Goal: Task Accomplishment & Management: Complete application form

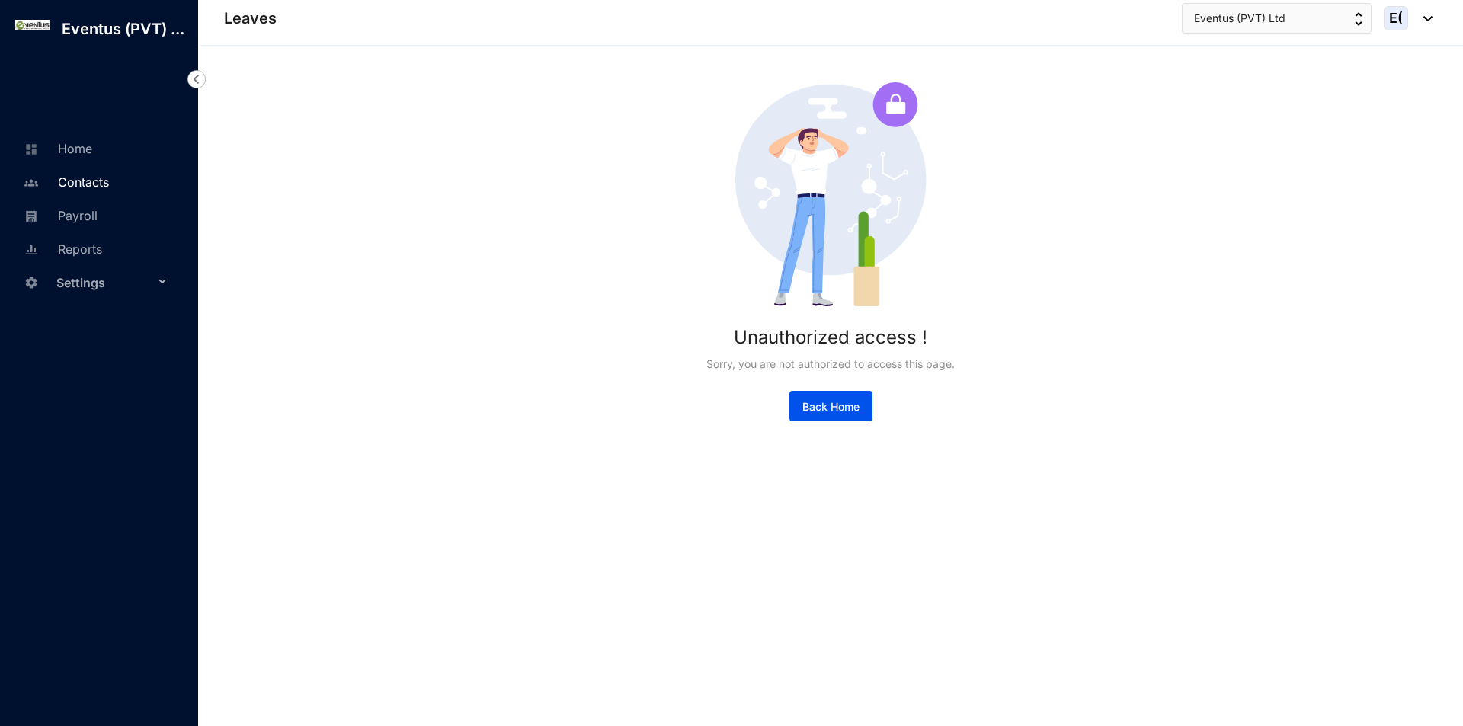
click at [108, 178] on link "Contacts" at bounding box center [64, 182] width 89 height 15
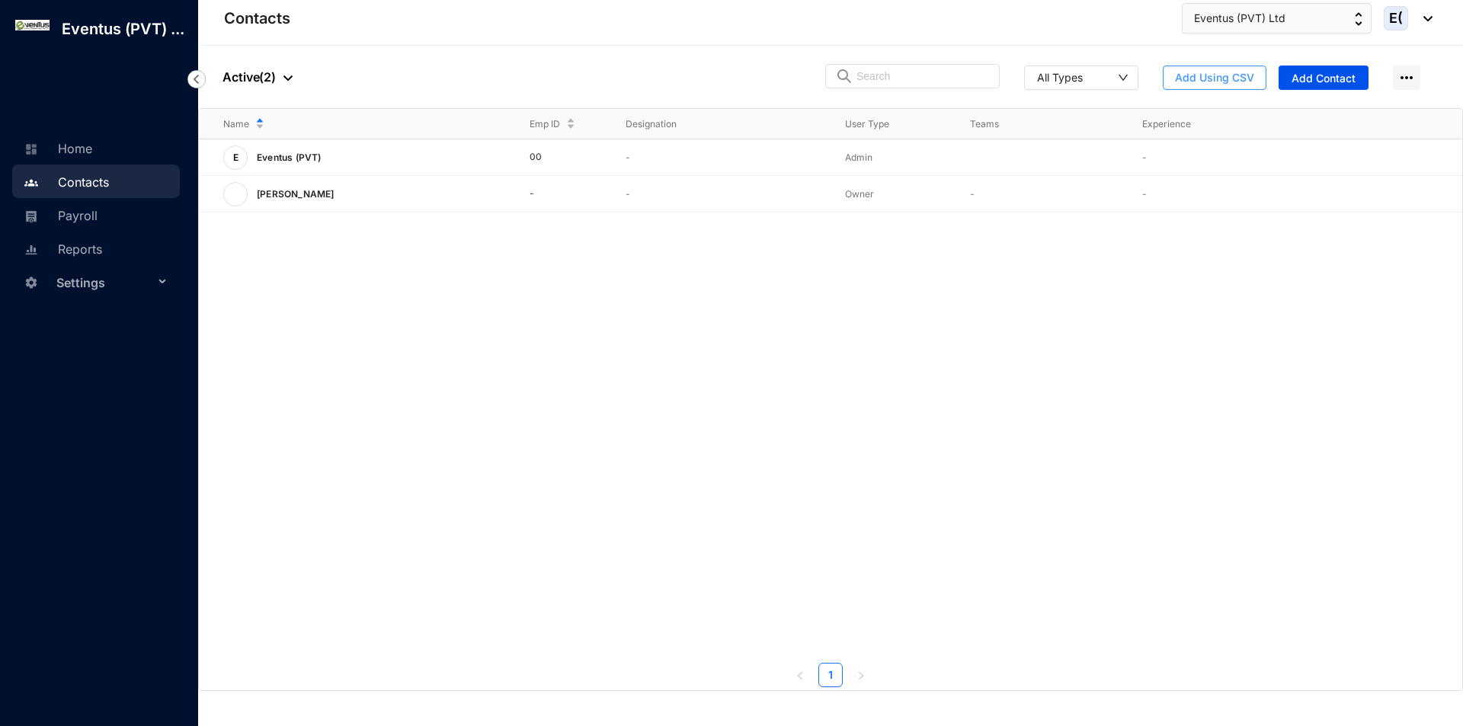
click at [1227, 84] on span "Add Using CSV" at bounding box center [1214, 77] width 79 height 15
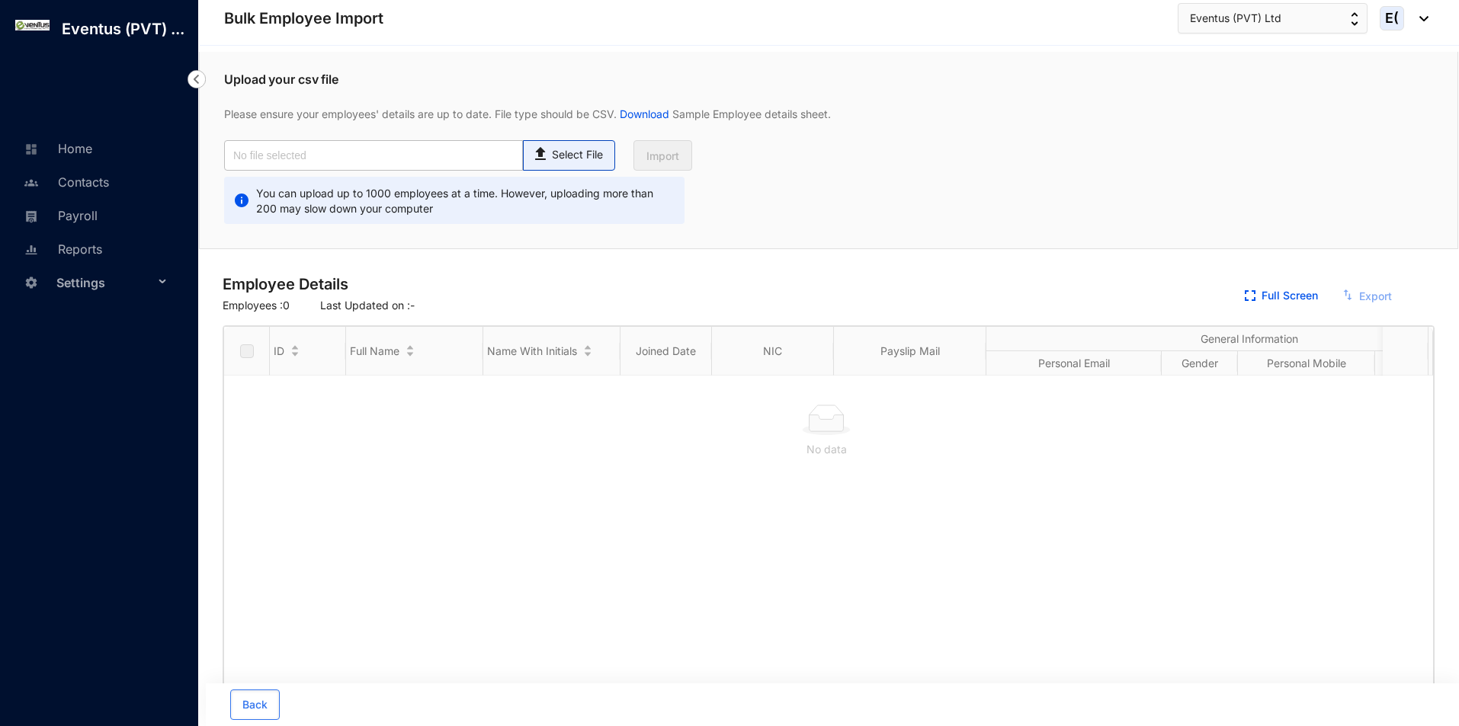
click at [555, 169] on span "Select File" at bounding box center [569, 155] width 92 height 30
click at [0, 0] on input "Select File" at bounding box center [0, 0] width 0 height 0
type input "On boarding.csv"
click at [654, 146] on button "Import" at bounding box center [662, 155] width 59 height 30
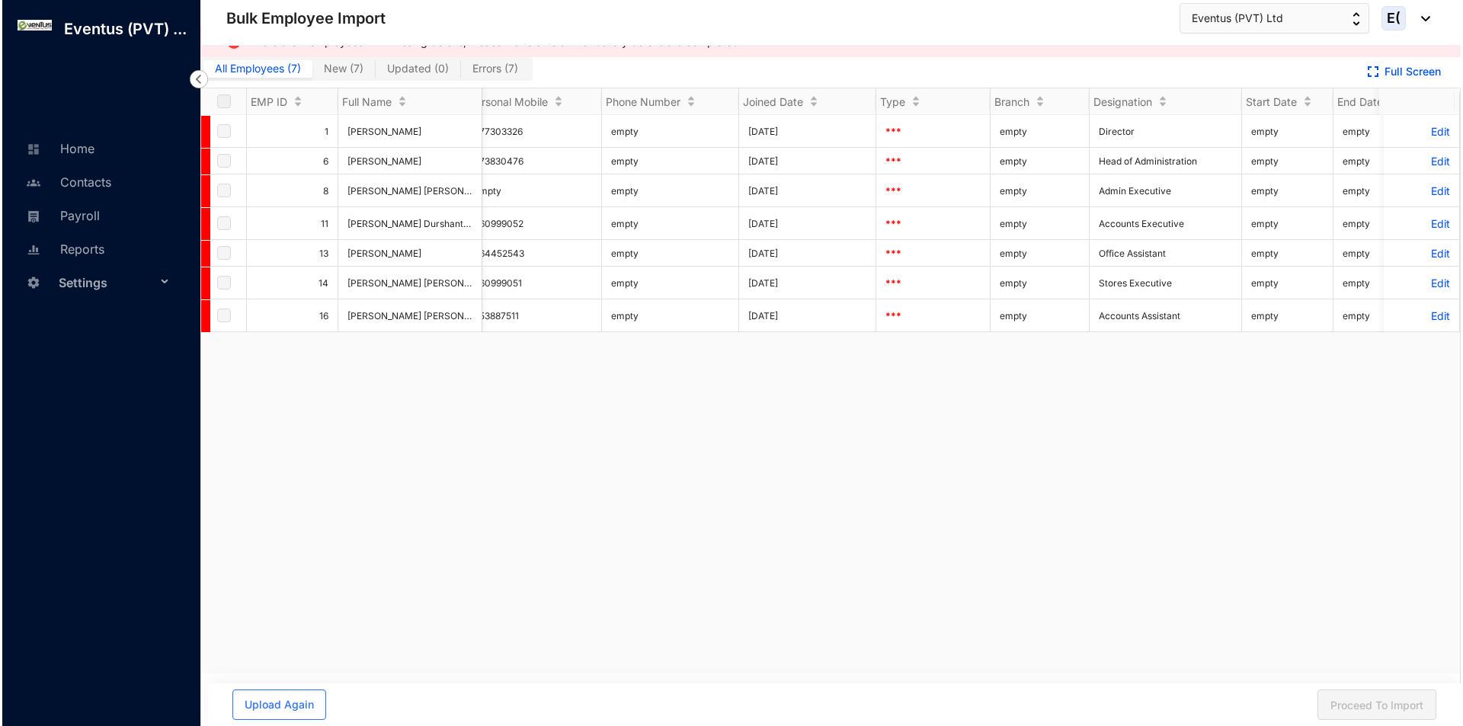
scroll to position [0, 1513]
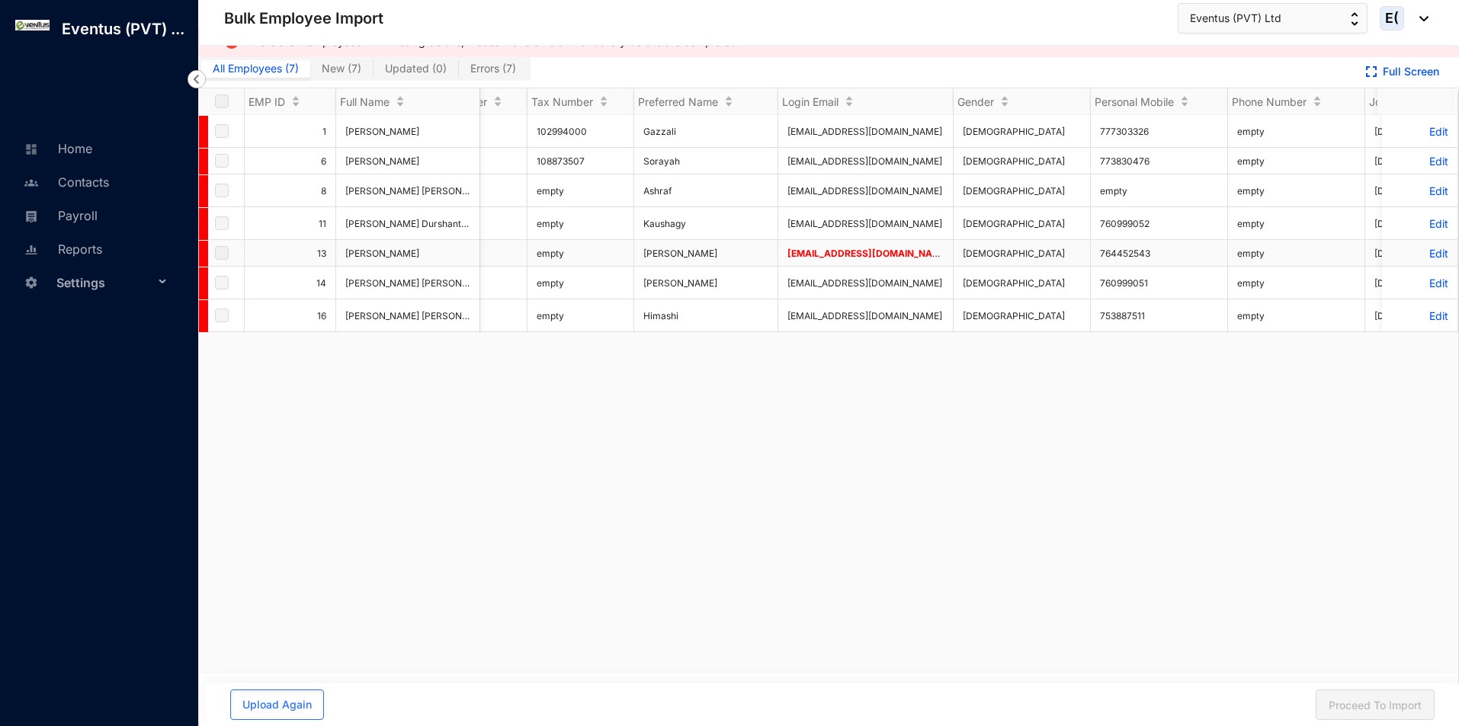
click at [1424, 255] on p "Edit" at bounding box center [1419, 253] width 57 height 13
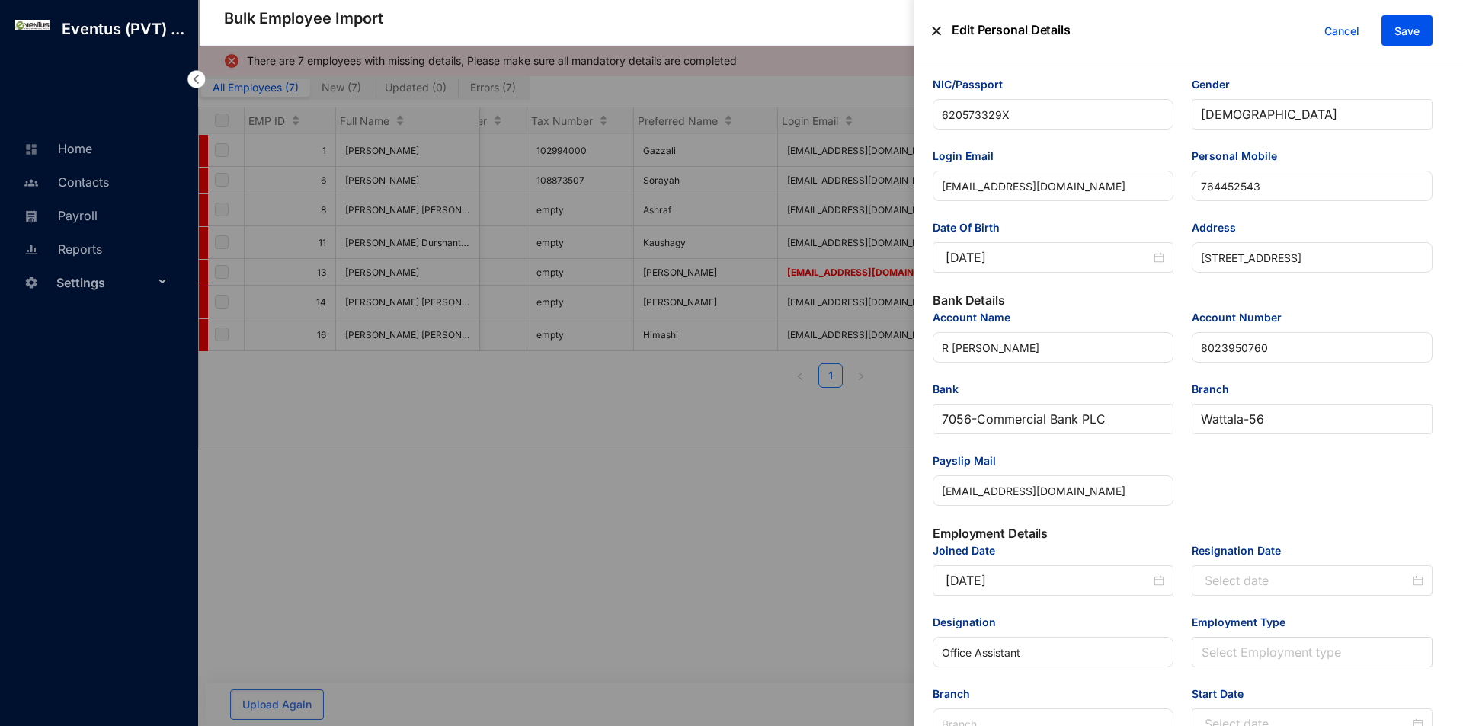
scroll to position [146, 0]
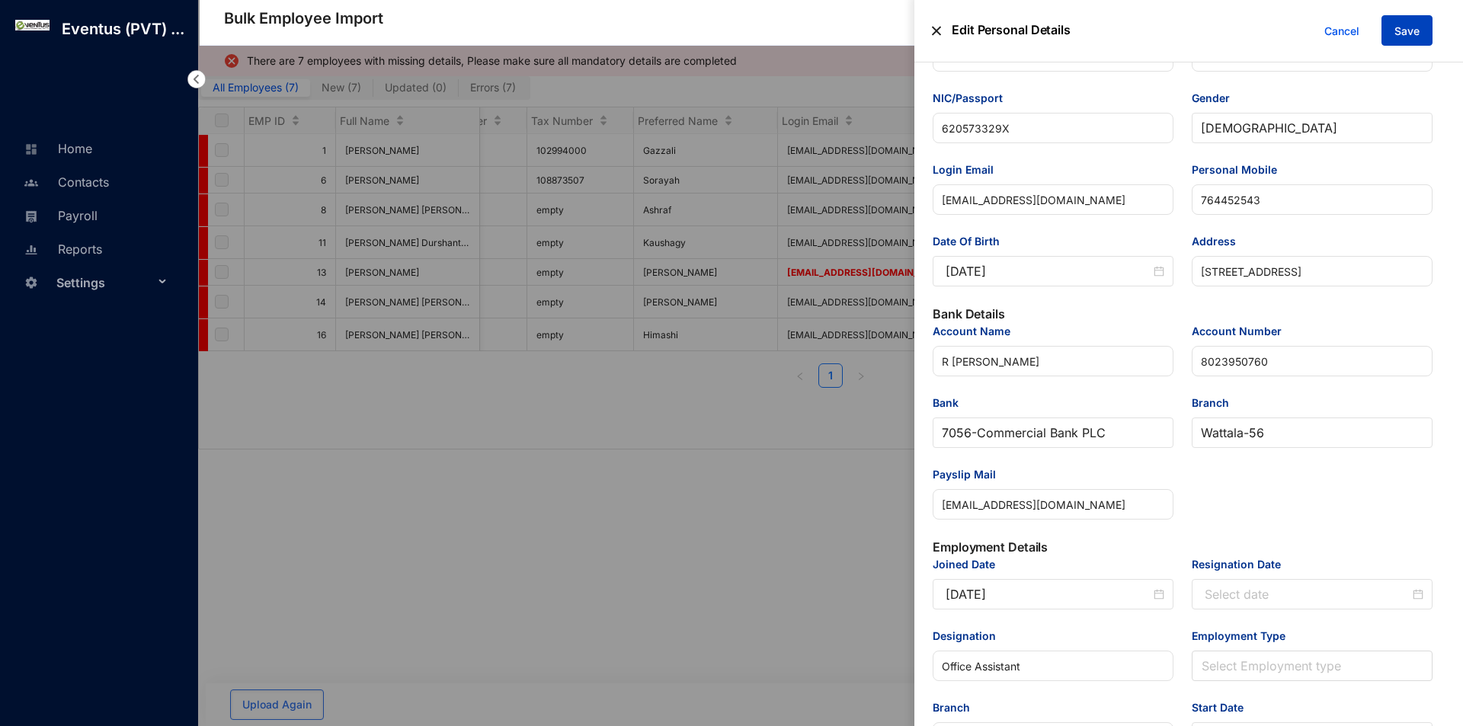
click at [1426, 18] on button "Save" at bounding box center [1407, 30] width 51 height 30
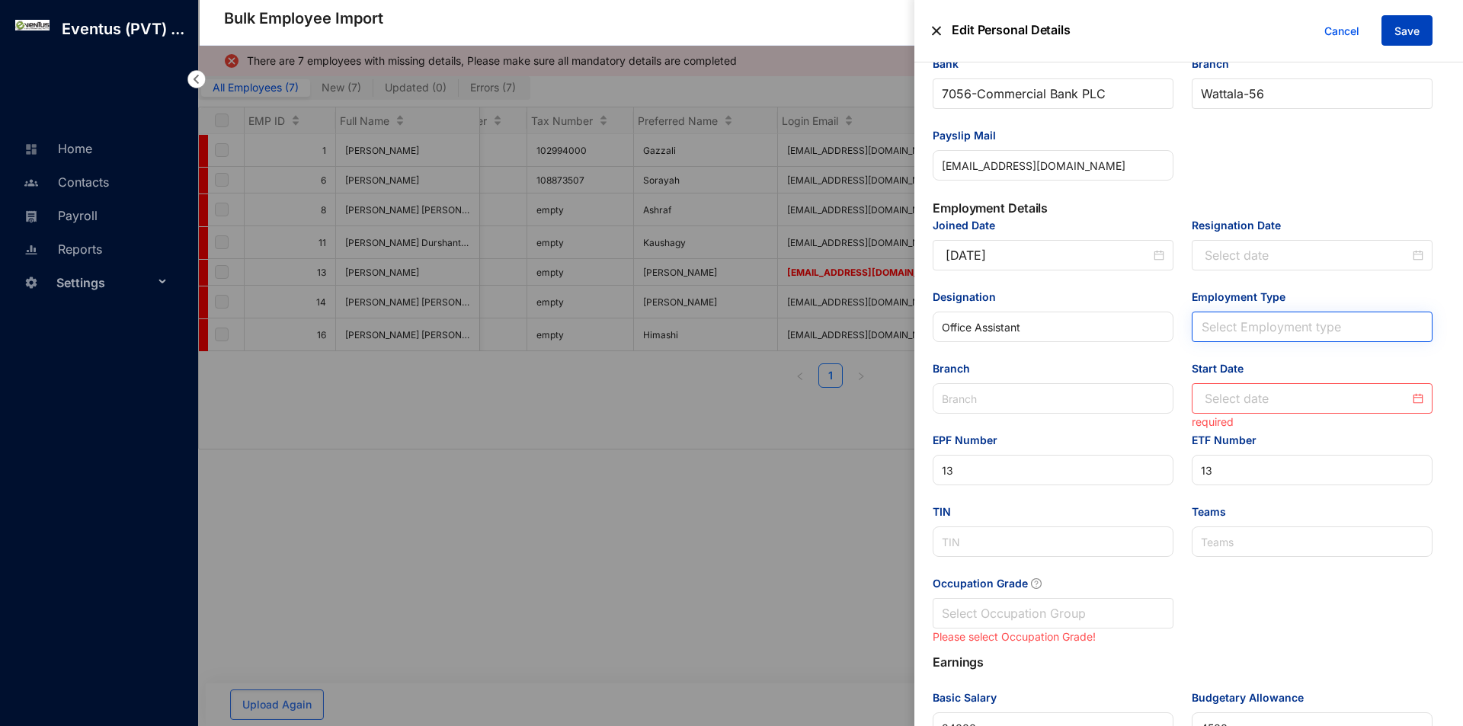
scroll to position [487, 0]
click at [1307, 402] on input "Start Date" at bounding box center [1307, 397] width 205 height 18
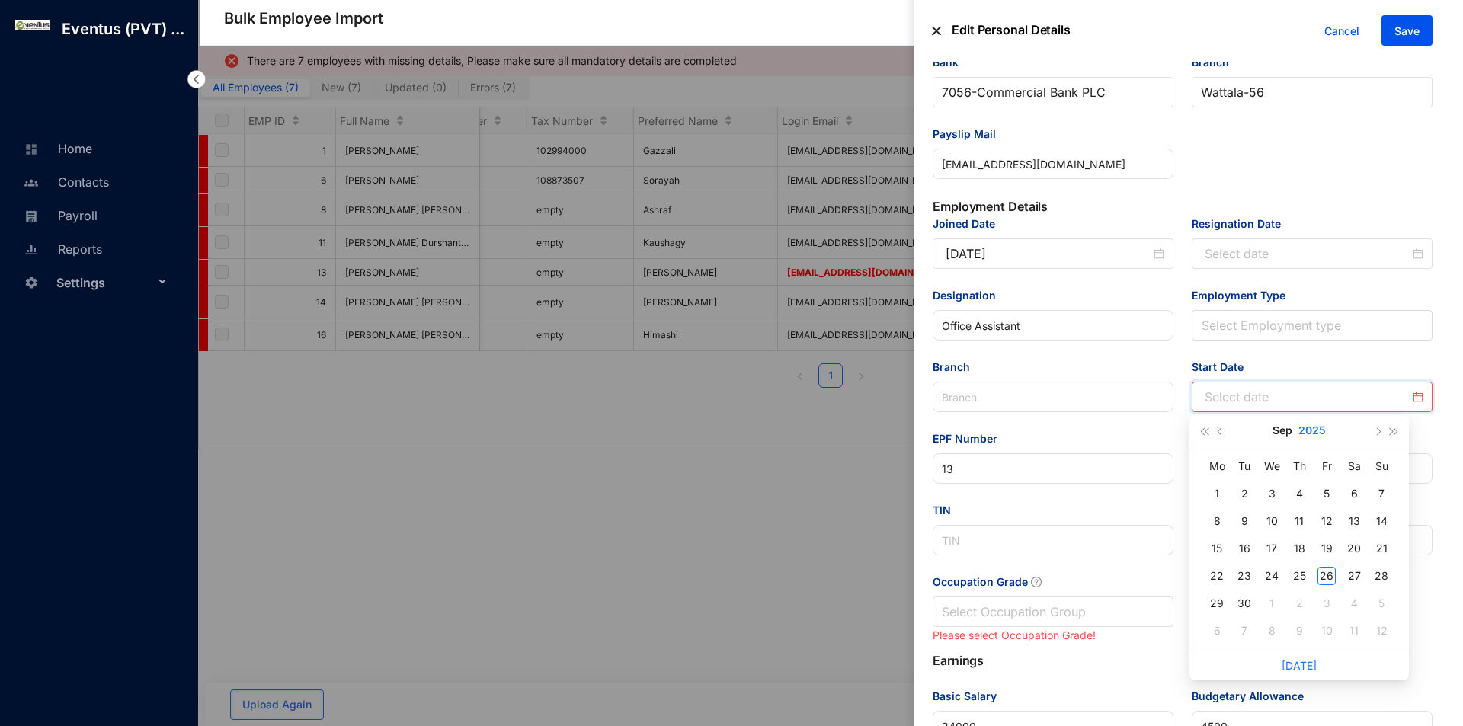
click at [1316, 428] on button "2025" at bounding box center [1312, 430] width 27 height 30
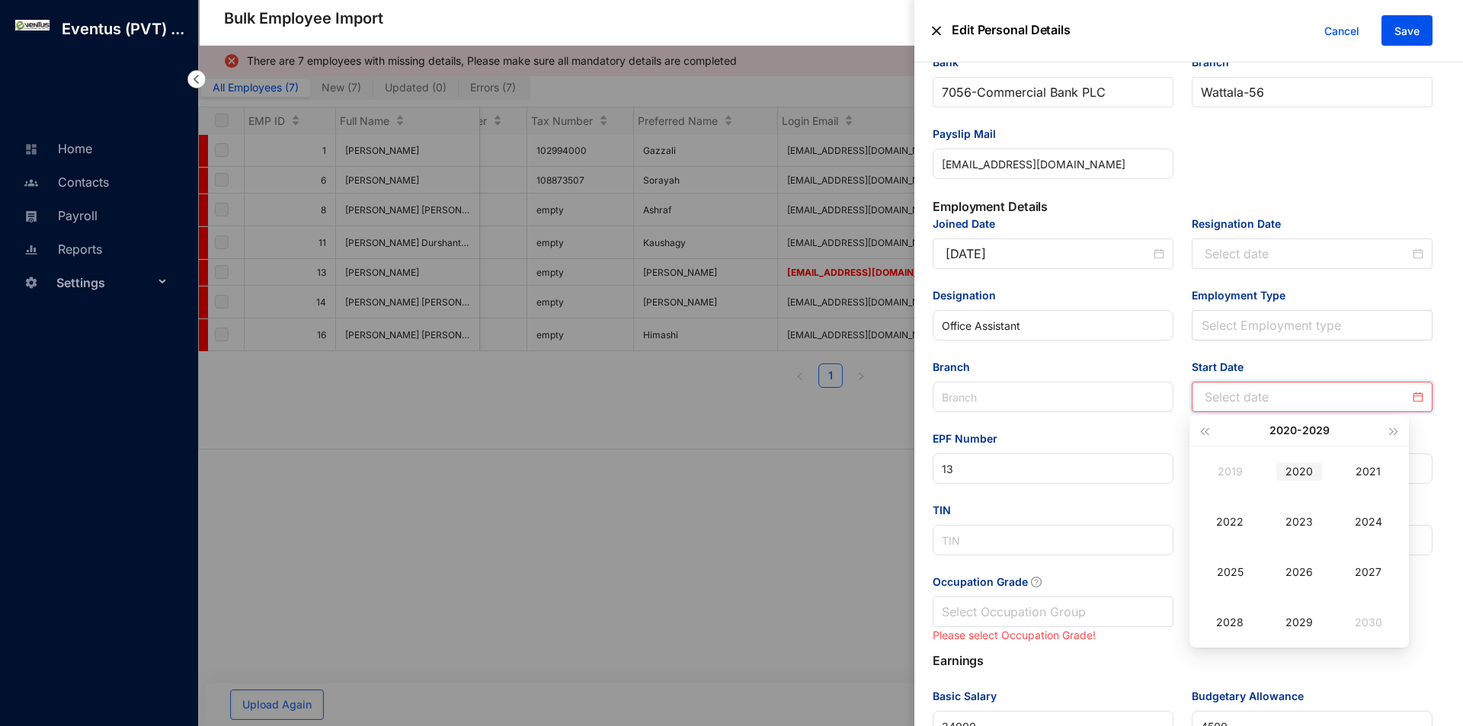
type input "[DATE]"
click at [1370, 522] on div "2024" at bounding box center [1369, 522] width 46 height 18
click at [1210, 622] on div "Oct" at bounding box center [1230, 622] width 46 height 18
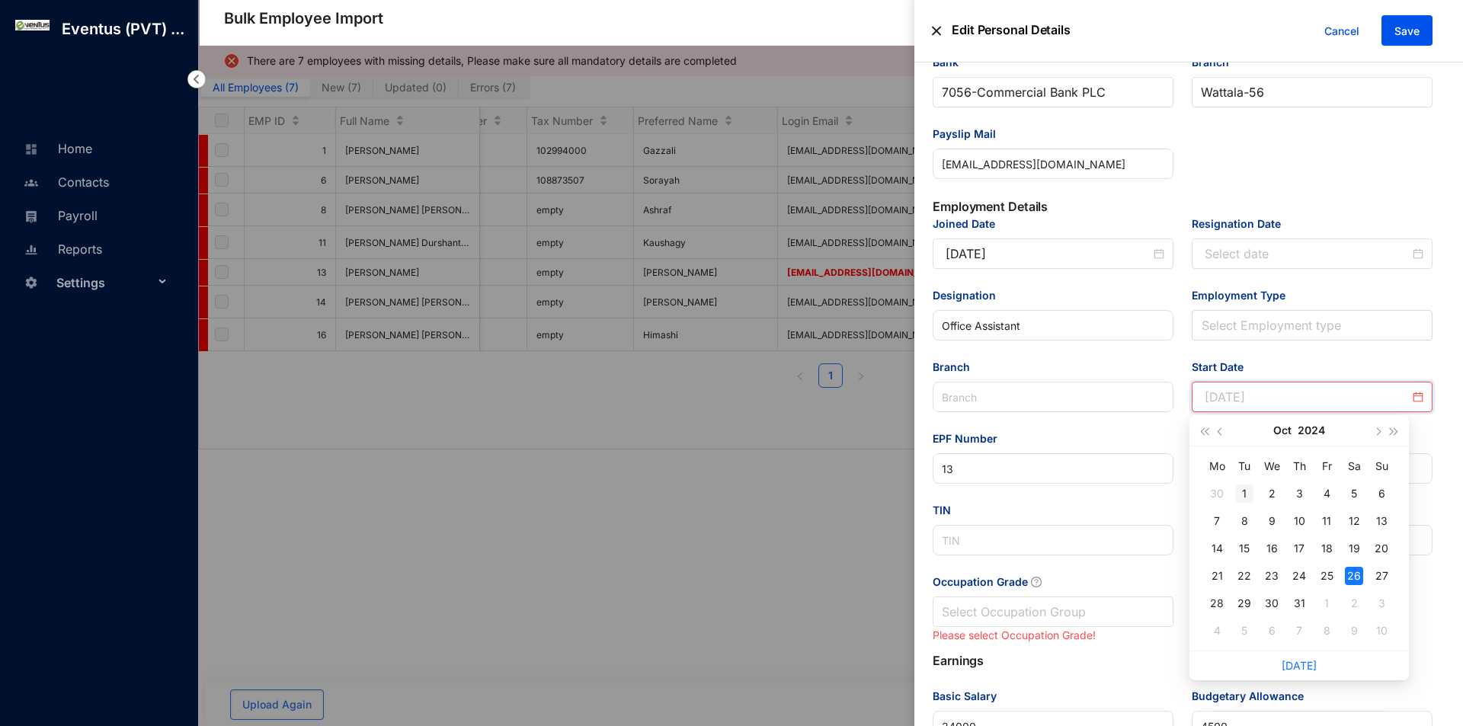
click at [1239, 499] on div "1" at bounding box center [1244, 494] width 18 height 18
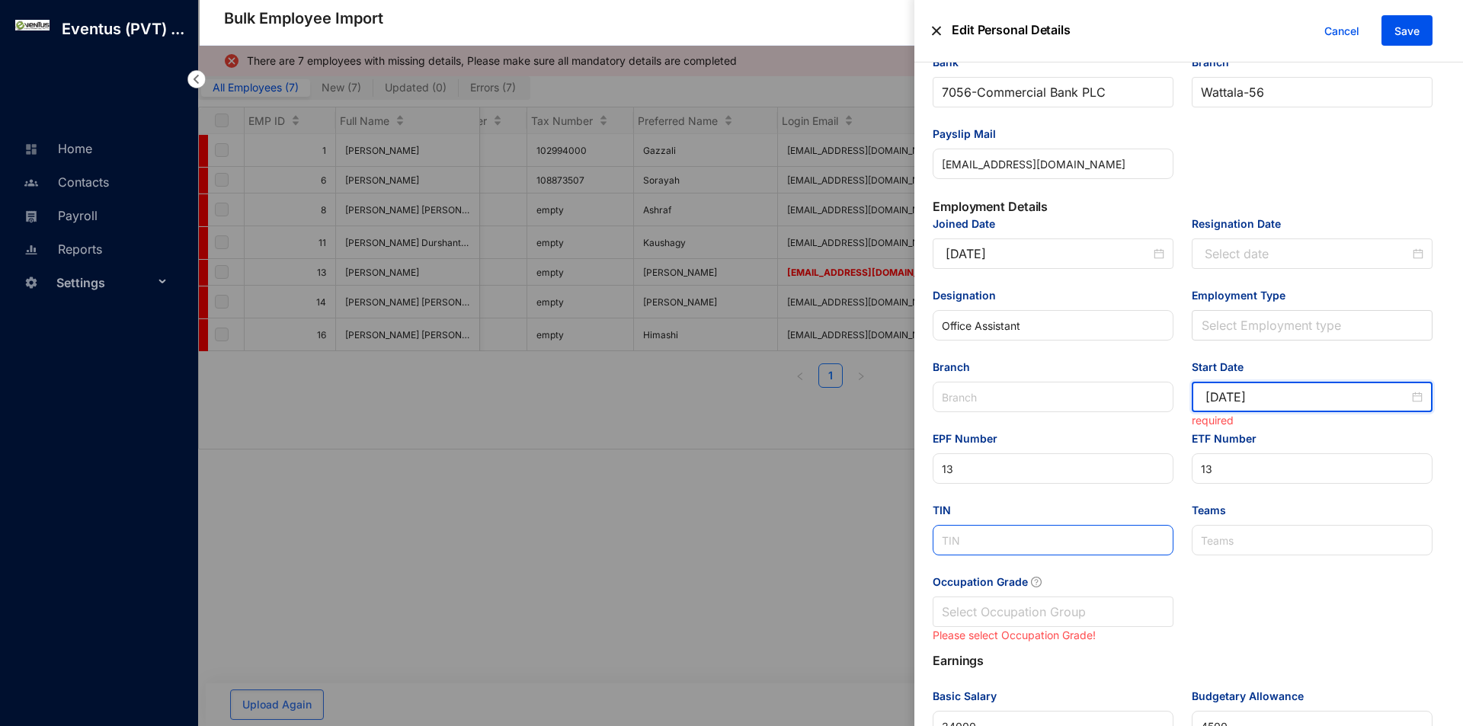
type input "[DATE]"
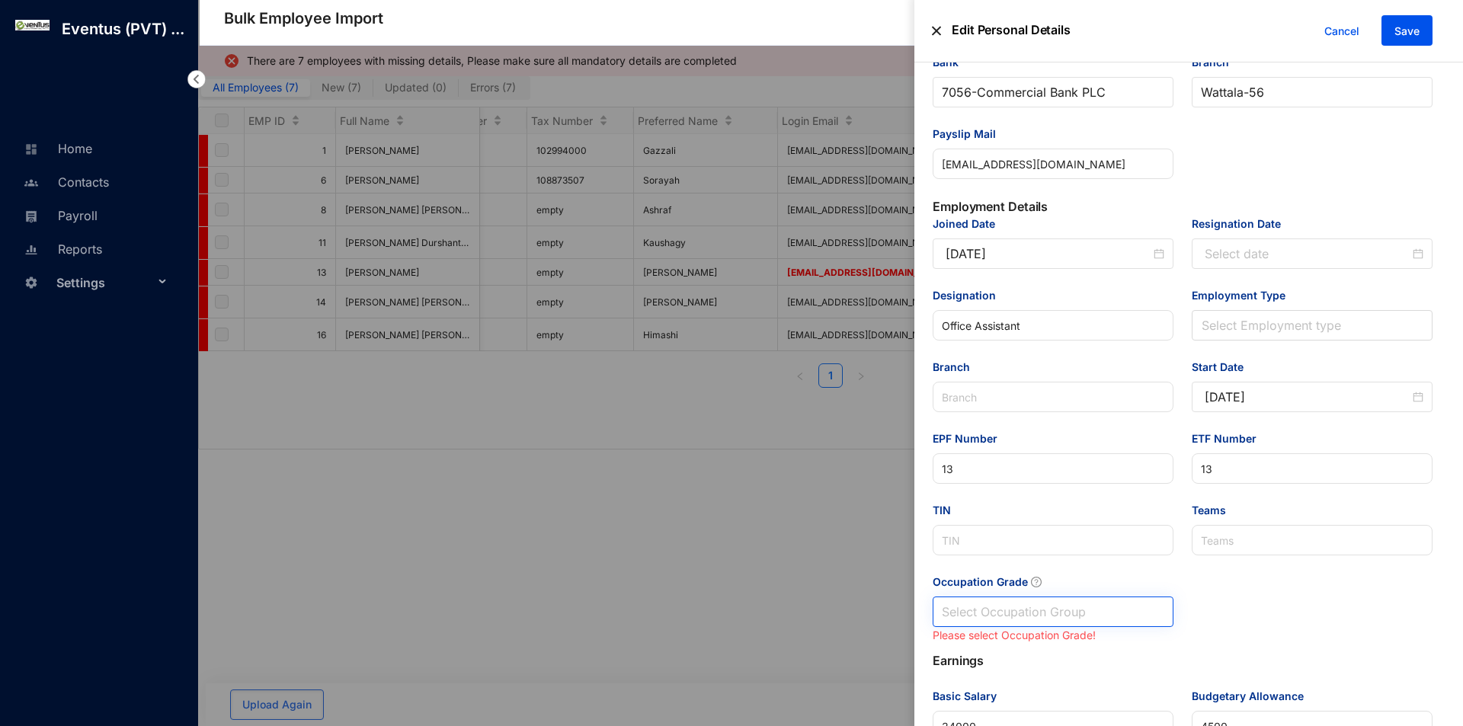
click at [1014, 623] on input "Occupation Grade" at bounding box center [1053, 611] width 223 height 29
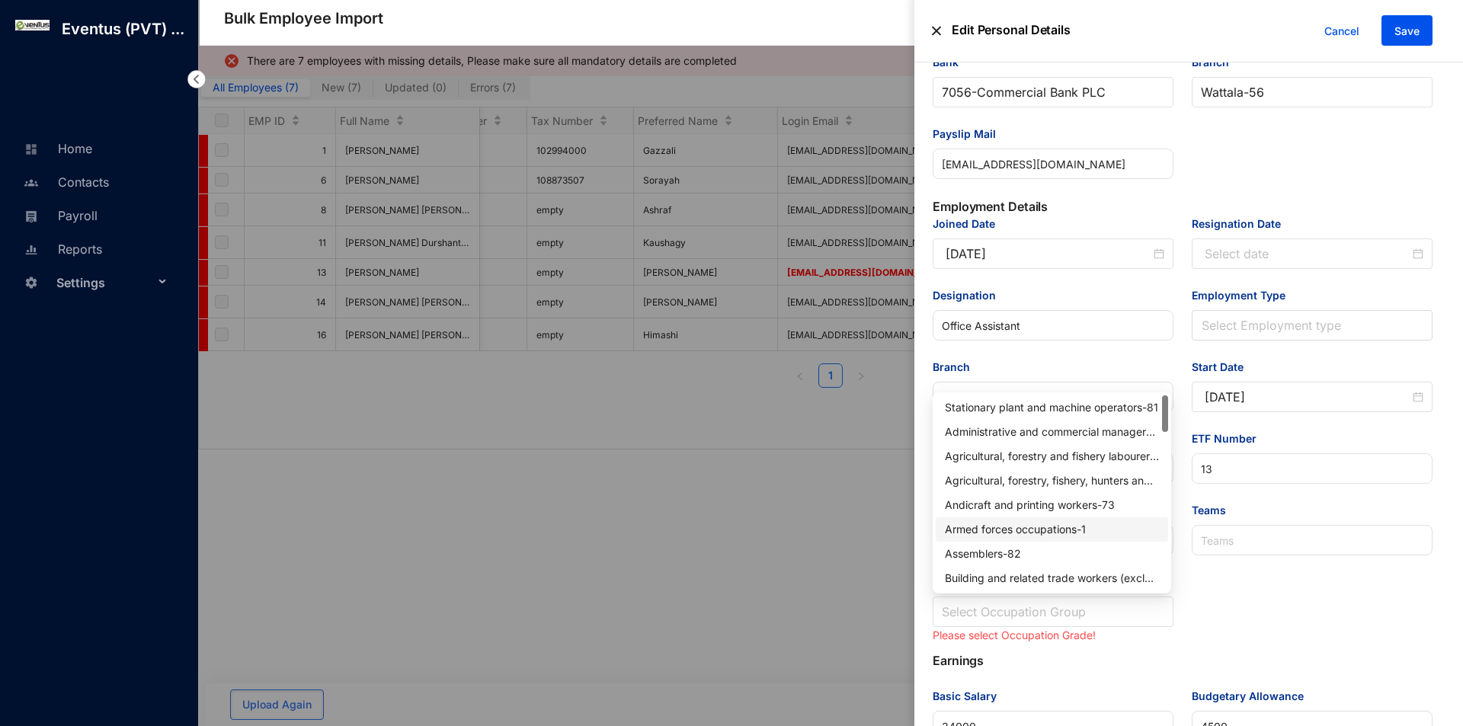
click at [1026, 521] on div "Armed forces occupations - 1" at bounding box center [1052, 529] width 214 height 17
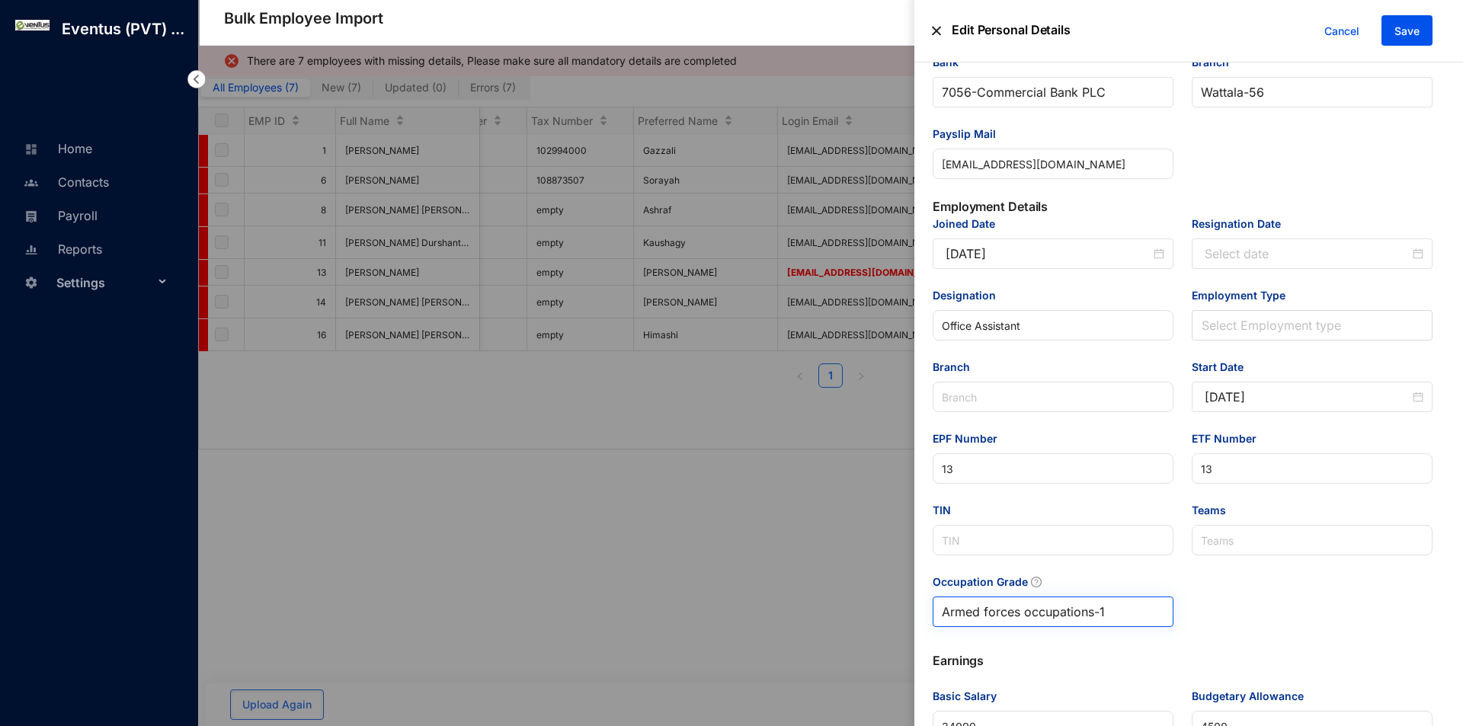
click at [1116, 616] on span "Armed forces occupations - 1" at bounding box center [1053, 611] width 223 height 29
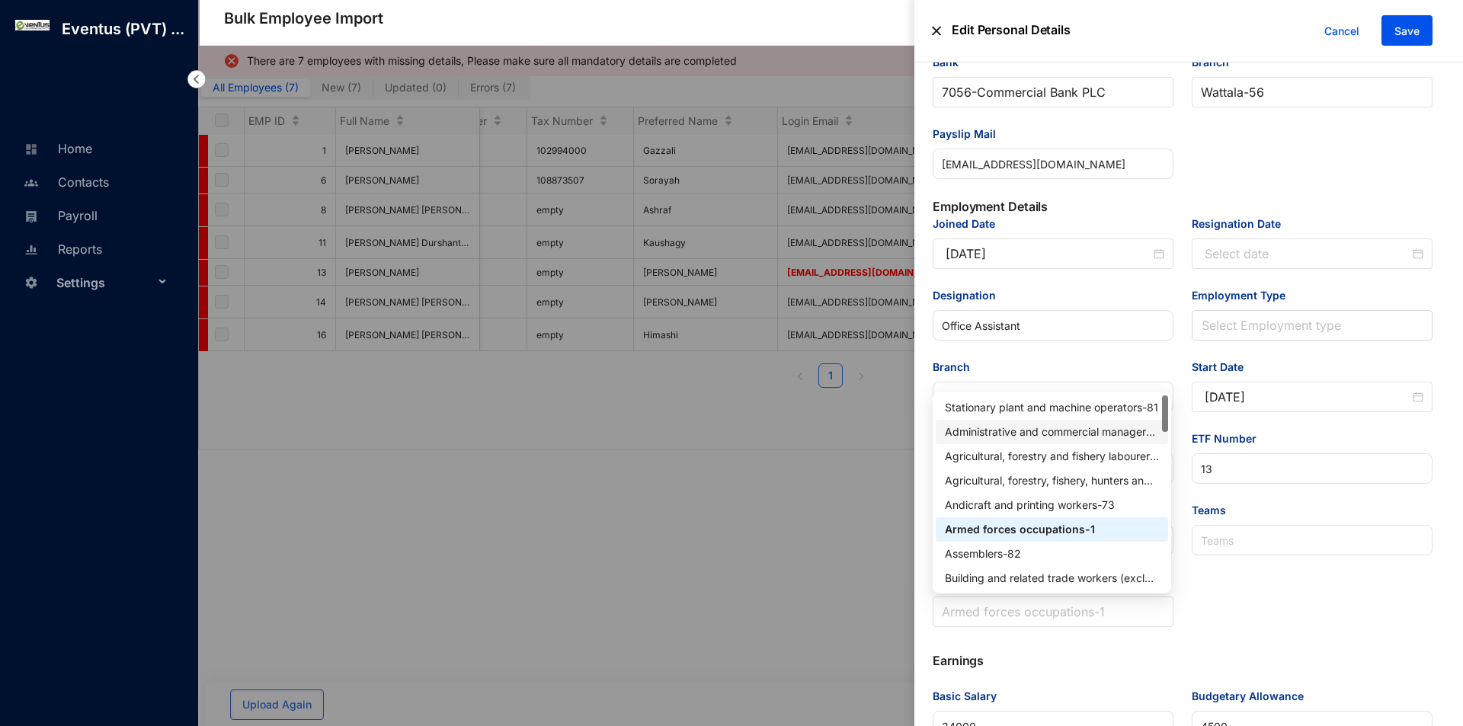
click at [1058, 431] on div "Administrative and commercial managers - 12" at bounding box center [1052, 432] width 214 height 17
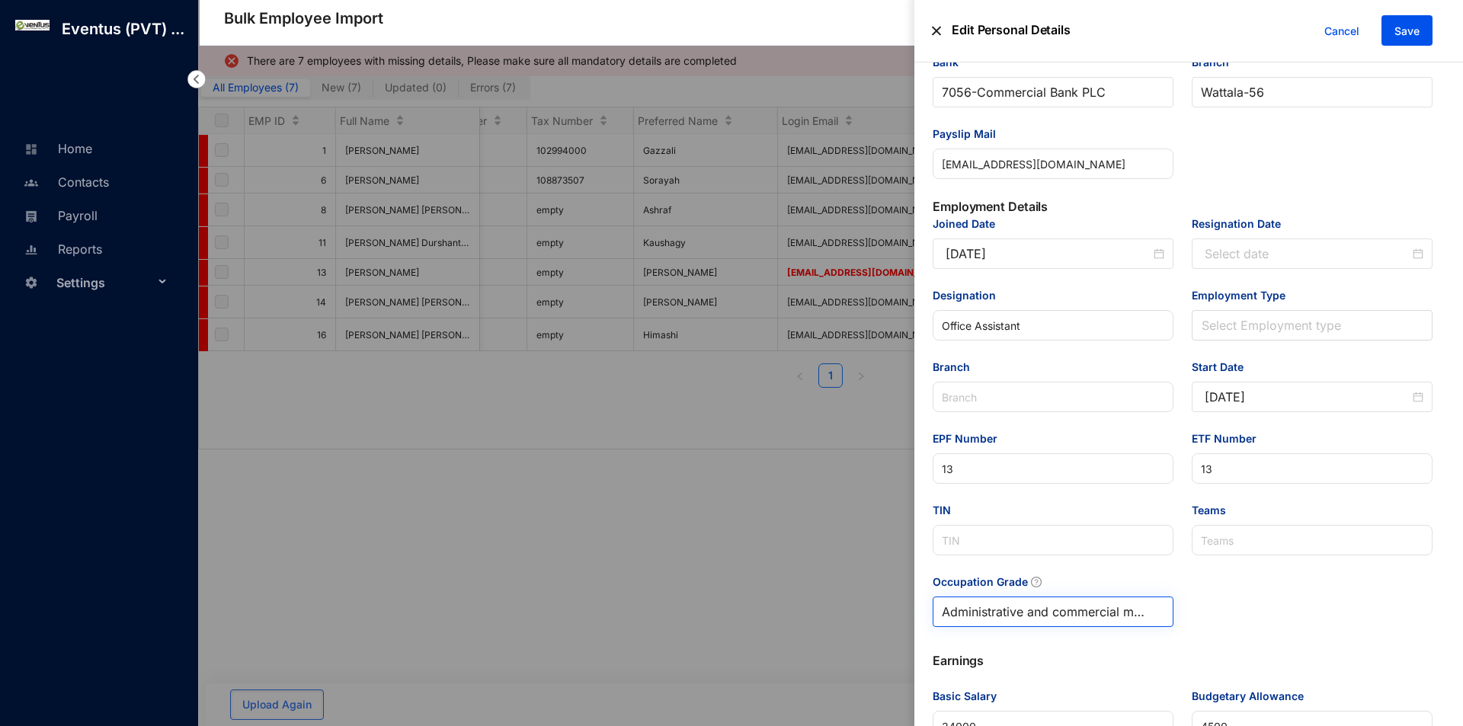
click at [1116, 597] on span "Administrative and commercial managers - 12" at bounding box center [1053, 611] width 223 height 29
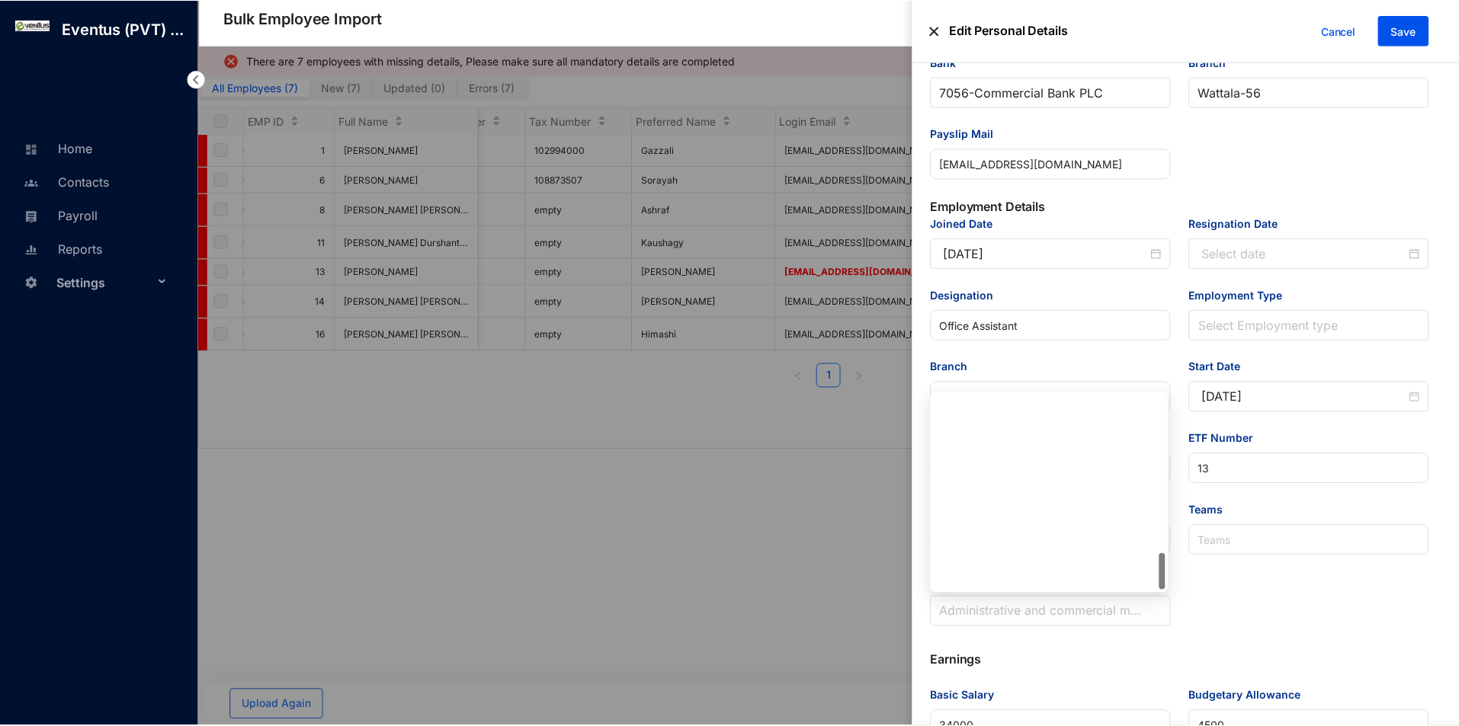
scroll to position [829, 0]
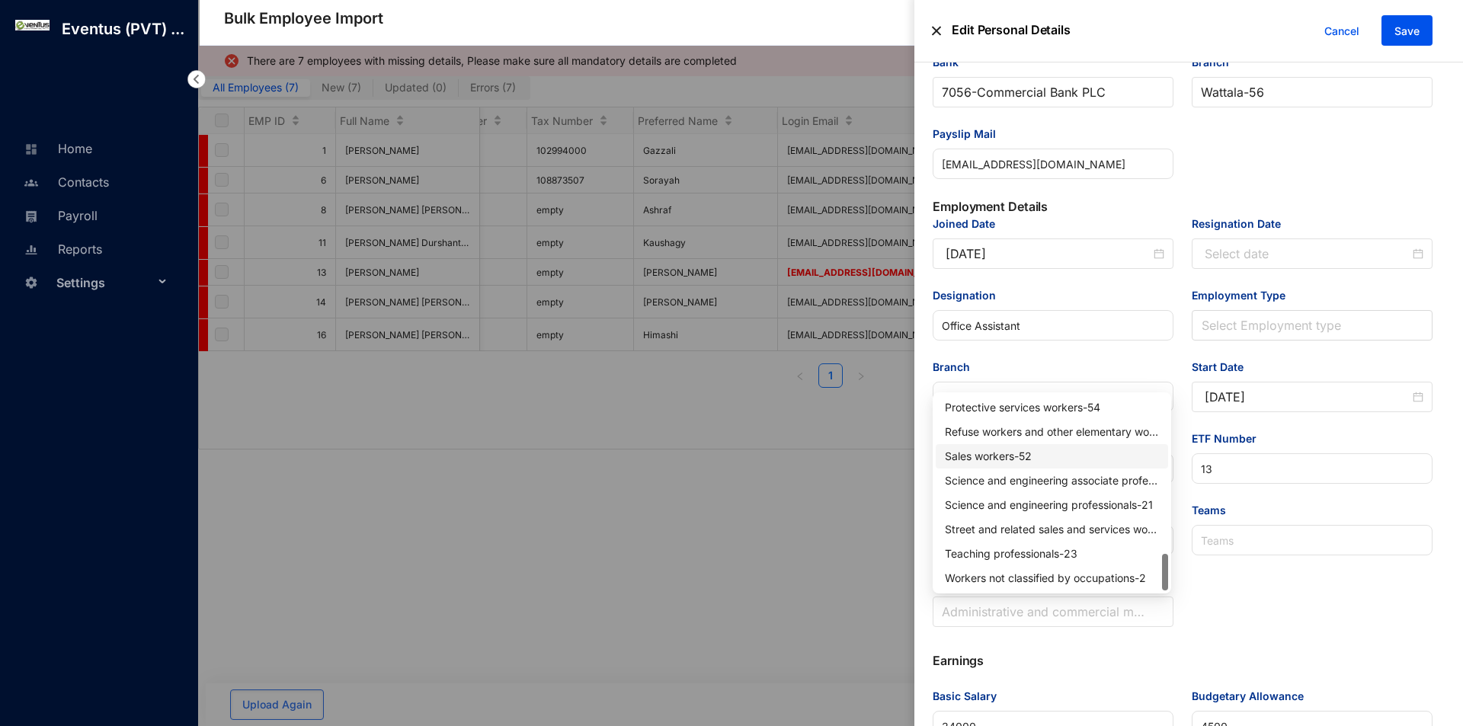
click at [1010, 463] on div "Sales workers - 52" at bounding box center [1052, 456] width 214 height 17
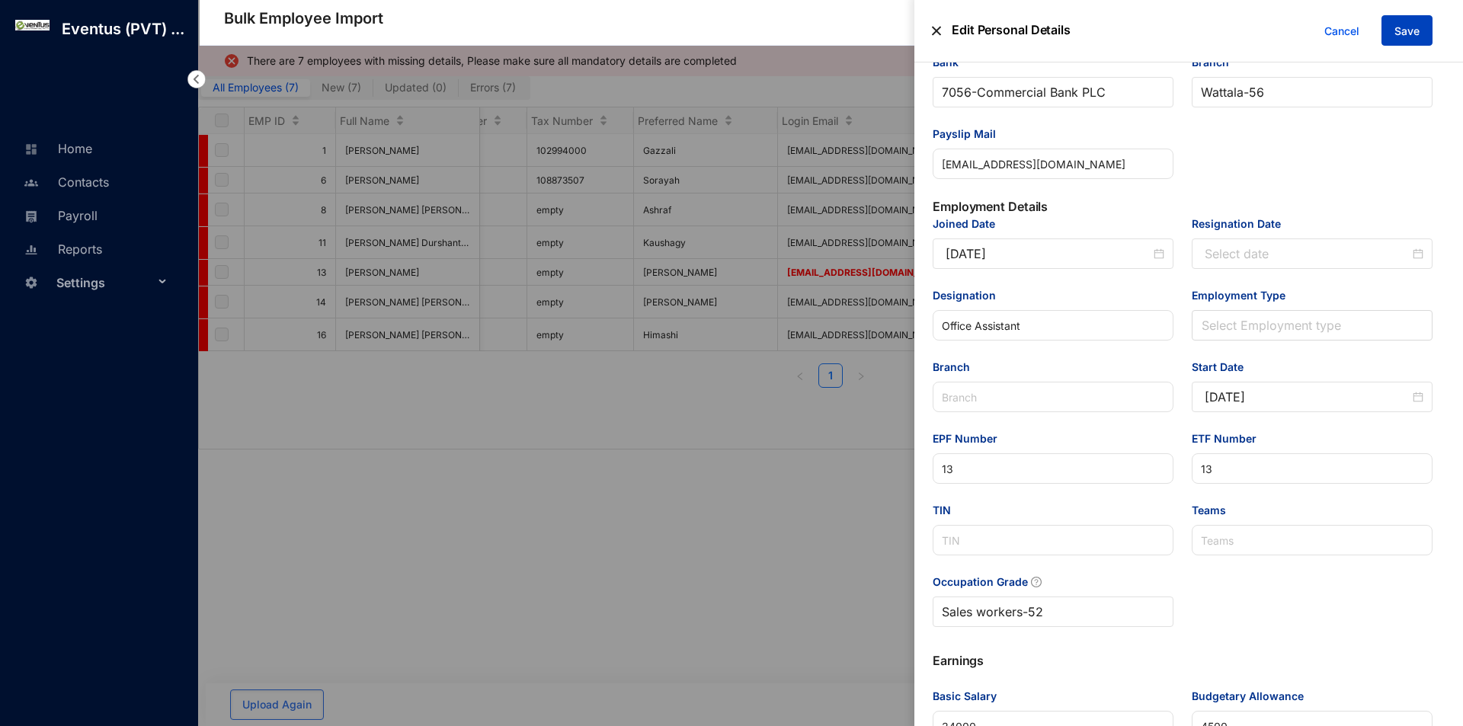
click at [1417, 27] on span "Save" at bounding box center [1407, 31] width 25 height 15
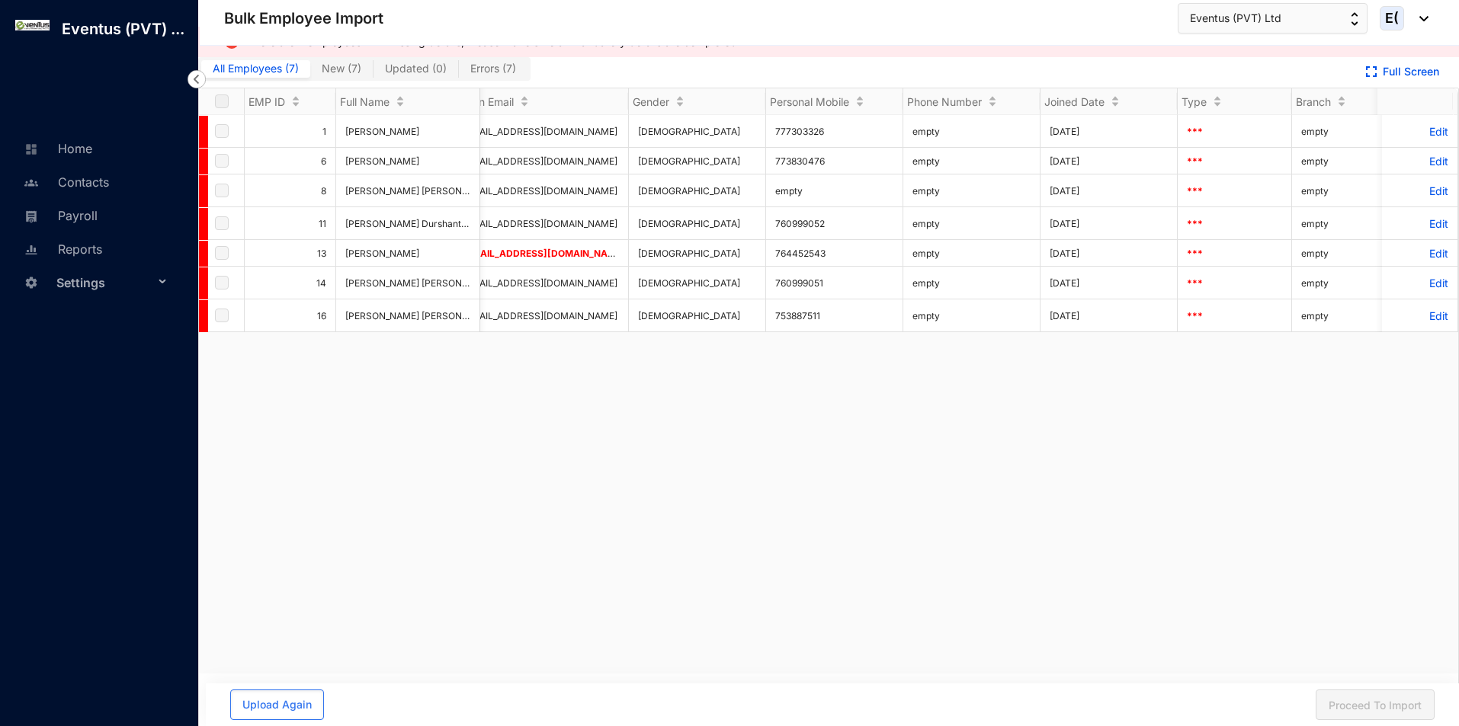
scroll to position [0, 0]
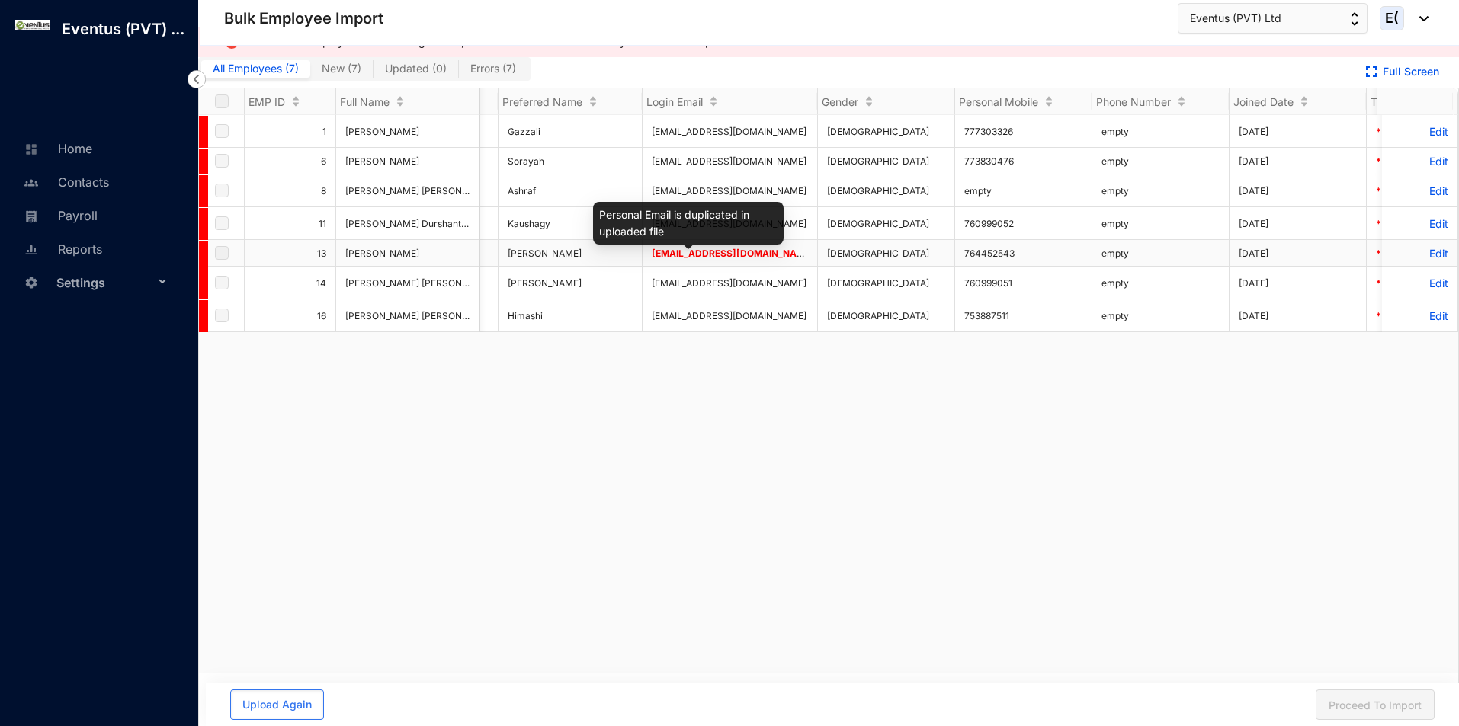
click at [718, 254] on span "[EMAIL_ADDRESS][DOMAIN_NAME]" at bounding box center [733, 253] width 162 height 11
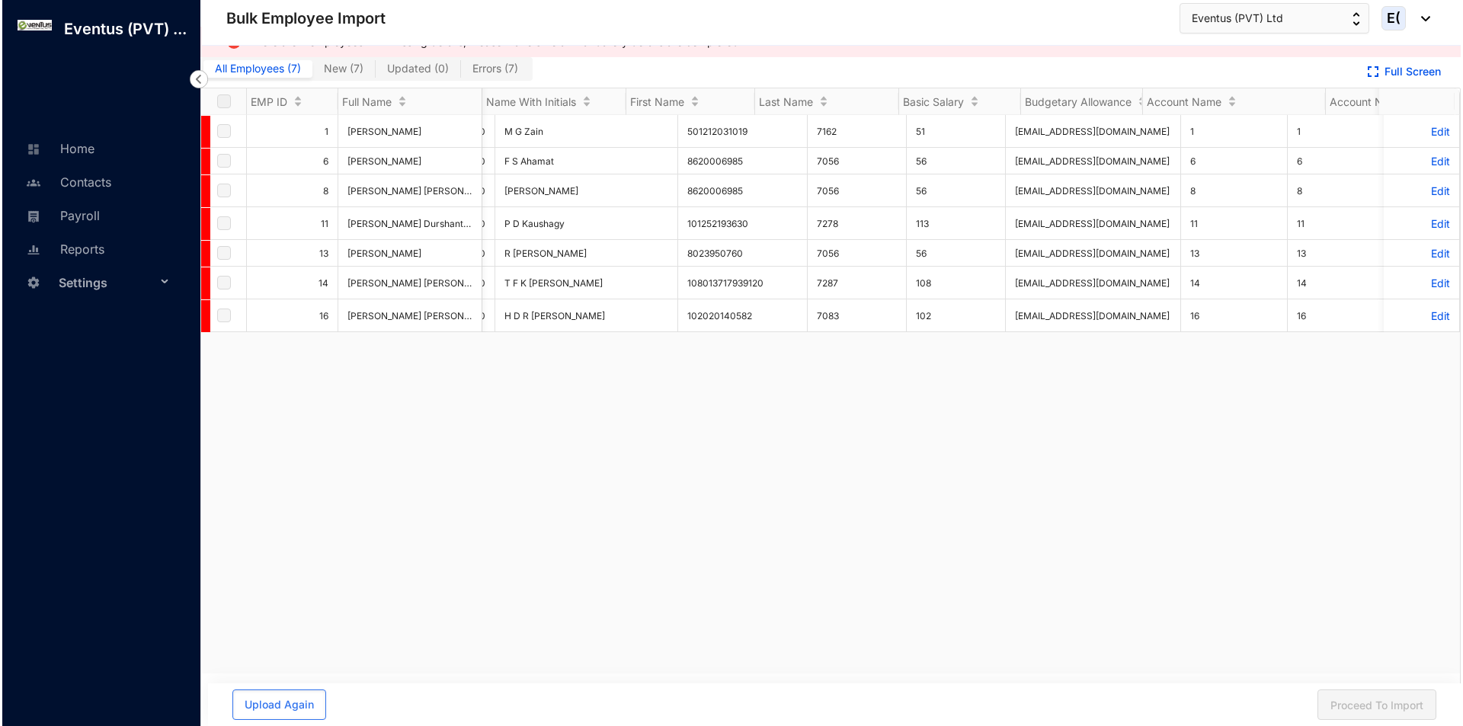
scroll to position [0, 495]
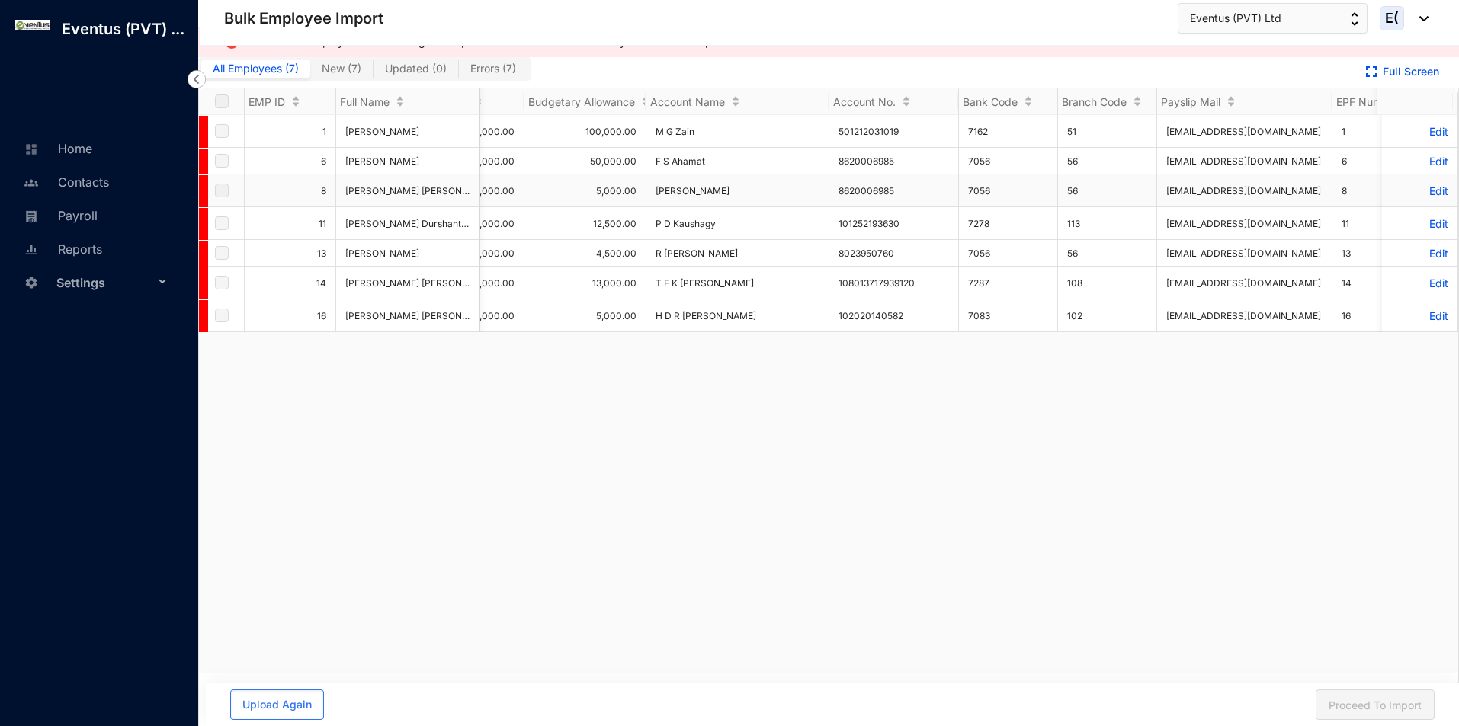
click at [1420, 197] on p "Edit" at bounding box center [1419, 190] width 57 height 13
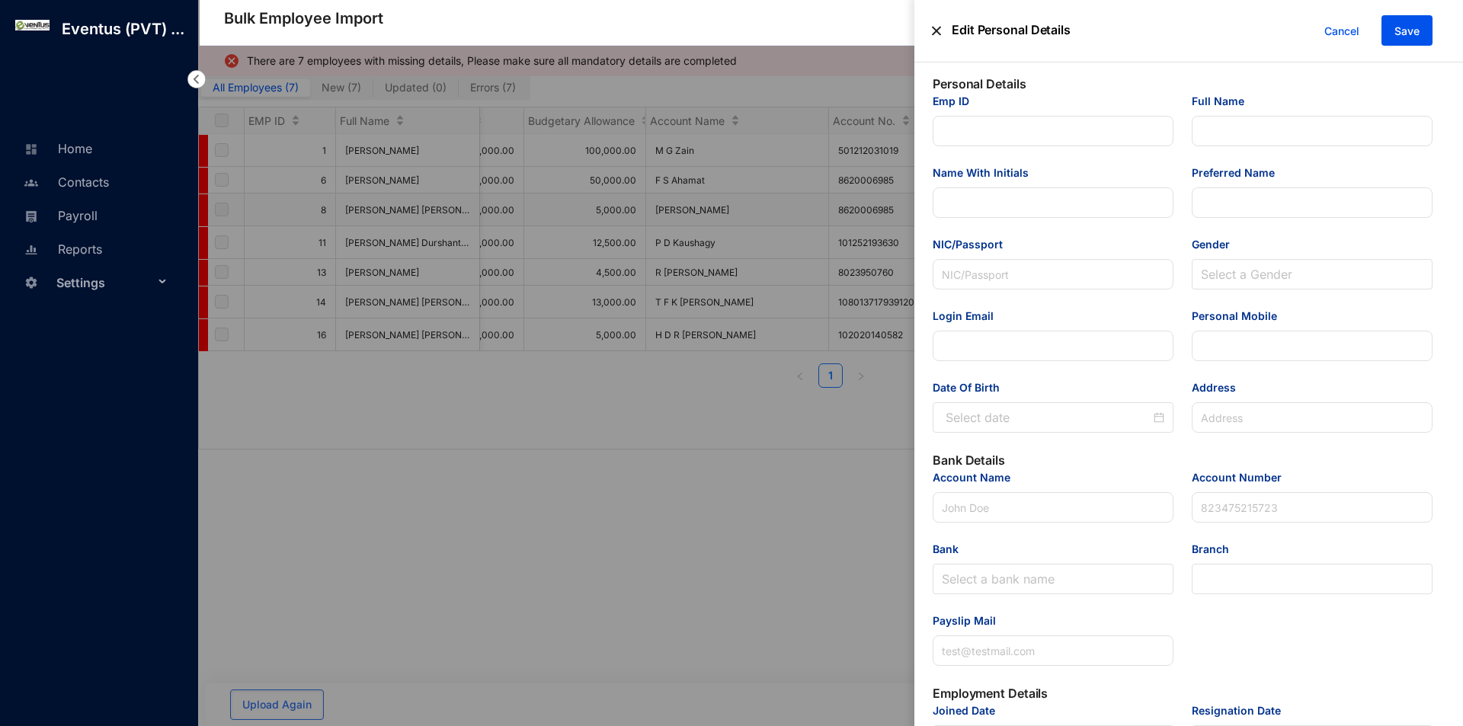
type input "8"
type input "[PERSON_NAME] [PERSON_NAME] Zain"
type input "T A M Zain"
type input "Ashraf"
type input "196709304128"
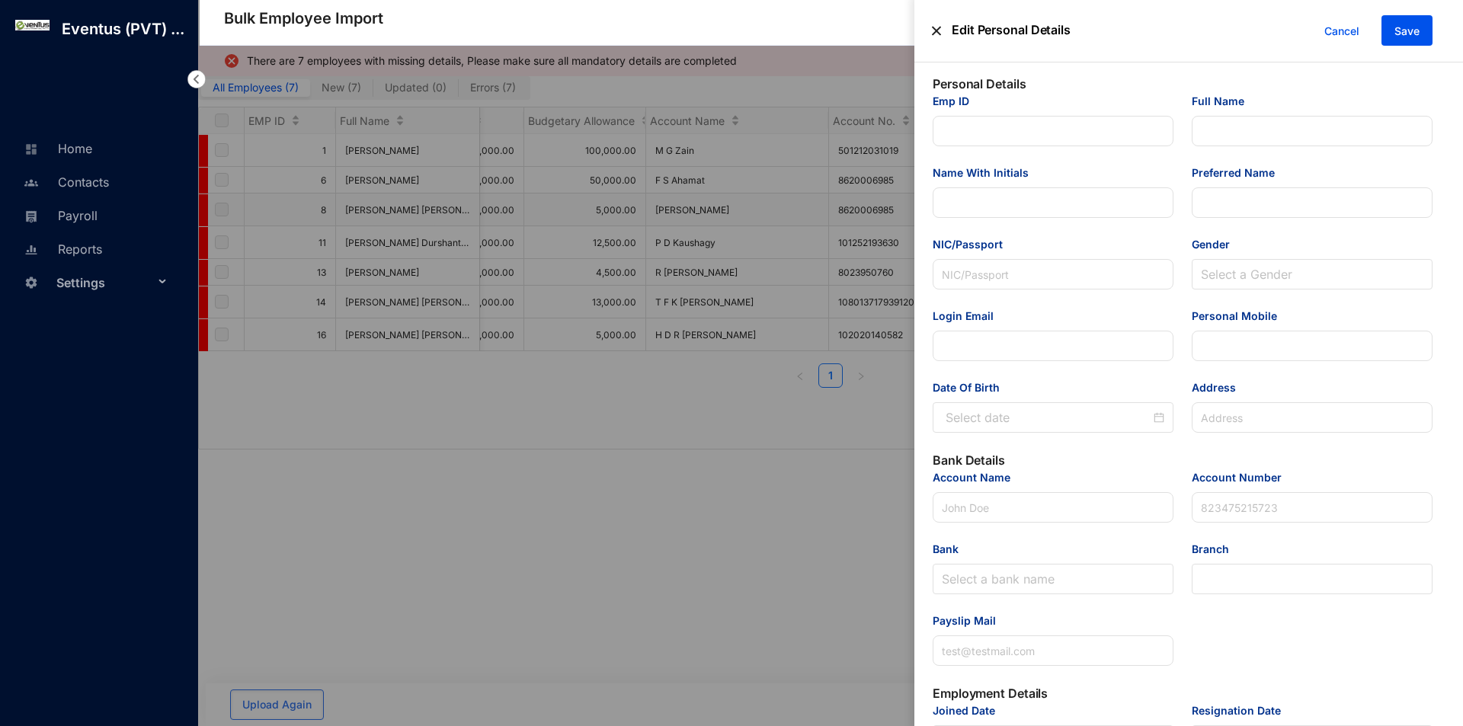
type input "[EMAIL_ADDRESS][DOMAIN_NAME]"
type input "[STREET_ADDRESS][PERSON_NAME]"
type input "[PERSON_NAME]"
type input "8620006985"
type input "[EMAIL_ADDRESS][DOMAIN_NAME]"
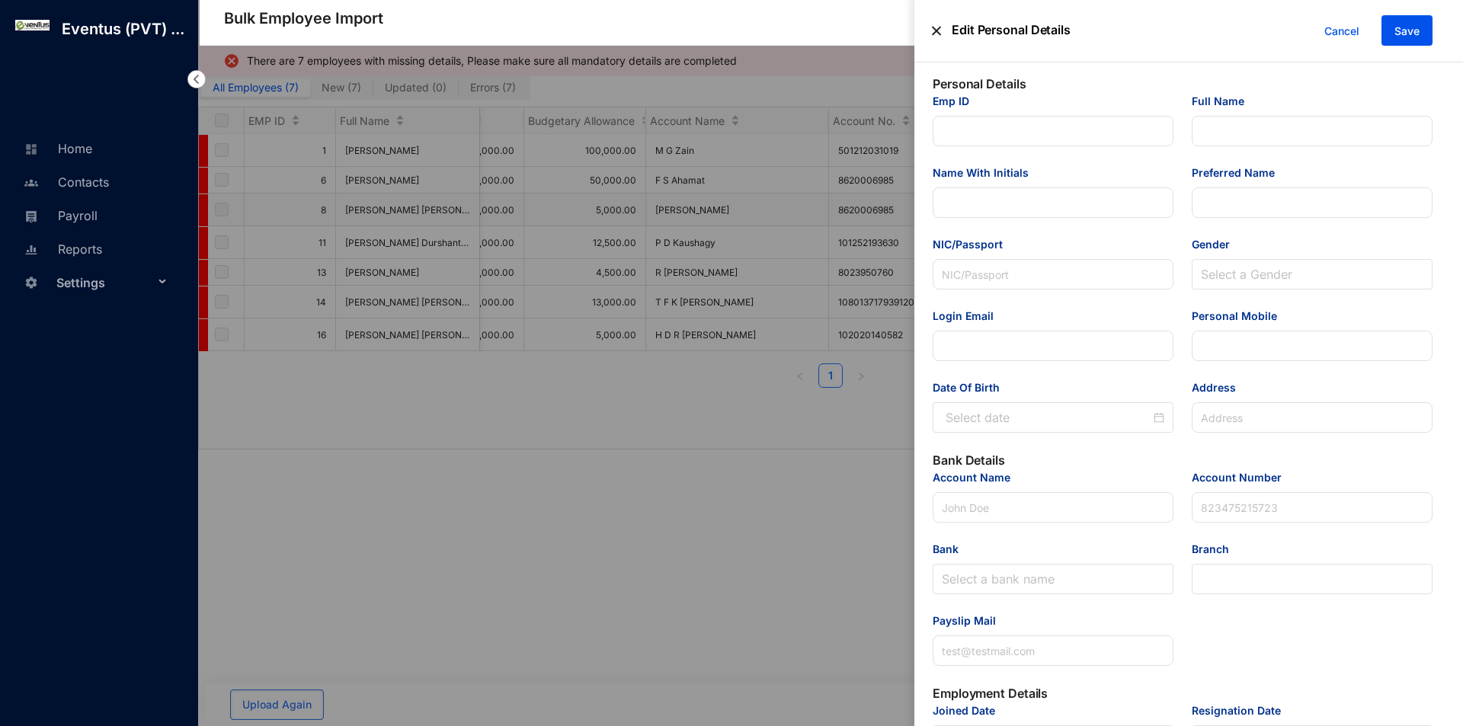
type input "Admin Executive"
type input "8"
type Salary "39000"
type Allowance "5000"
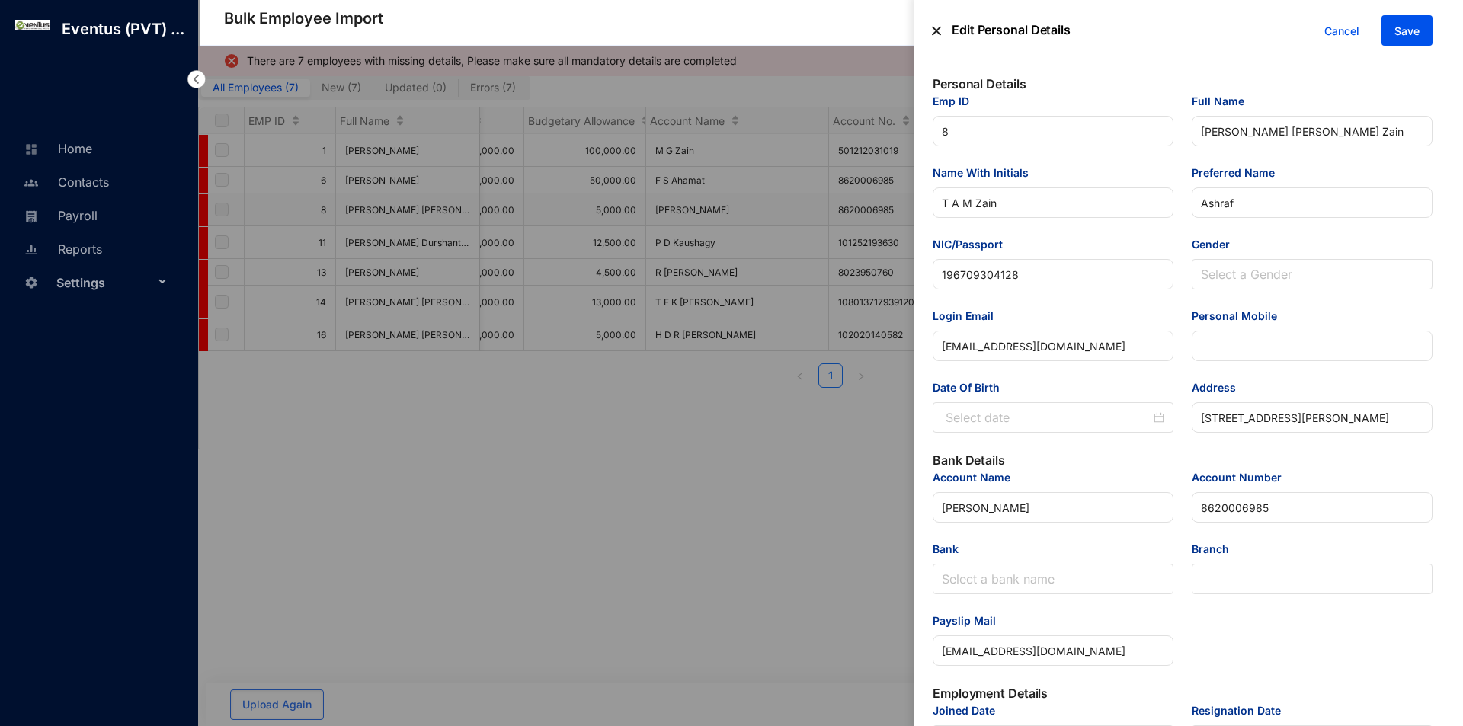
type input "[DATE]"
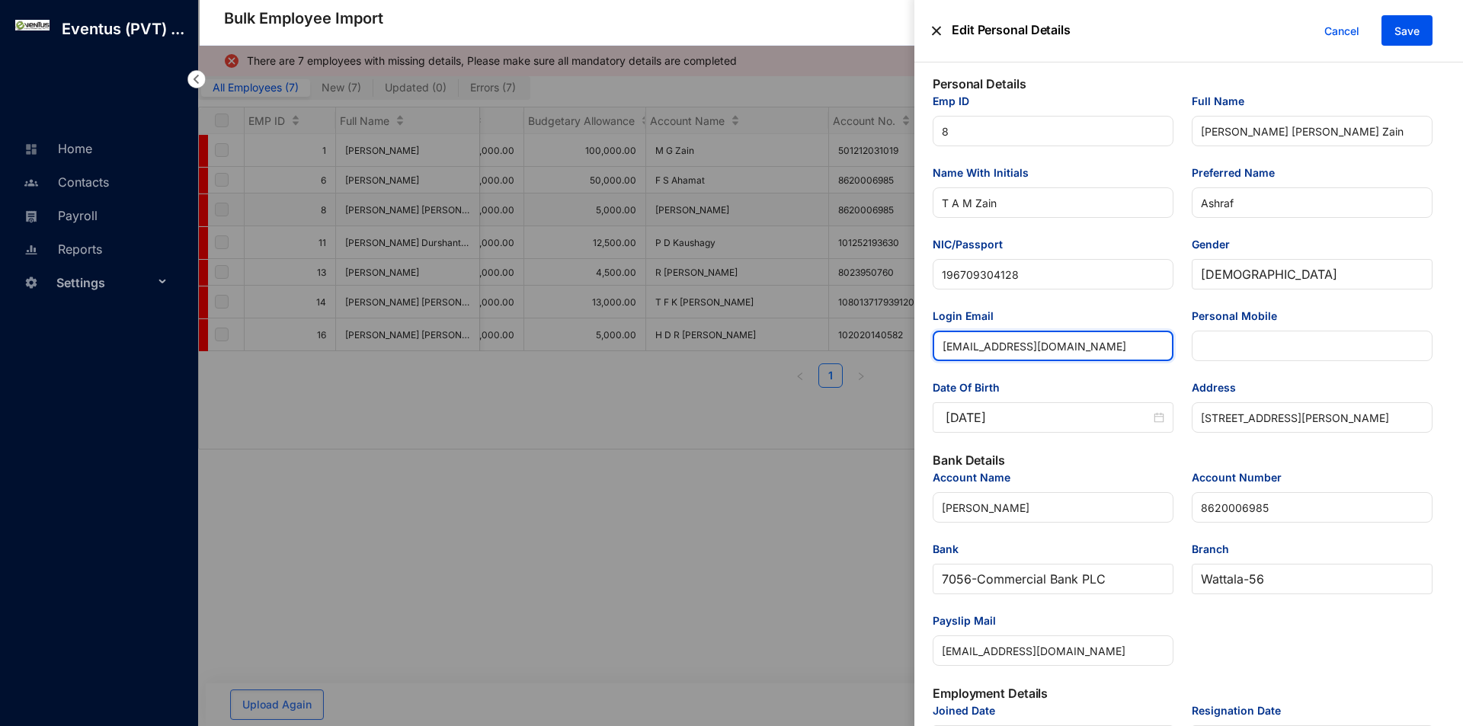
drag, startPoint x: 1064, startPoint y: 340, endPoint x: 822, endPoint y: 354, distance: 242.0
click at [822, 725] on div "Edit Personal Details Cancel Save Personal Details Emp ID 8 Full Name [PERSON_N…" at bounding box center [731, 726] width 1463 height 0
paste input "accounts"
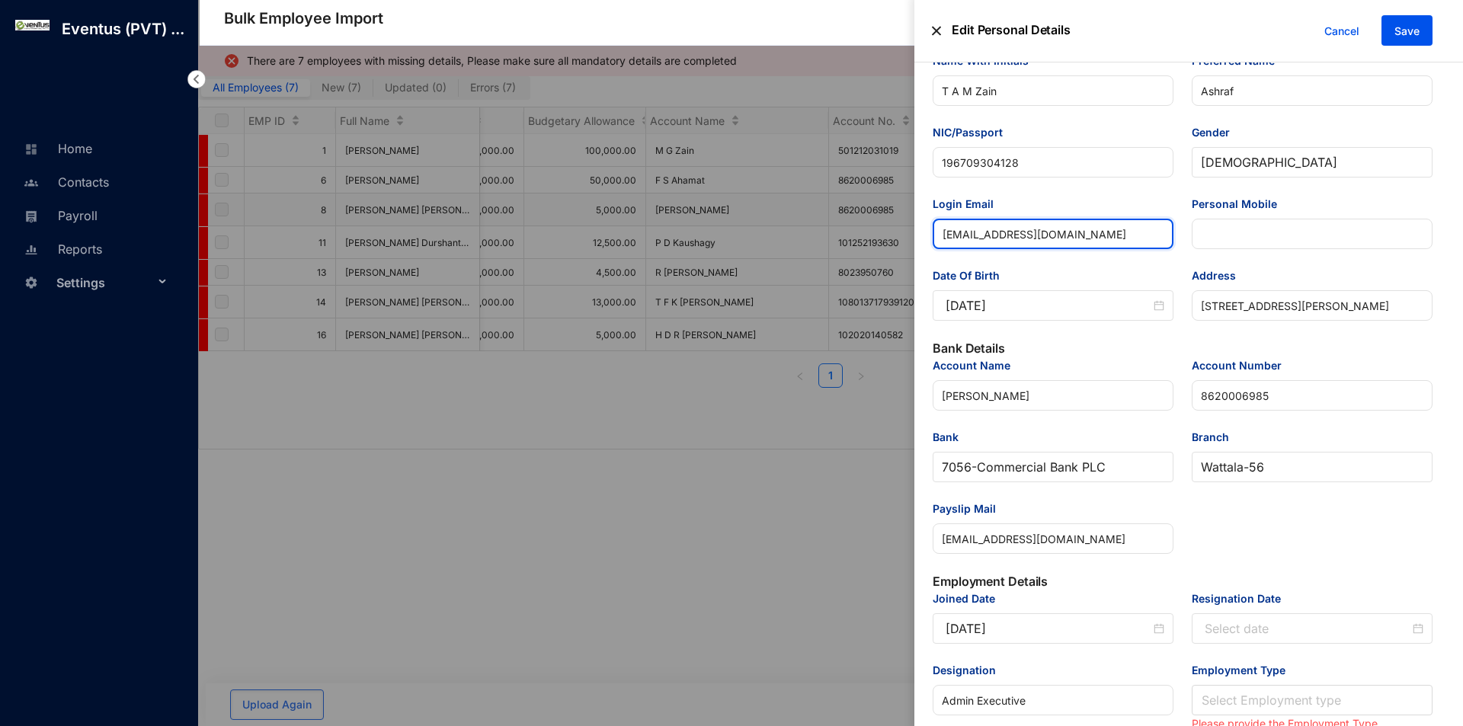
scroll to position [229, 0]
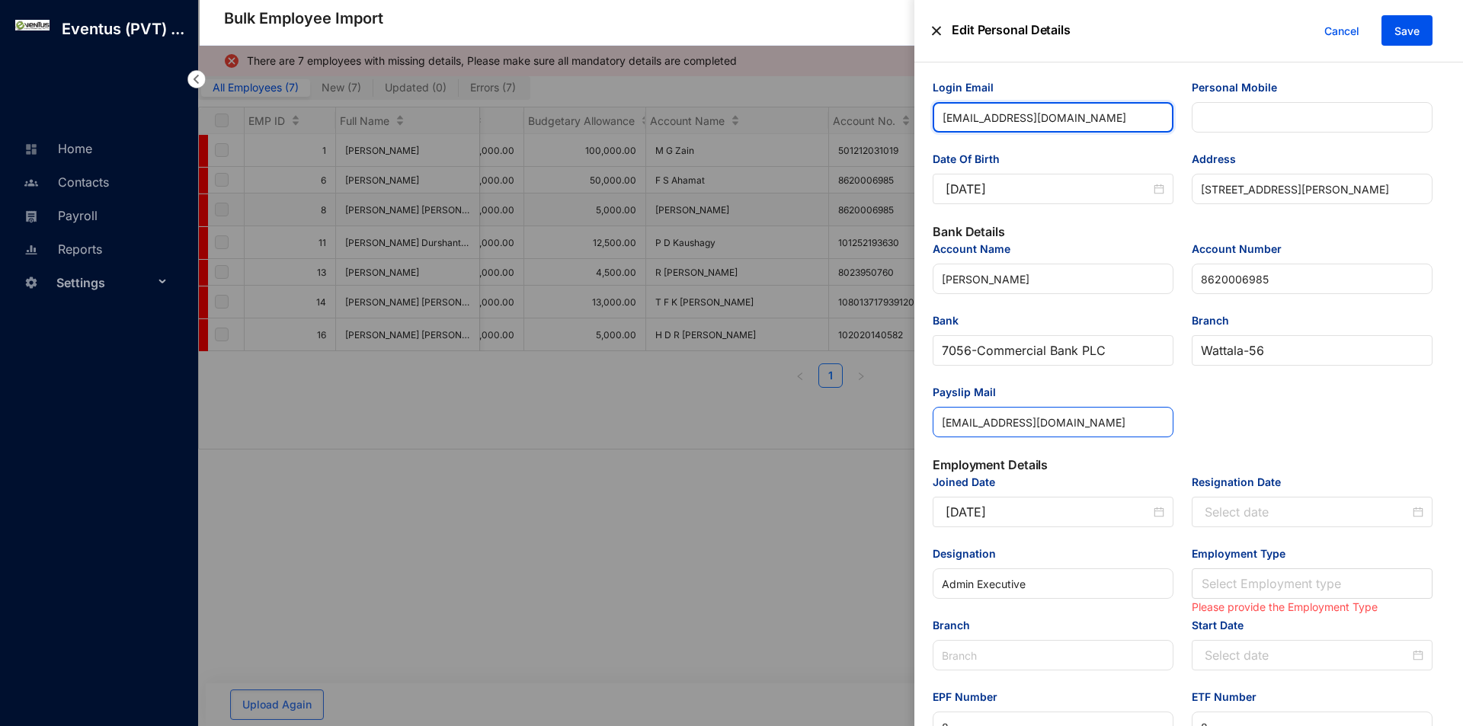
type input "[EMAIL_ADDRESS][DOMAIN_NAME]"
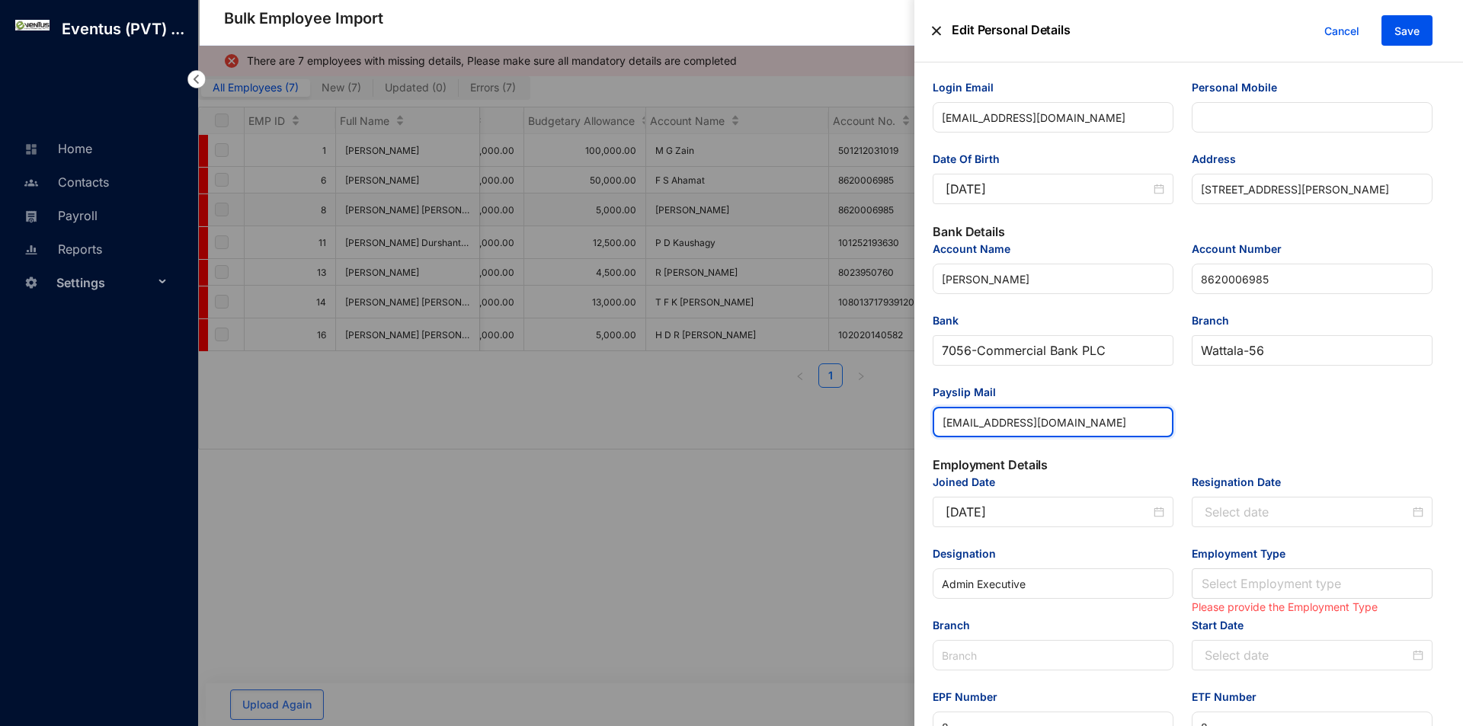
drag, startPoint x: 1010, startPoint y: 424, endPoint x: 844, endPoint y: 428, distance: 166.2
click at [845, 725] on div "Edit Personal Details Cancel Save Personal Details Emp ID 8 Full Name [PERSON_N…" at bounding box center [731, 726] width 1463 height 0
paste input "accounts"
type input "[EMAIL_ADDRESS][DOMAIN_NAME]"
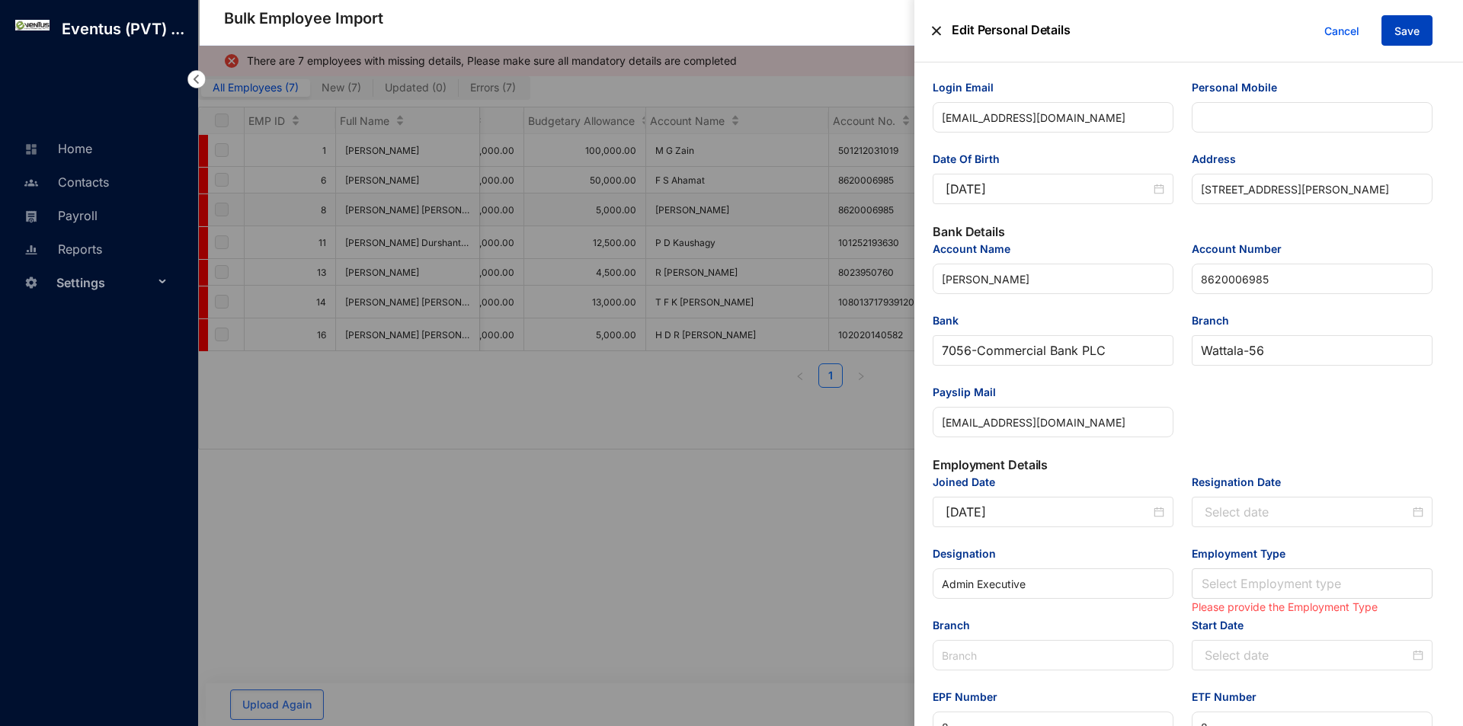
click at [1401, 32] on span "Save" at bounding box center [1407, 31] width 25 height 15
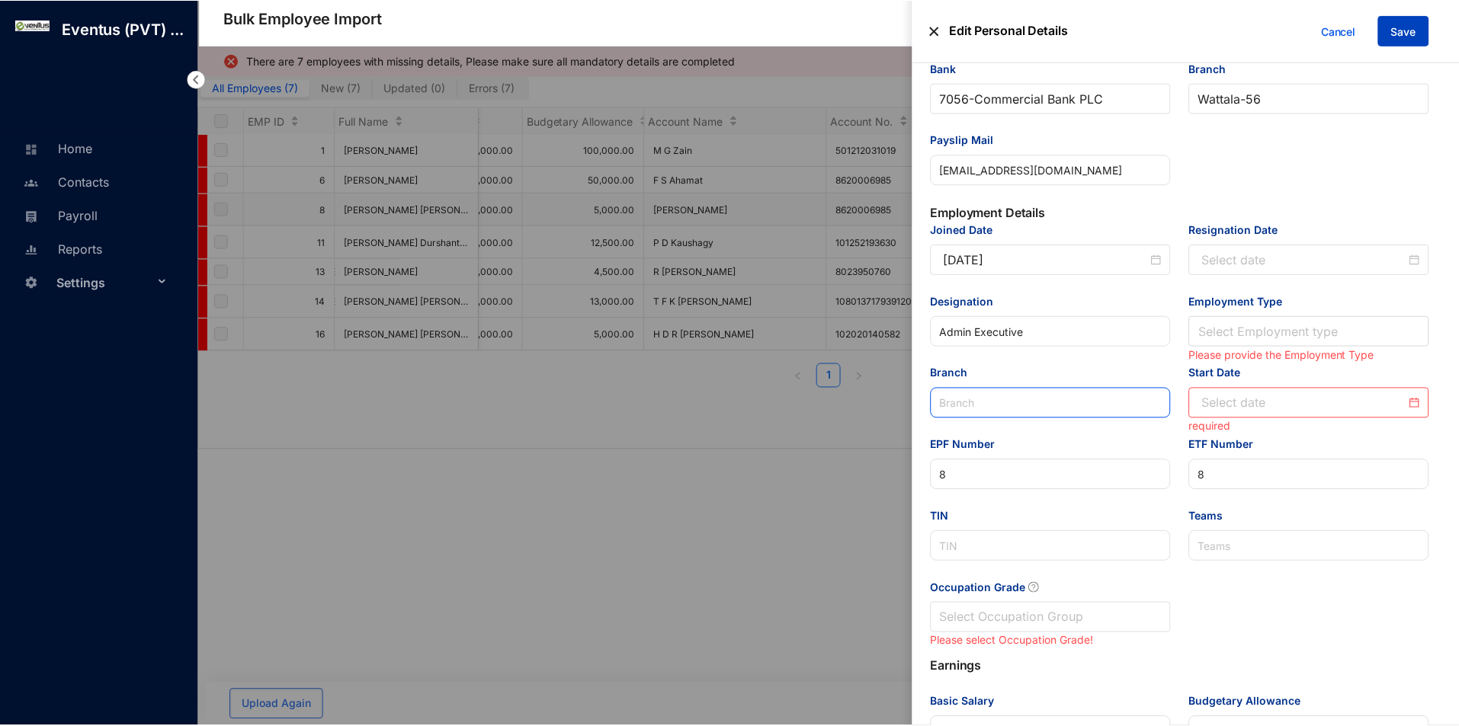
scroll to position [487, 0]
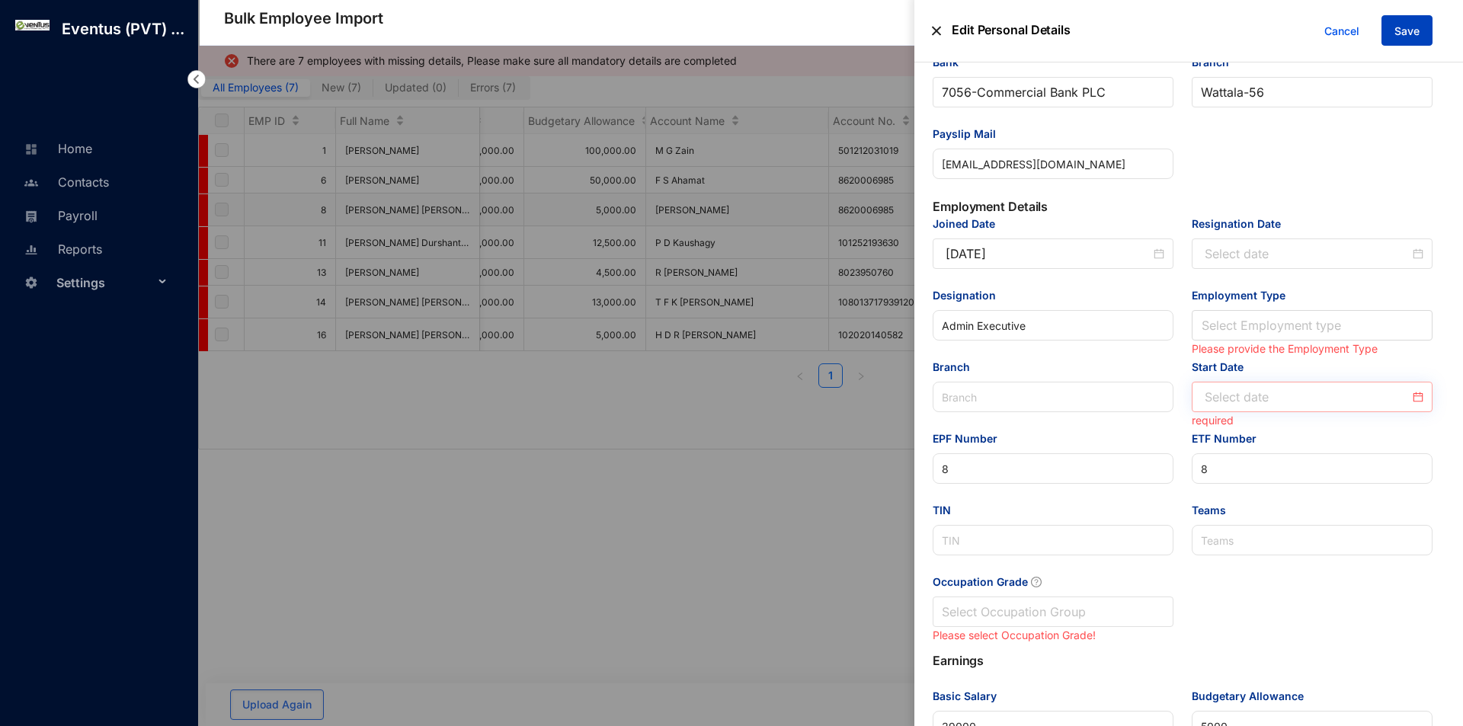
click at [1244, 408] on div at bounding box center [1312, 397] width 241 height 30
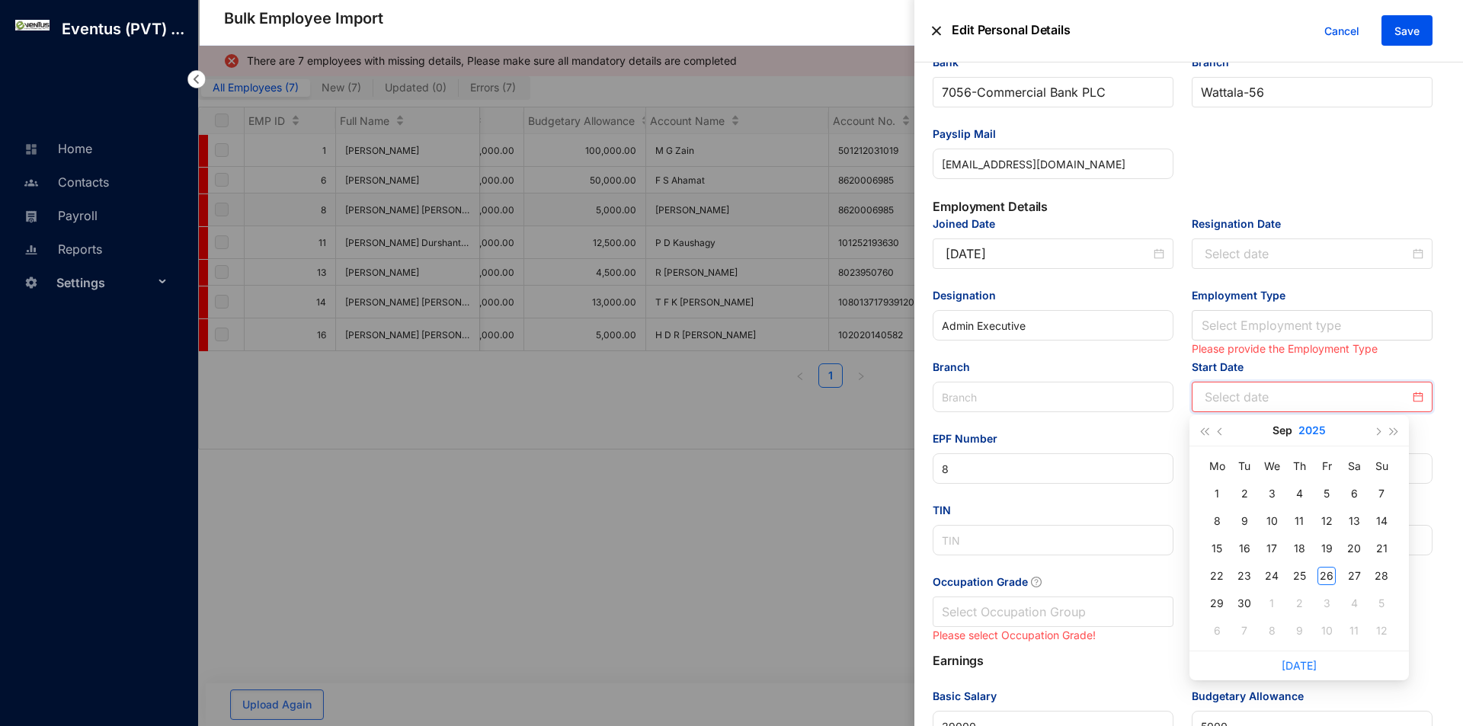
click at [1320, 425] on button "2025" at bounding box center [1312, 430] width 27 height 30
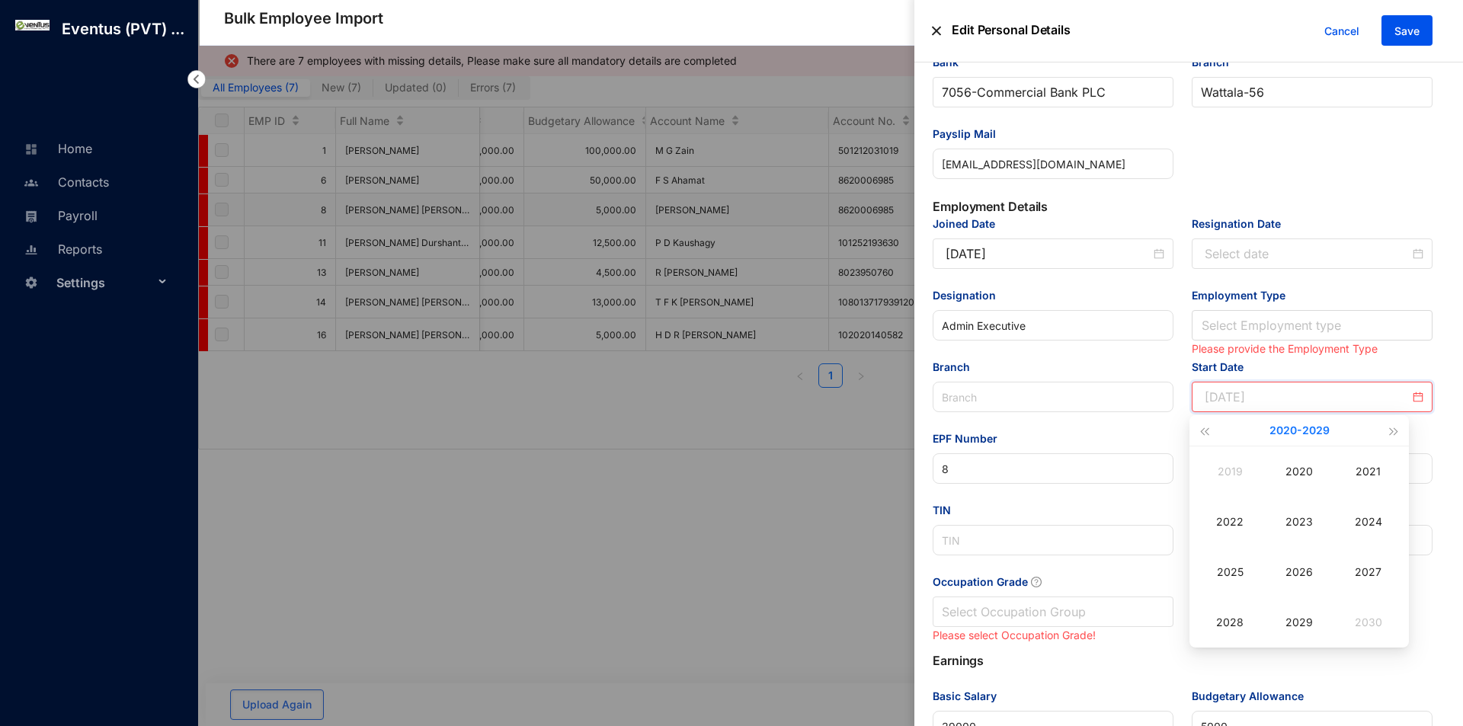
type input "[DATE]"
click at [1292, 427] on button "[DATE] - [DATE]" at bounding box center [1300, 430] width 60 height 30
type input "[DATE]"
click at [1373, 472] on div "[DATE]-[DATE]" at bounding box center [1372, 463] width 73 height 18
click at [1369, 560] on td "2017" at bounding box center [1368, 572] width 69 height 50
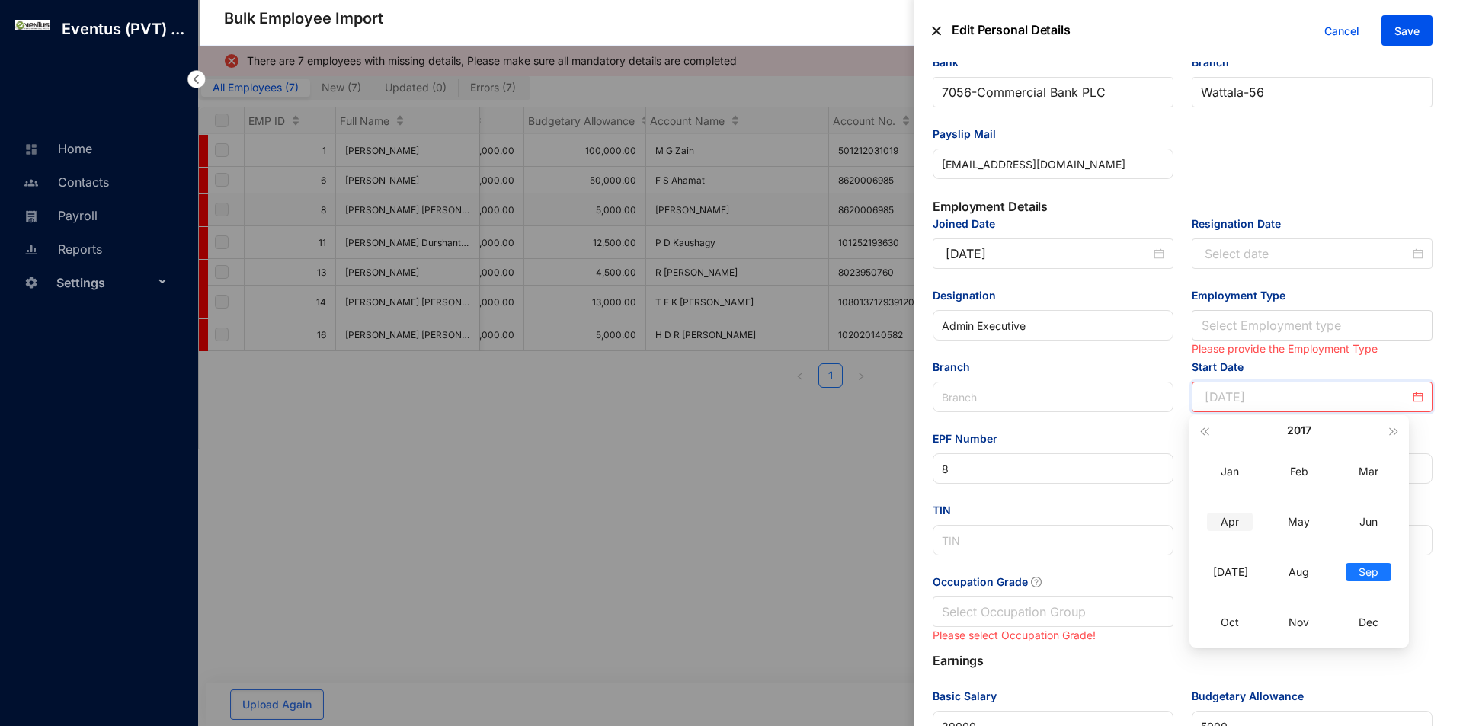
click at [1241, 509] on td "Apr" at bounding box center [1230, 522] width 69 height 50
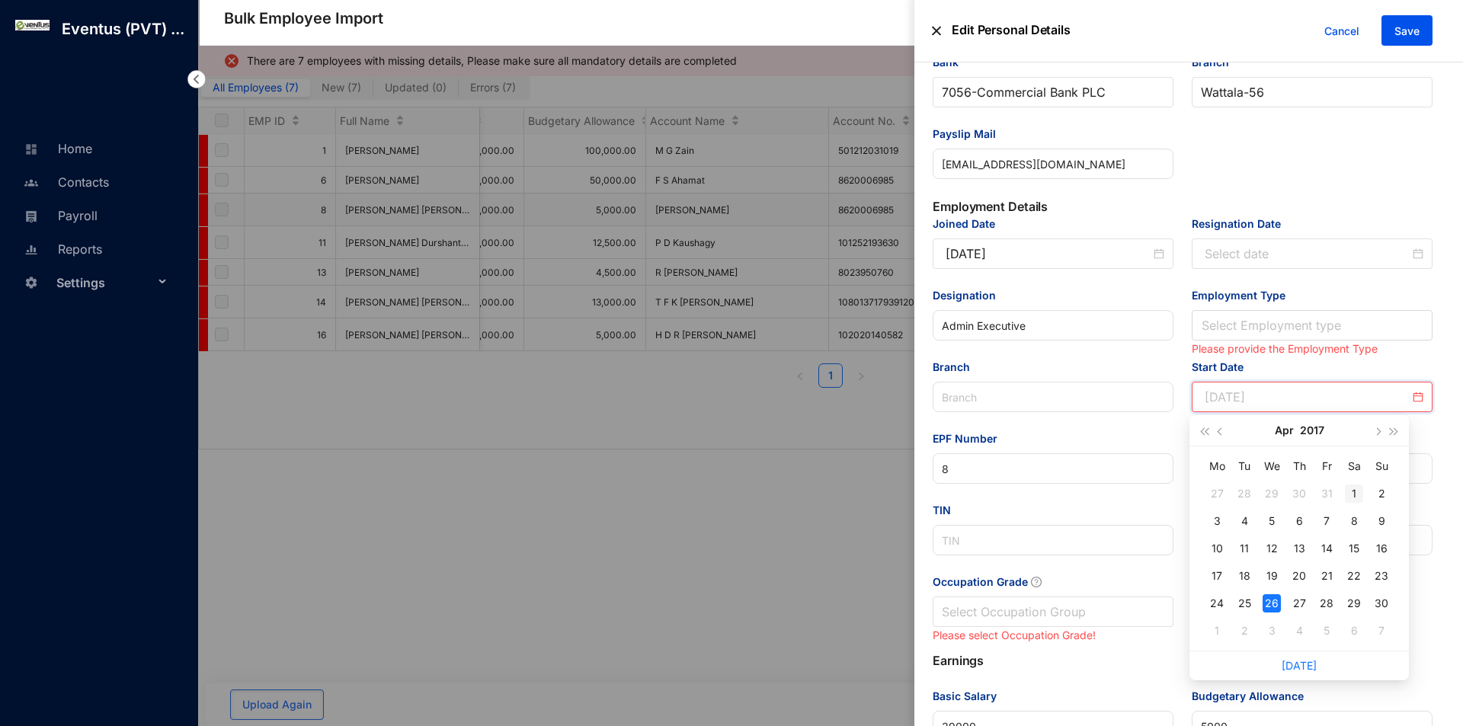
click at [1359, 499] on div "1" at bounding box center [1354, 494] width 18 height 18
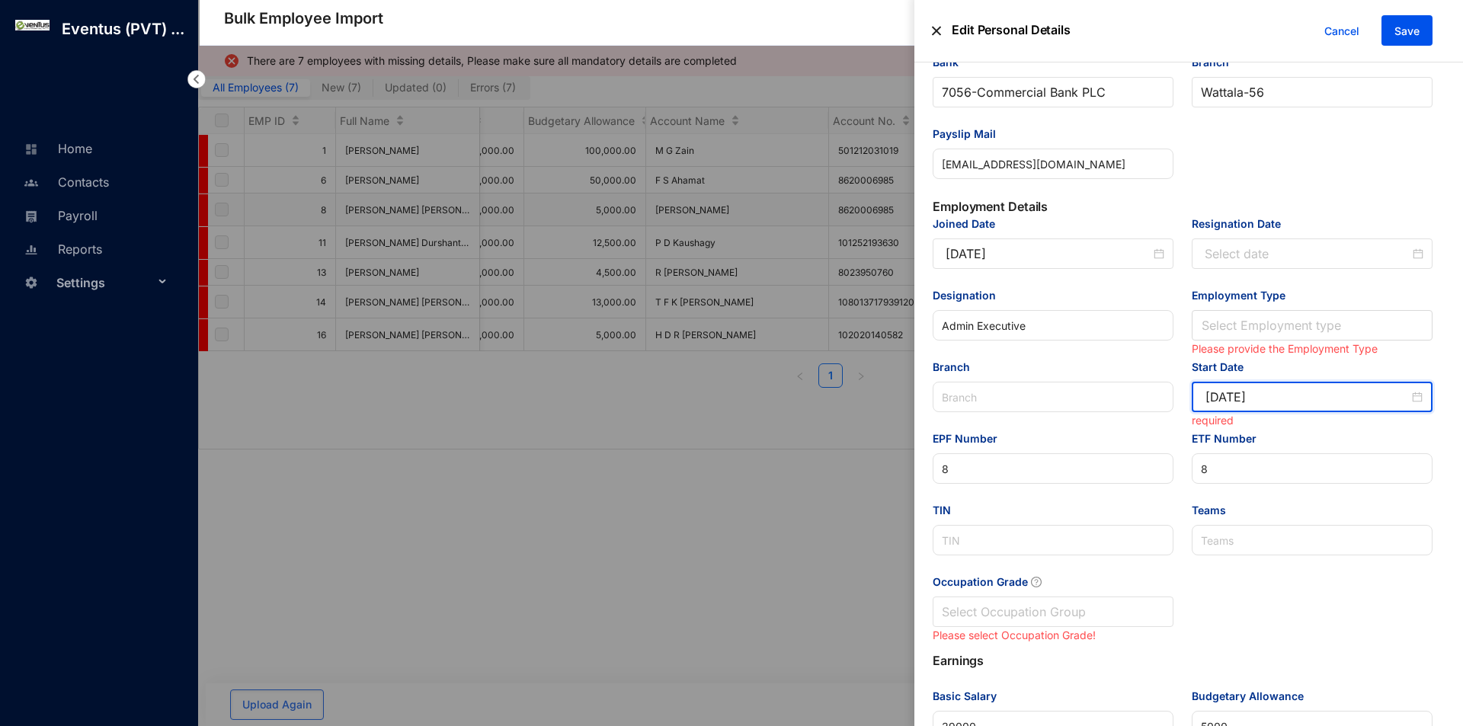
type input "[DATE]"
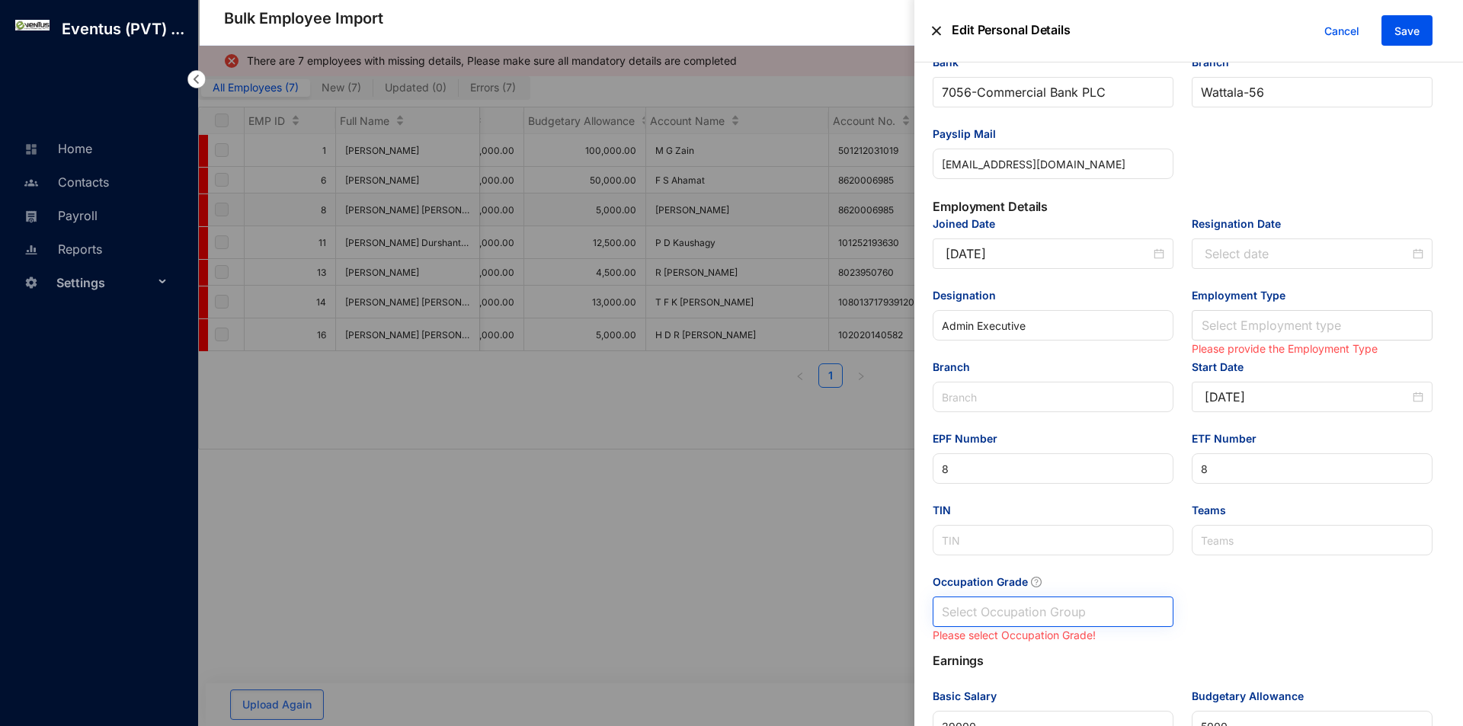
click at [1085, 620] on input "Occupation Grade" at bounding box center [1053, 611] width 223 height 29
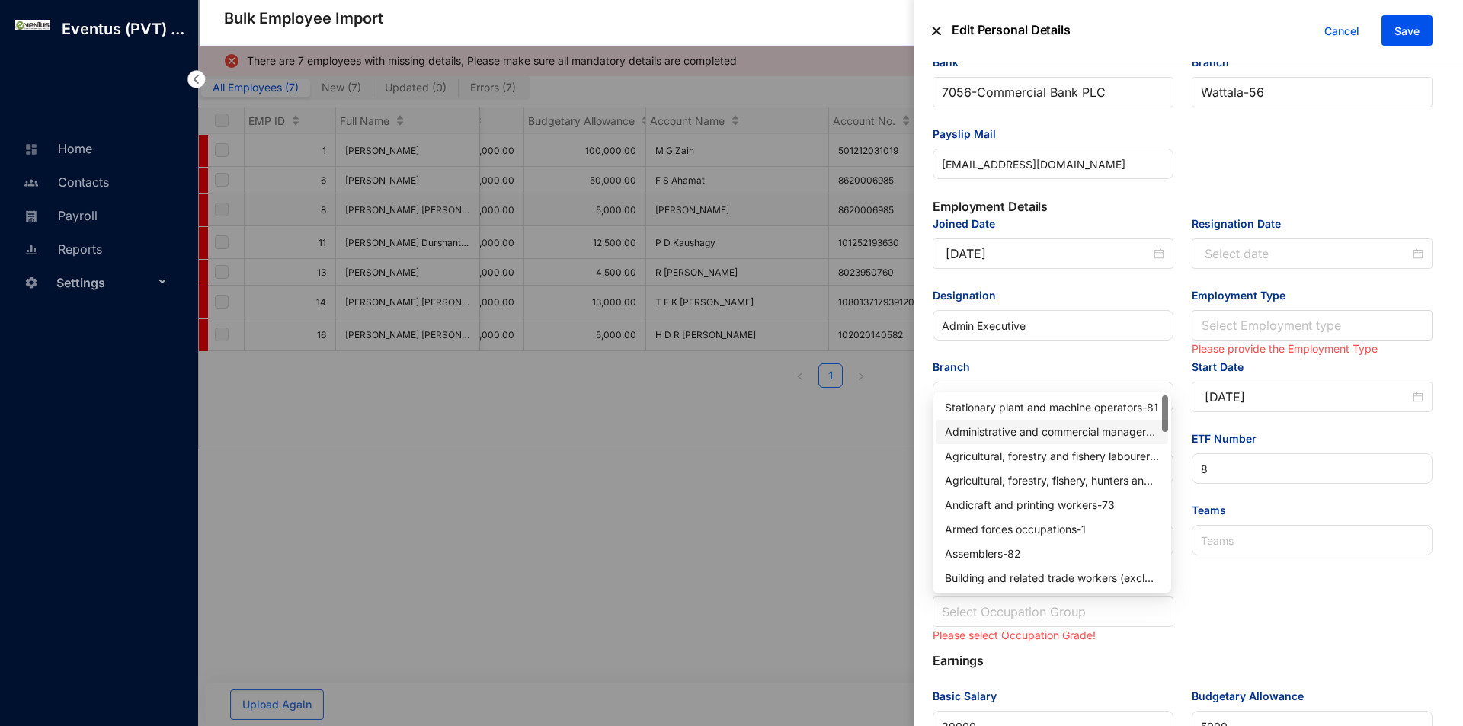
click at [1076, 437] on div "Administrative and commercial managers - 12" at bounding box center [1052, 432] width 214 height 17
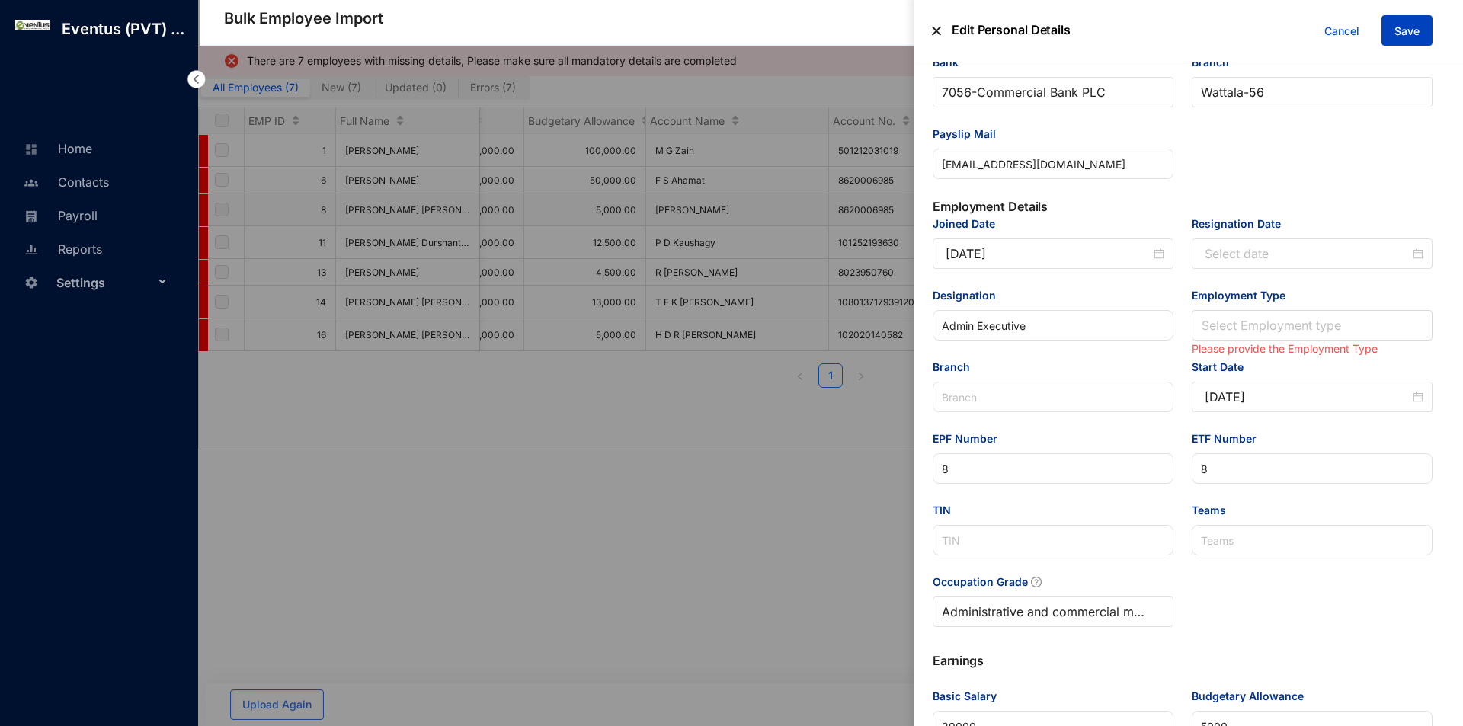
click at [1414, 40] on button "Save" at bounding box center [1407, 30] width 51 height 30
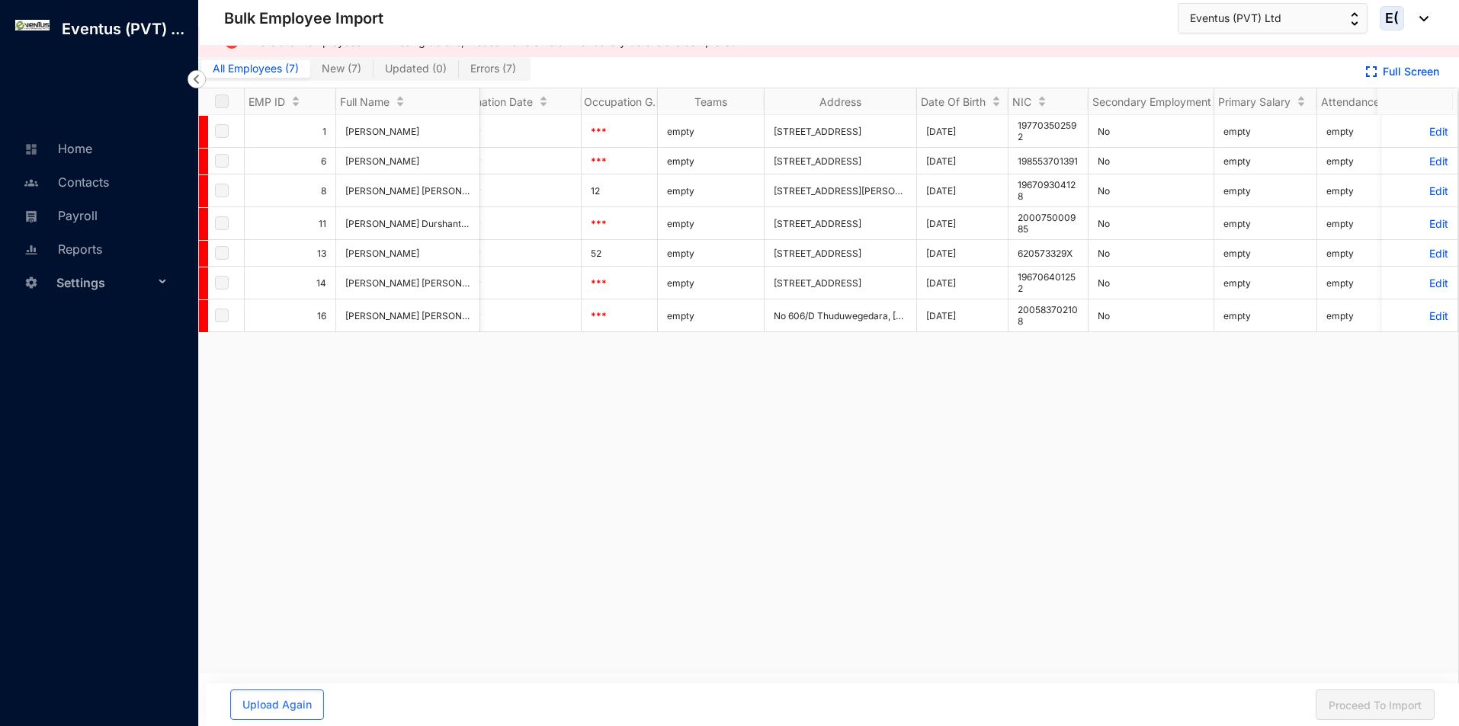
scroll to position [0, 3073]
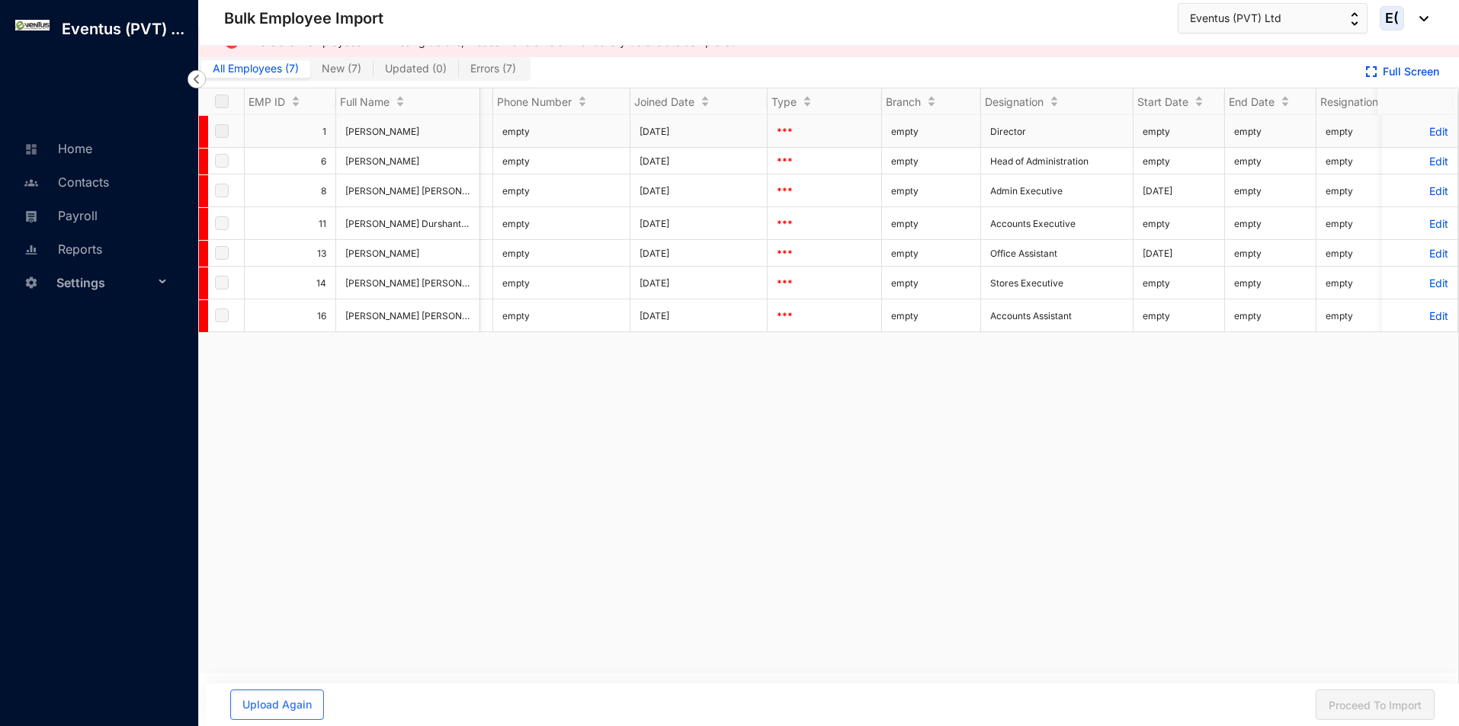
click at [1423, 133] on p "Edit" at bounding box center [1419, 131] width 57 height 13
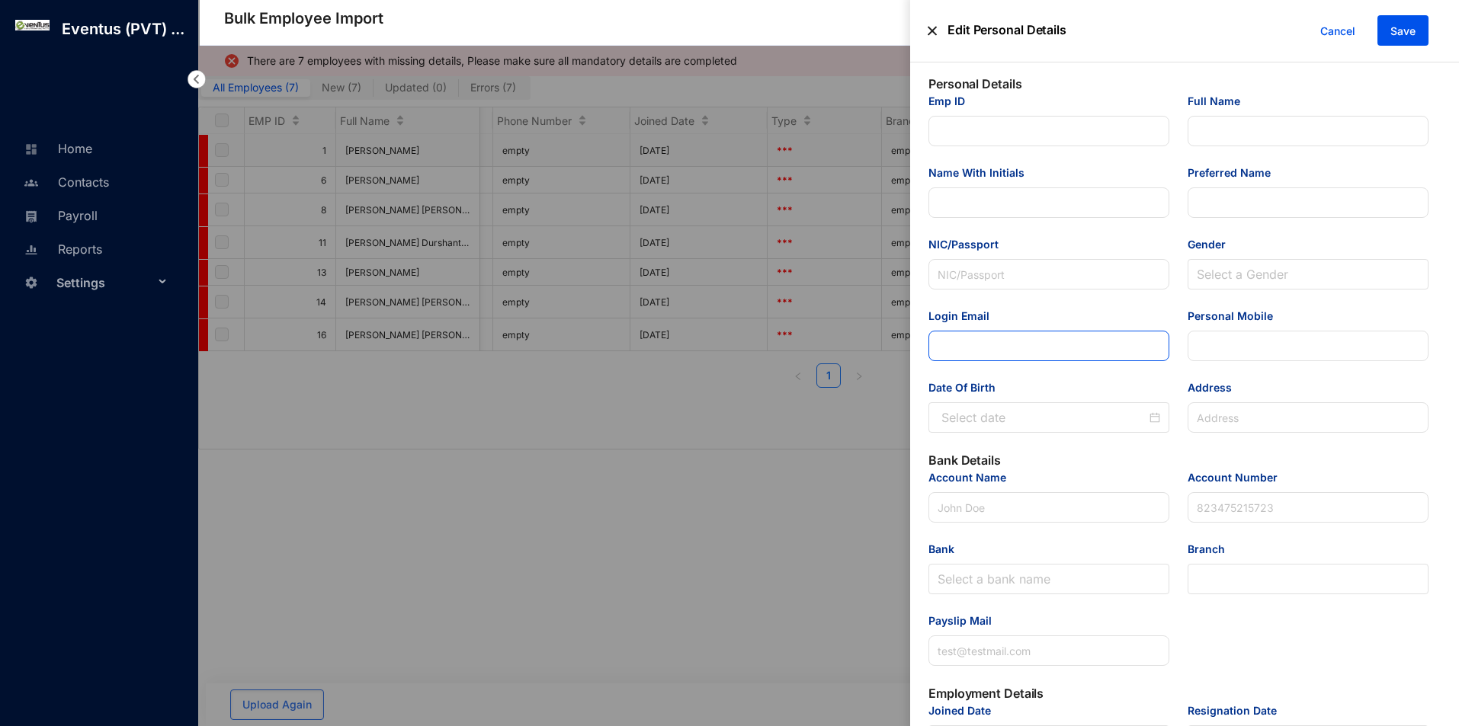
type input "1"
type input "[PERSON_NAME]"
type input "M G Zain"
type input "Gazzali"
type input "197703502592"
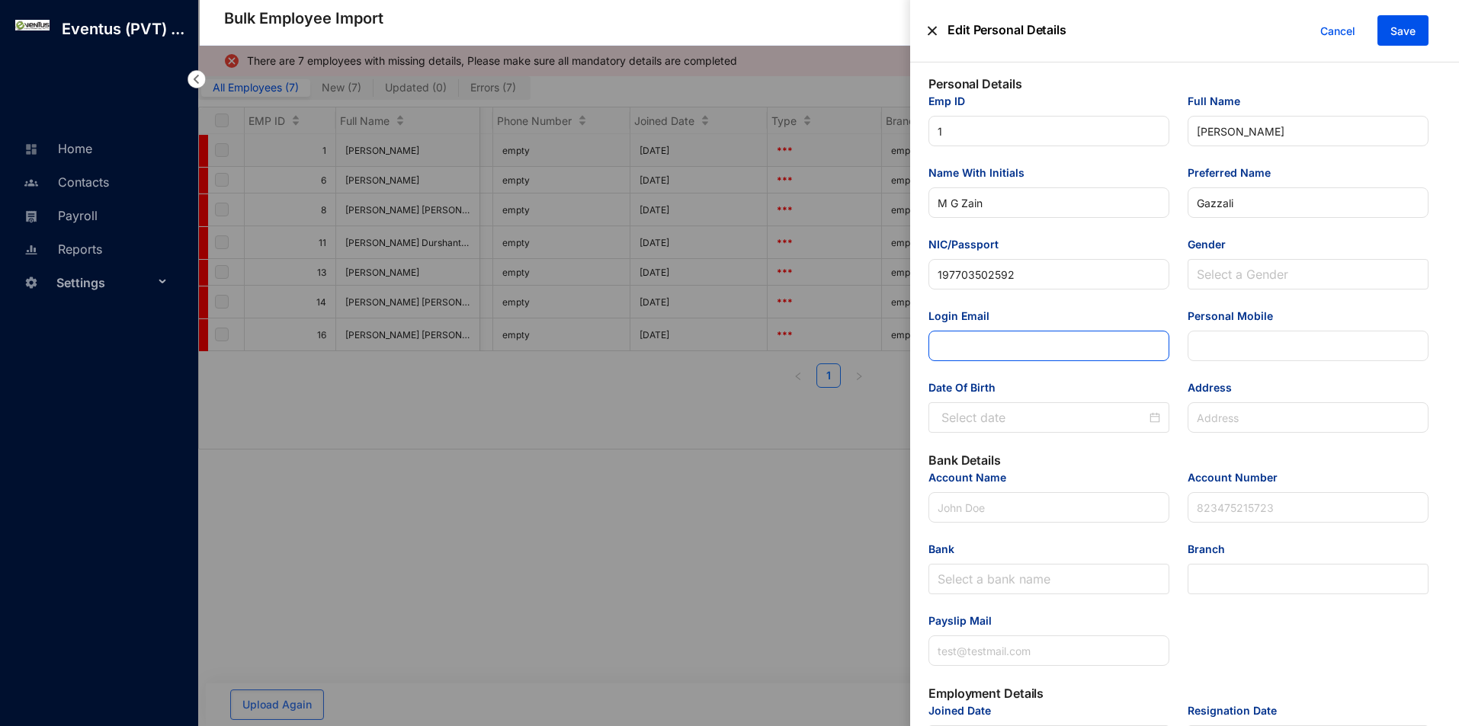
type input "[EMAIL_ADDRESS][DOMAIN_NAME]"
type input "777303326"
type input "[STREET_ADDRESS]"
type input "M G Zain"
type input "501212031019"
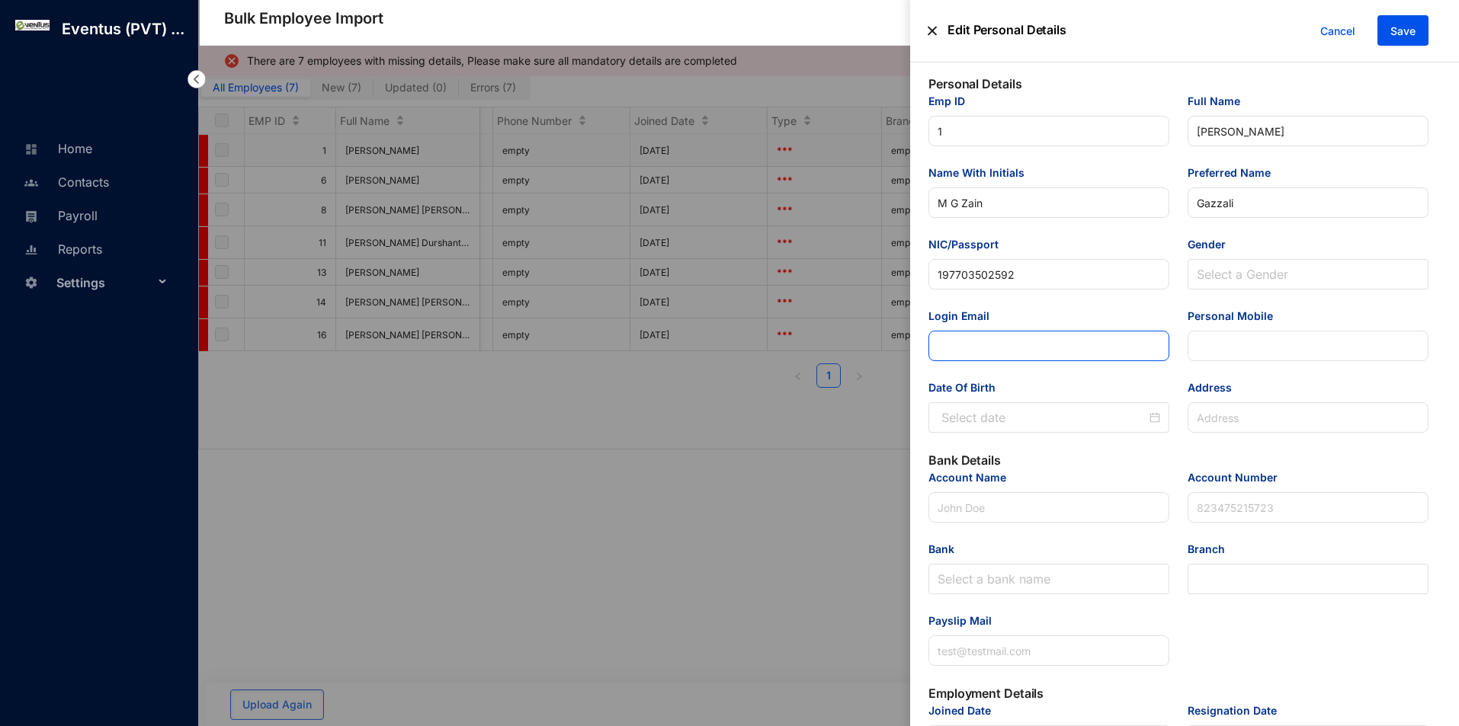
type input "[EMAIL_ADDRESS][DOMAIN_NAME]"
type input "Director"
type input "1"
type input "102994000"
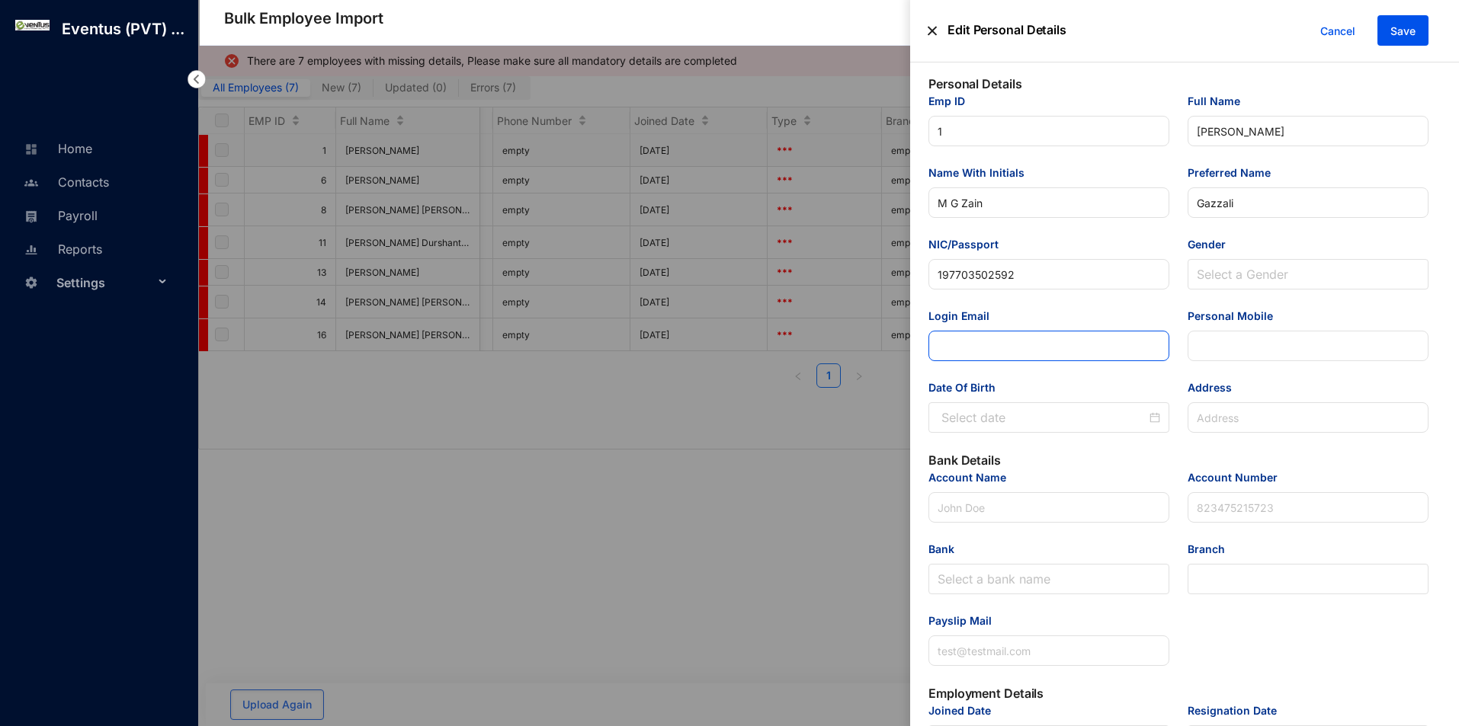
type Salary "280000"
type Allowance "100000"
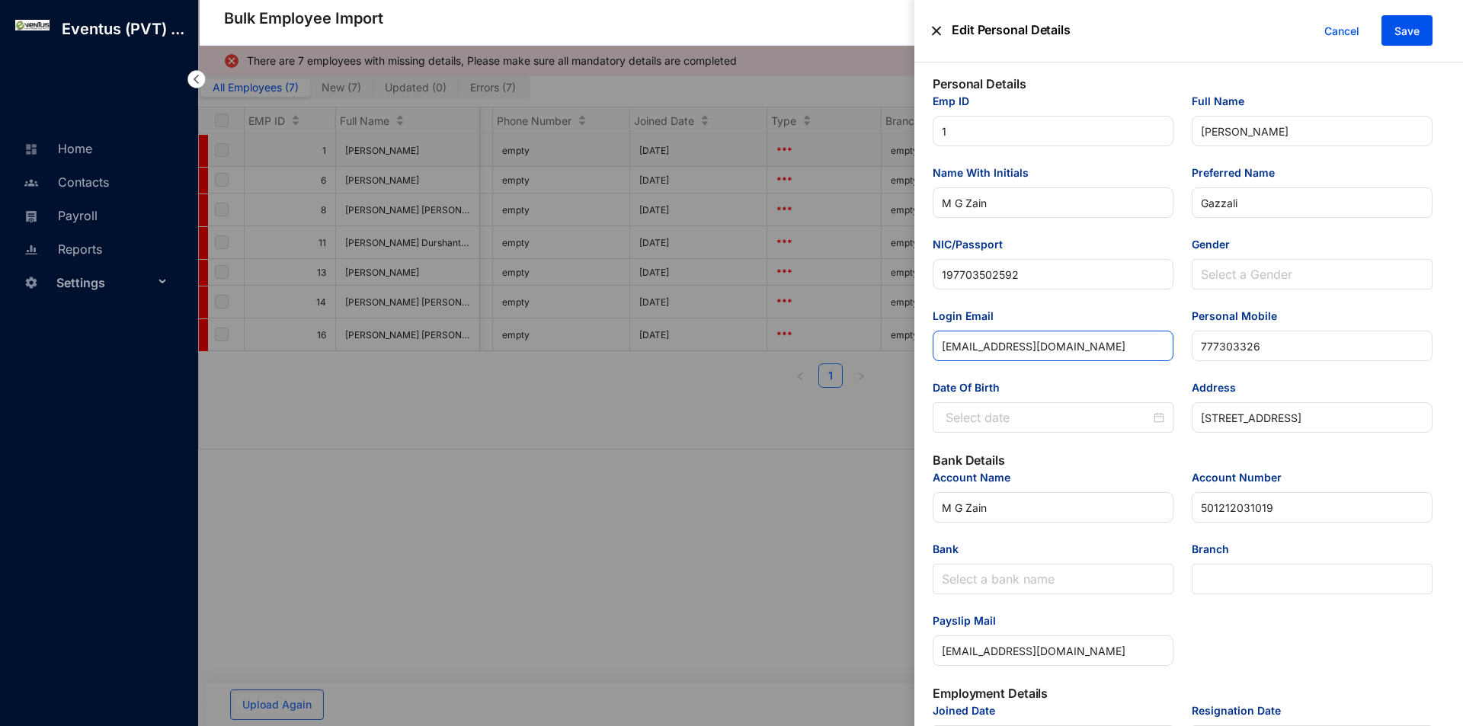
type input "[DATE]"
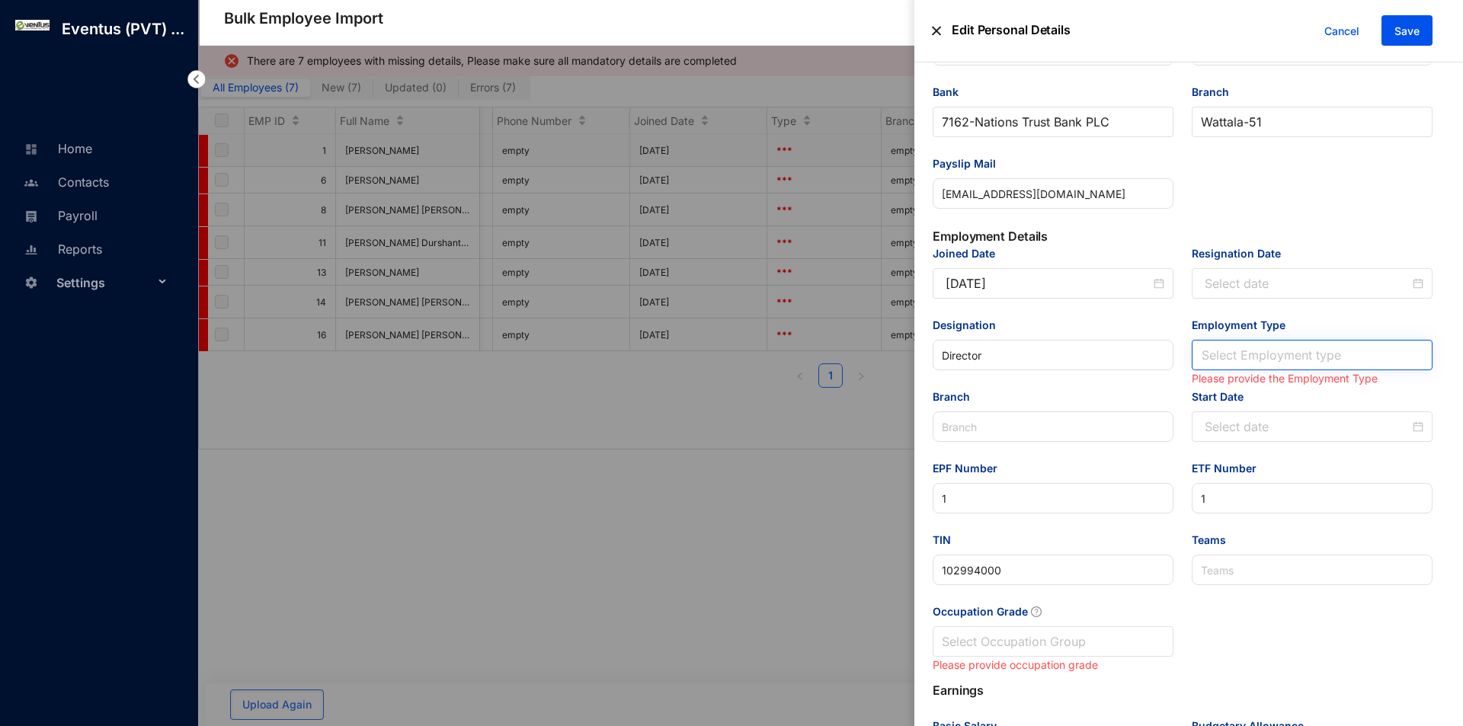
click at [1279, 346] on input "Employment Type" at bounding box center [1312, 355] width 223 height 29
click at [1250, 382] on div "Full Time" at bounding box center [1309, 388] width 214 height 17
click at [1037, 645] on input "Occupation Grade" at bounding box center [1053, 641] width 223 height 29
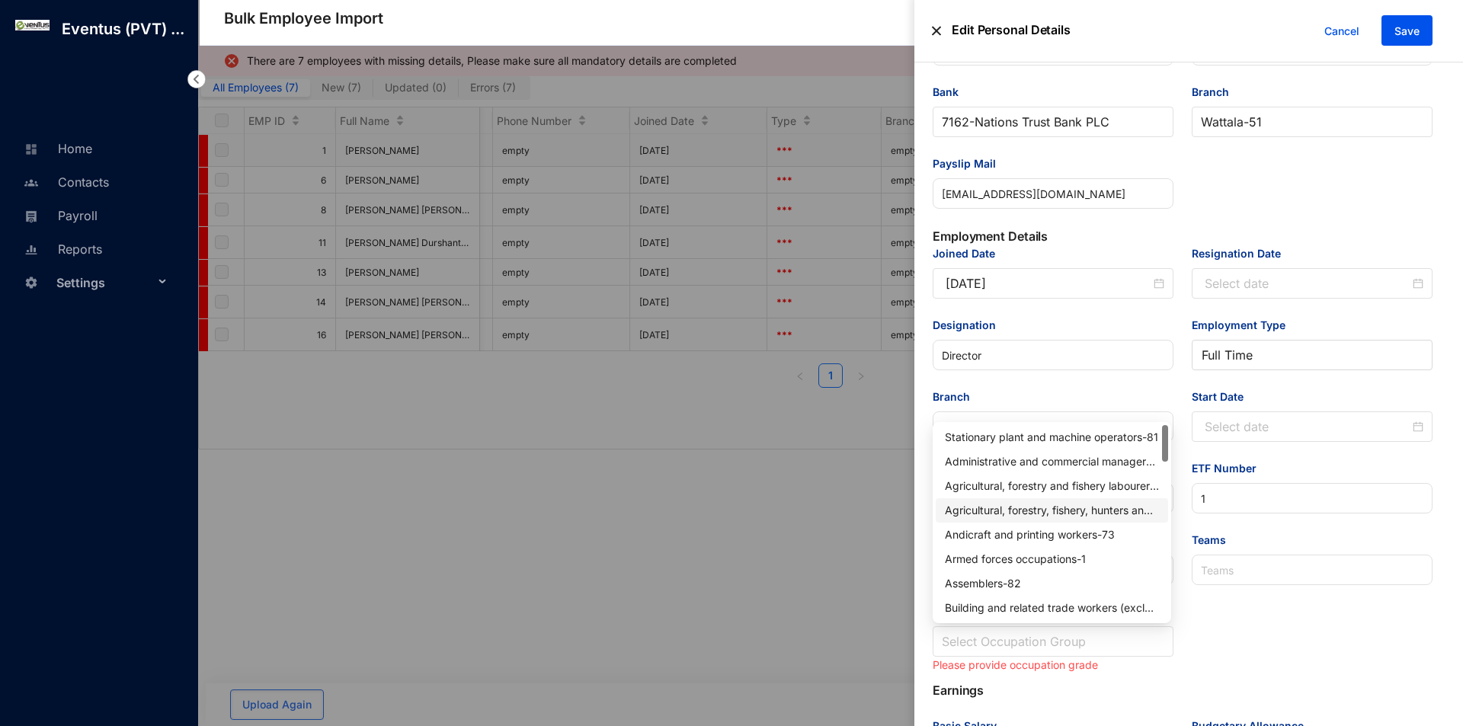
click at [1043, 517] on div "Agricultural, forestry, fishery, hunters and gatherers - 63" at bounding box center [1052, 510] width 214 height 17
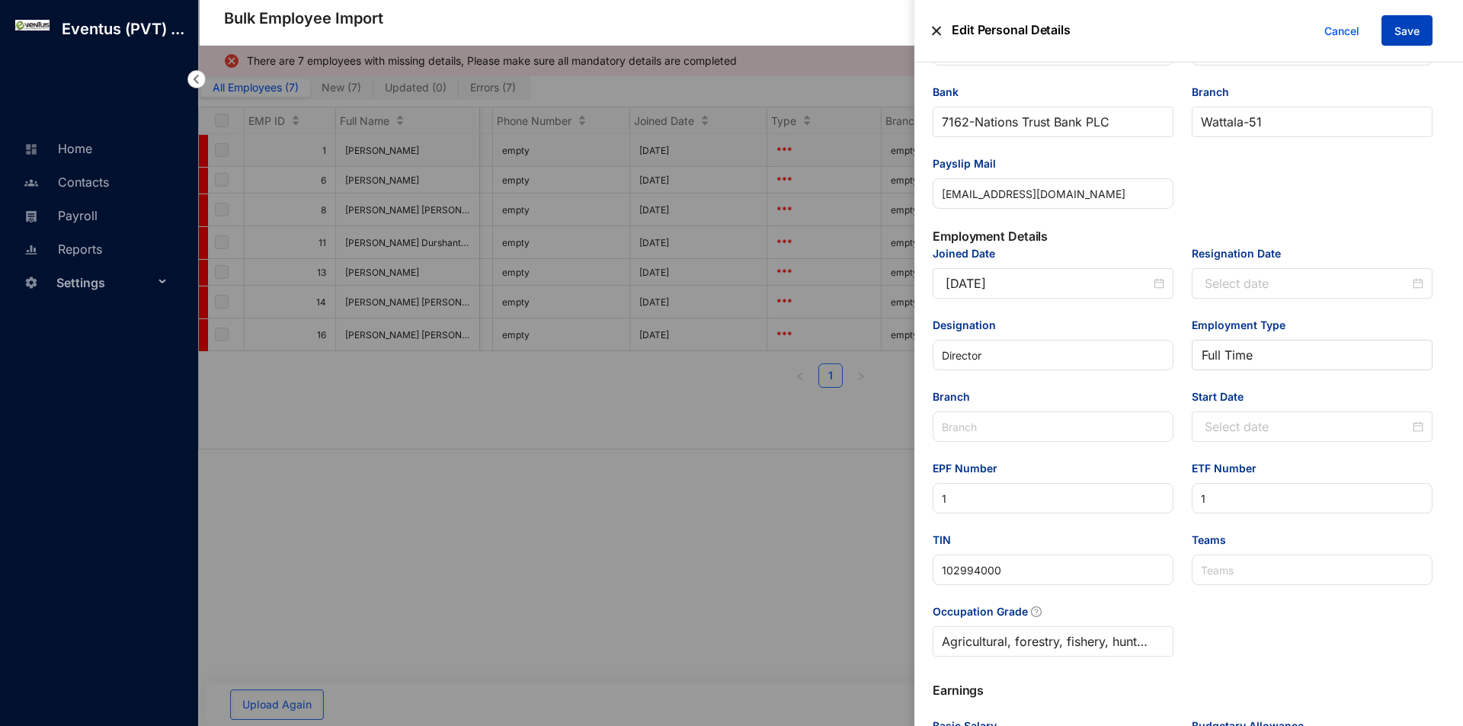
click at [1417, 24] on span "Save" at bounding box center [1407, 31] width 25 height 15
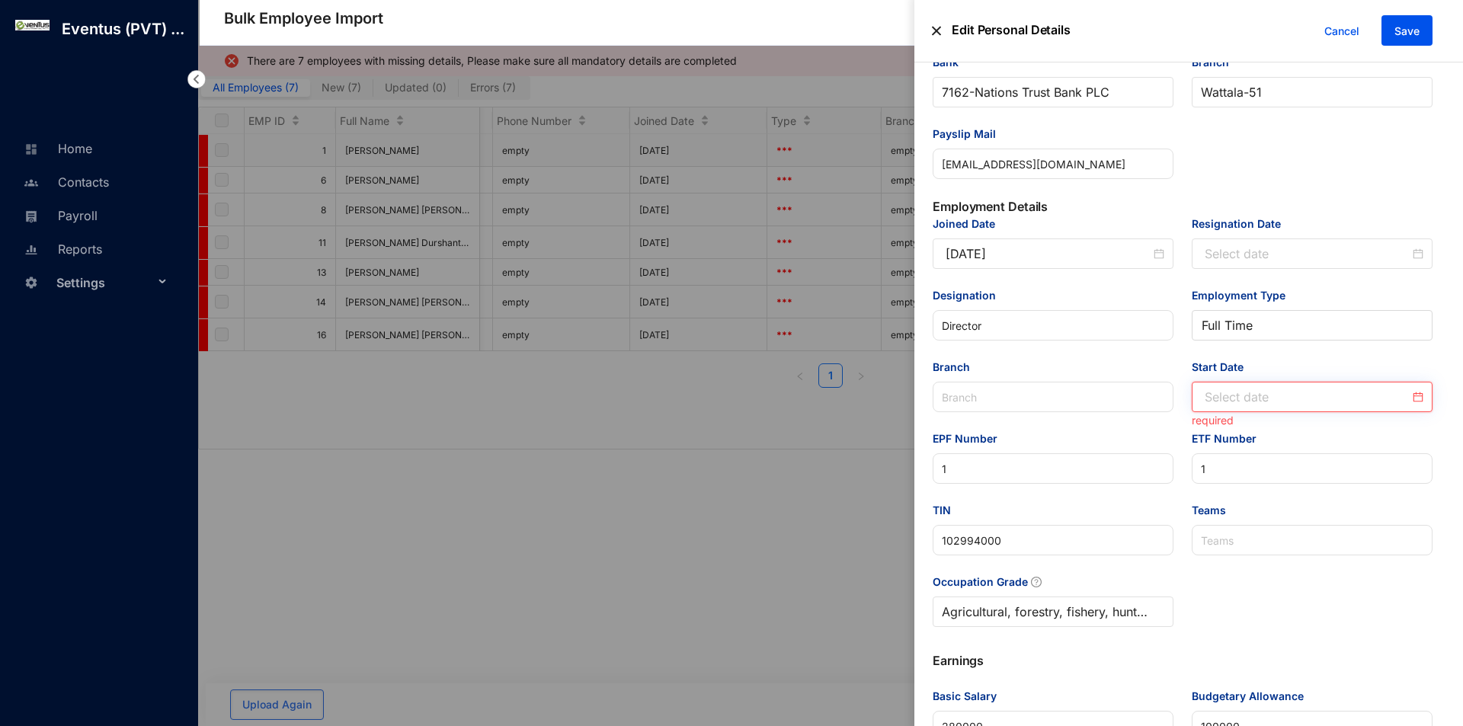
drag, startPoint x: 1269, startPoint y: 398, endPoint x: 1283, endPoint y: 387, distance: 17.4
click at [1269, 397] on input "Start Date" at bounding box center [1307, 397] width 205 height 18
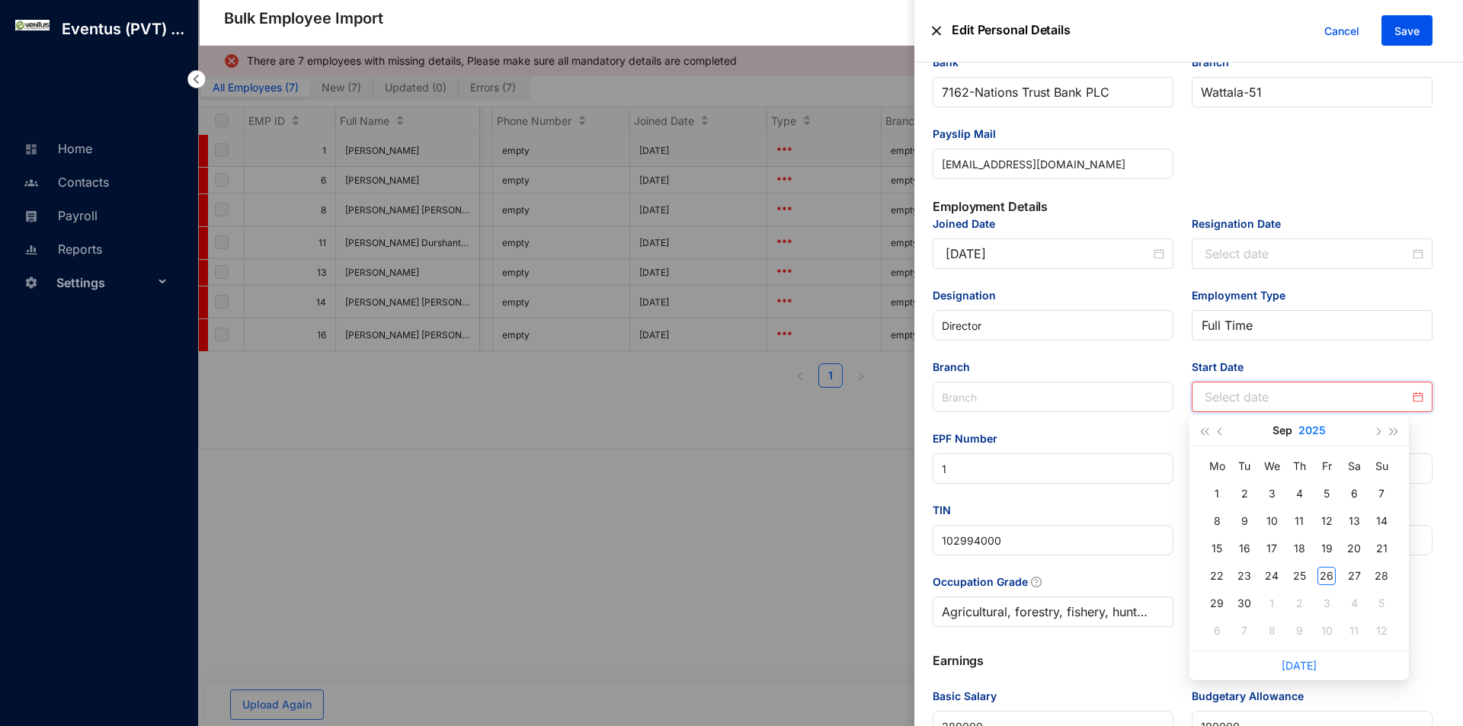
click at [1314, 424] on button "2025" at bounding box center [1312, 430] width 27 height 30
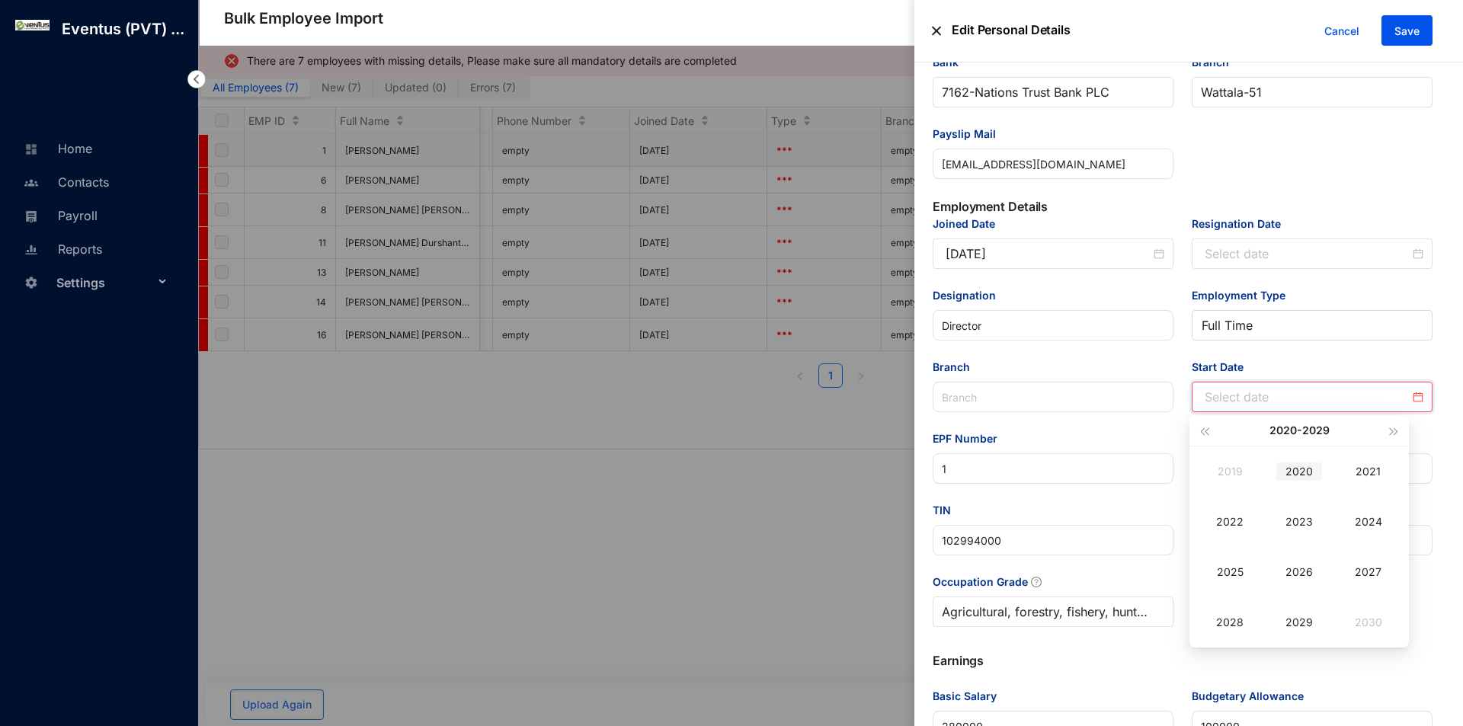
type input "[DATE]"
click at [1206, 431] on span "button" at bounding box center [1204, 432] width 8 height 8
click at [1309, 470] on div "2010" at bounding box center [1299, 472] width 46 height 18
click at [1367, 570] on div "Sep" at bounding box center [1369, 572] width 46 height 18
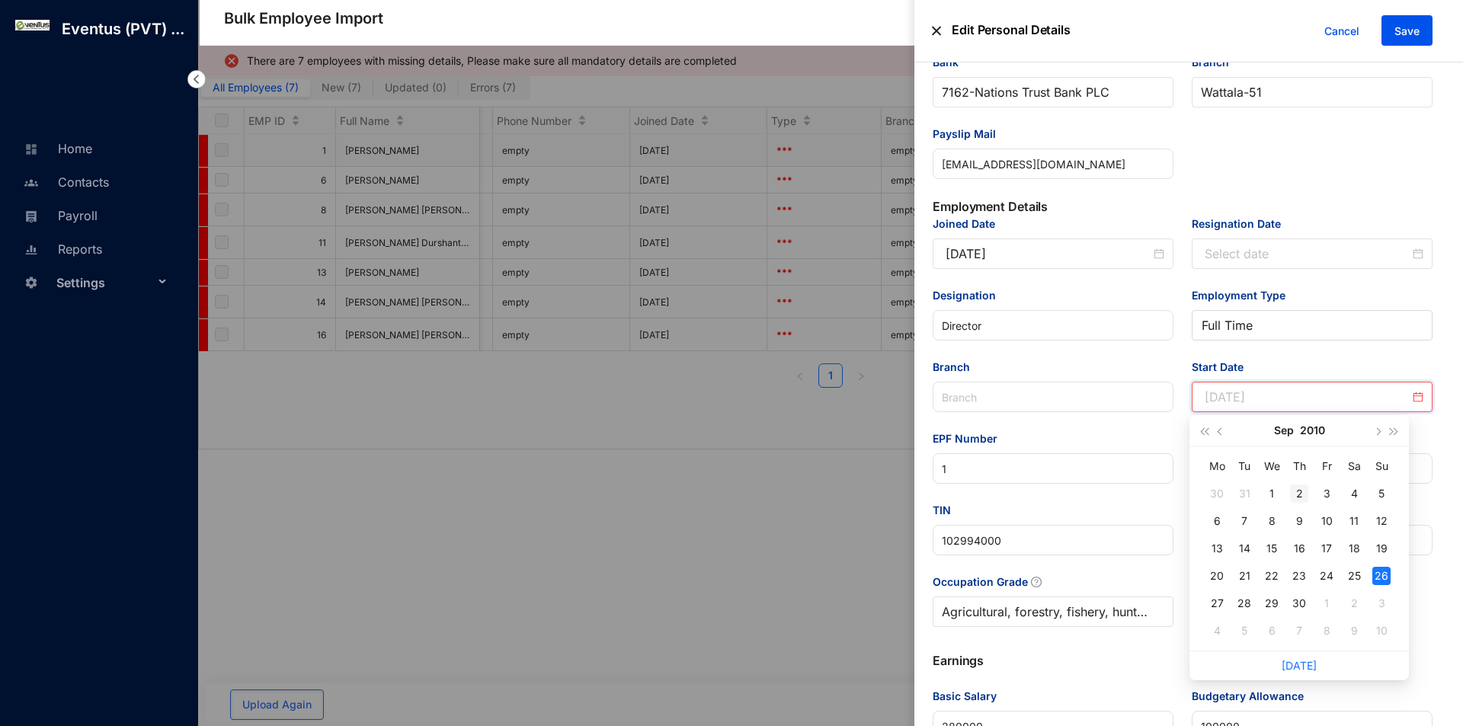
click at [1299, 494] on div "2" at bounding box center [1299, 494] width 18 height 18
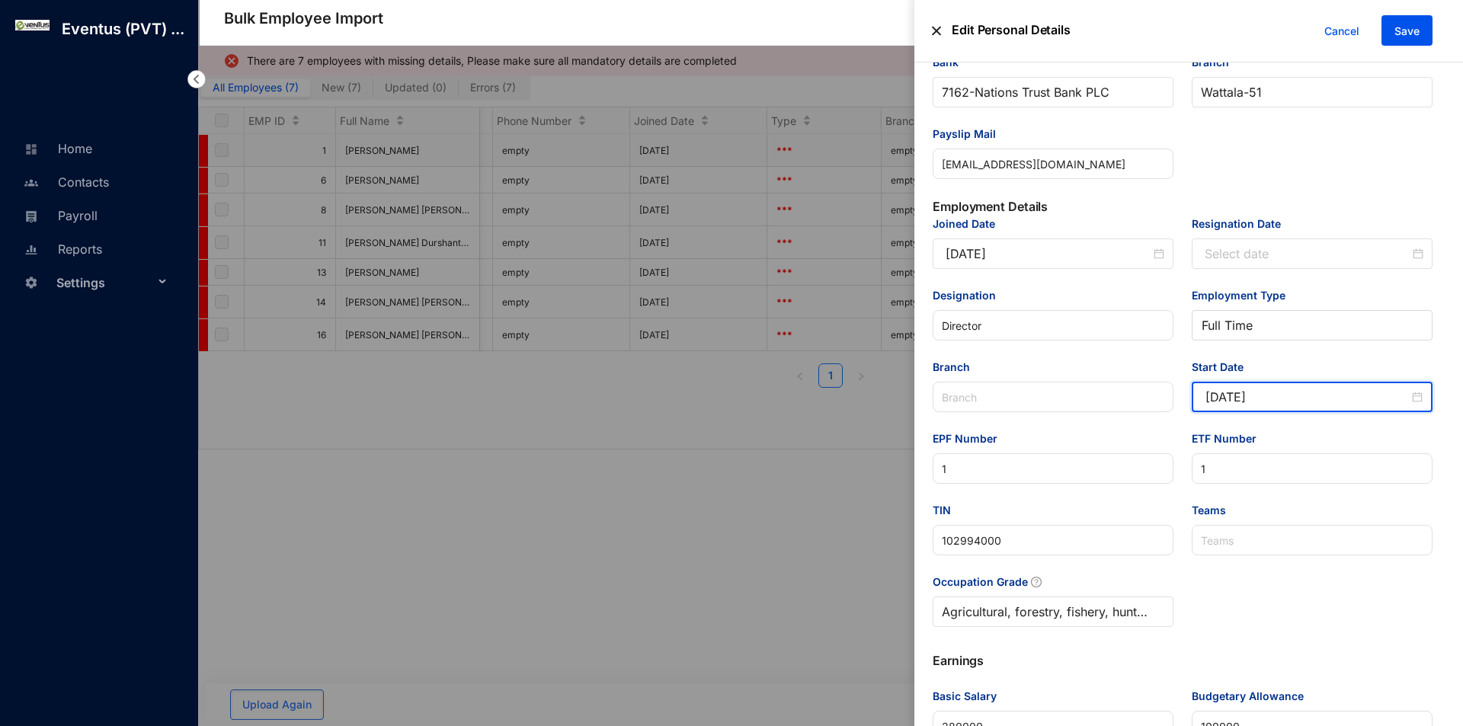
type input "[DATE]"
drag, startPoint x: 1395, startPoint y: 39, endPoint x: 1394, endPoint y: 48, distance: 9.2
click at [1394, 43] on button "Save" at bounding box center [1407, 30] width 51 height 30
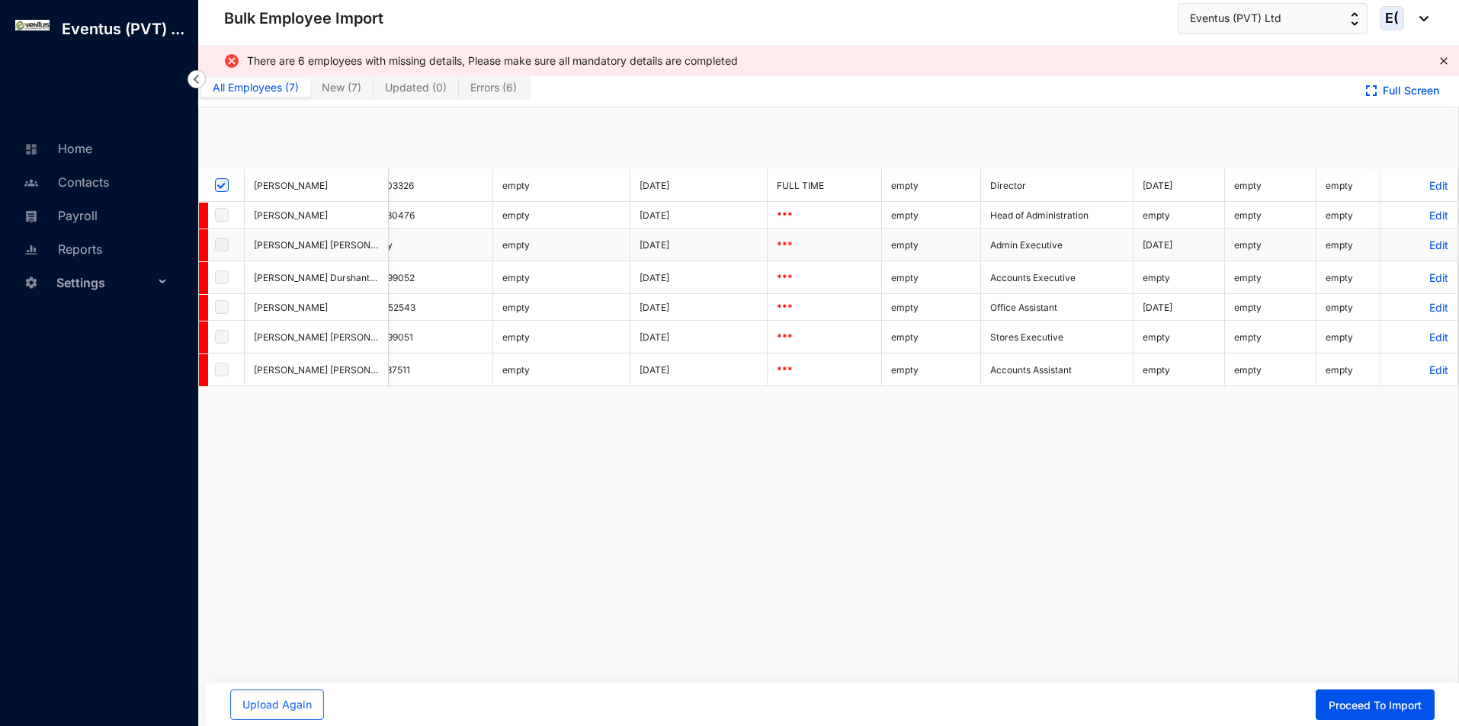
checkbox input "true"
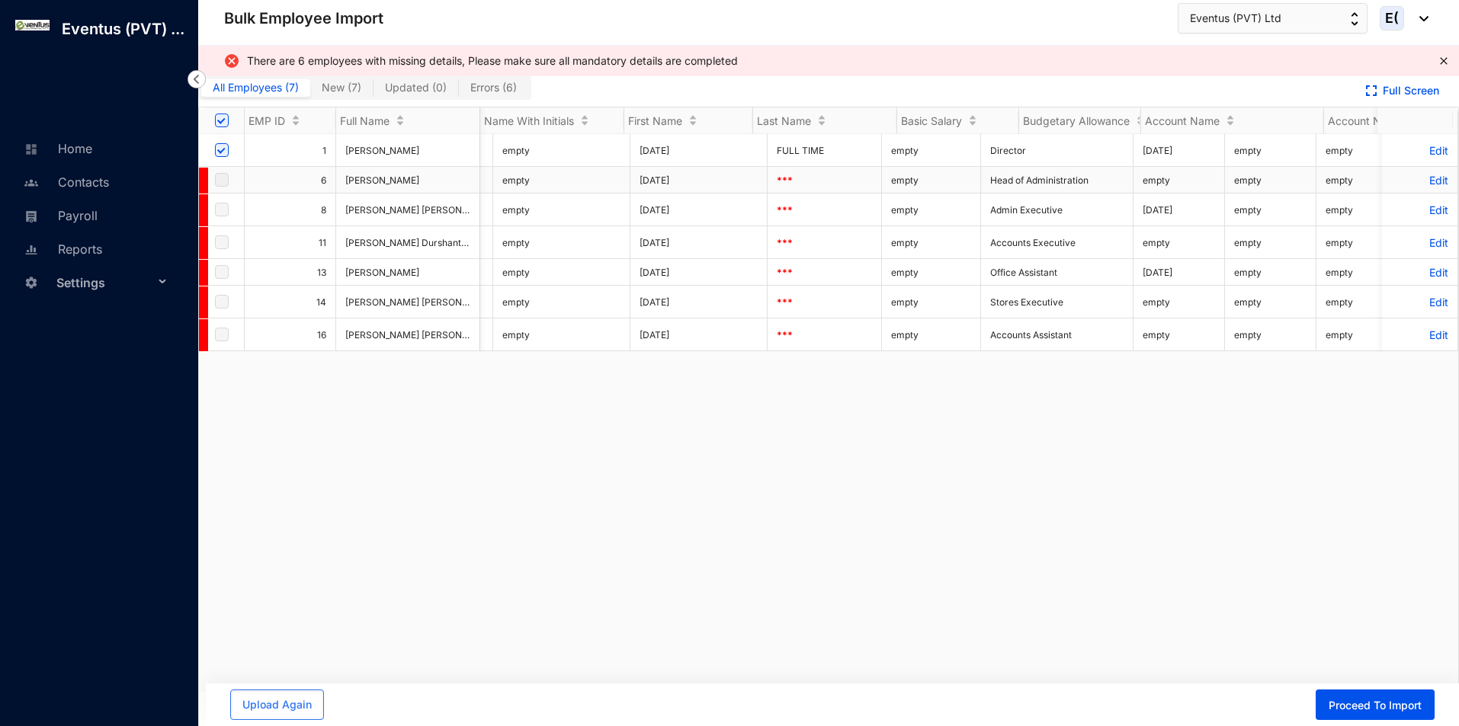
click at [1417, 179] on p "Edit" at bounding box center [1419, 180] width 57 height 13
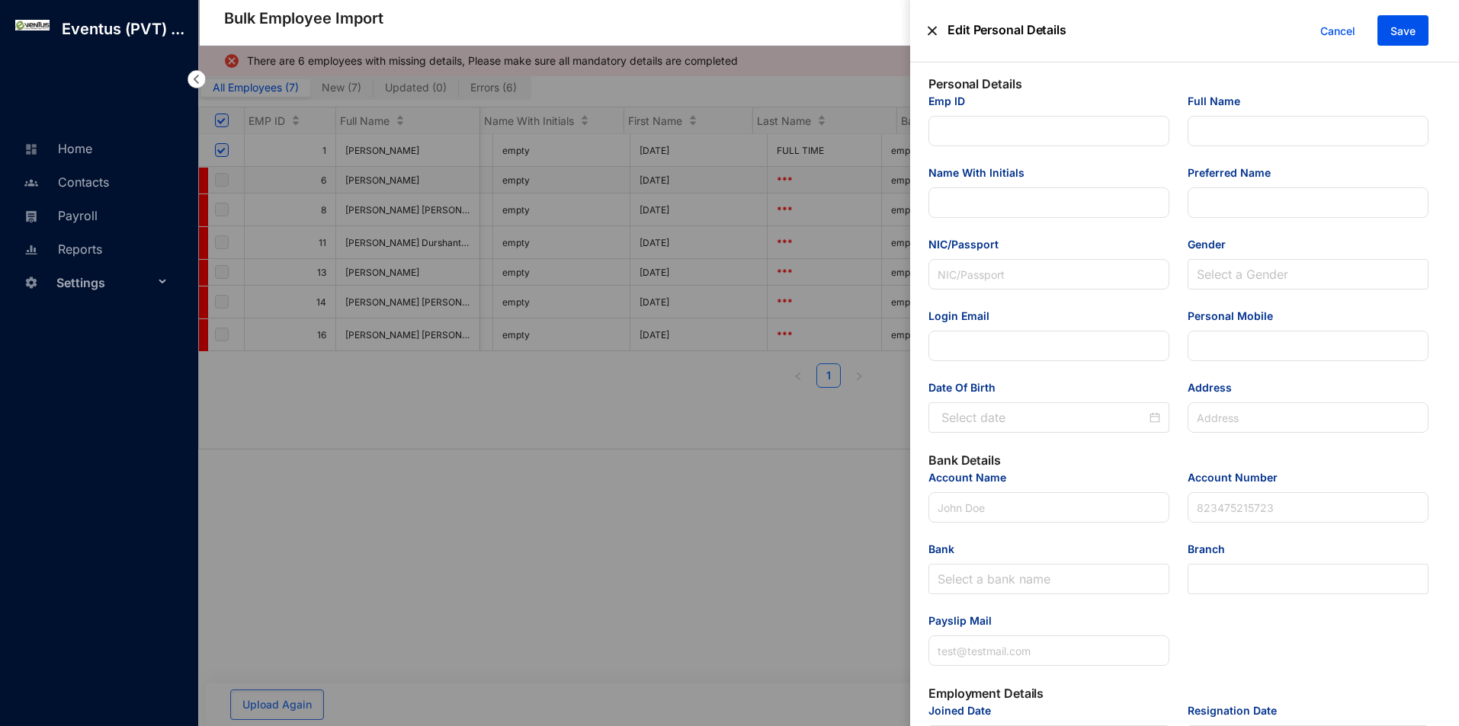
type input "6"
type input "[PERSON_NAME]"
type input "F S Ahamat"
type input "Sorayah"
type input "198553701391"
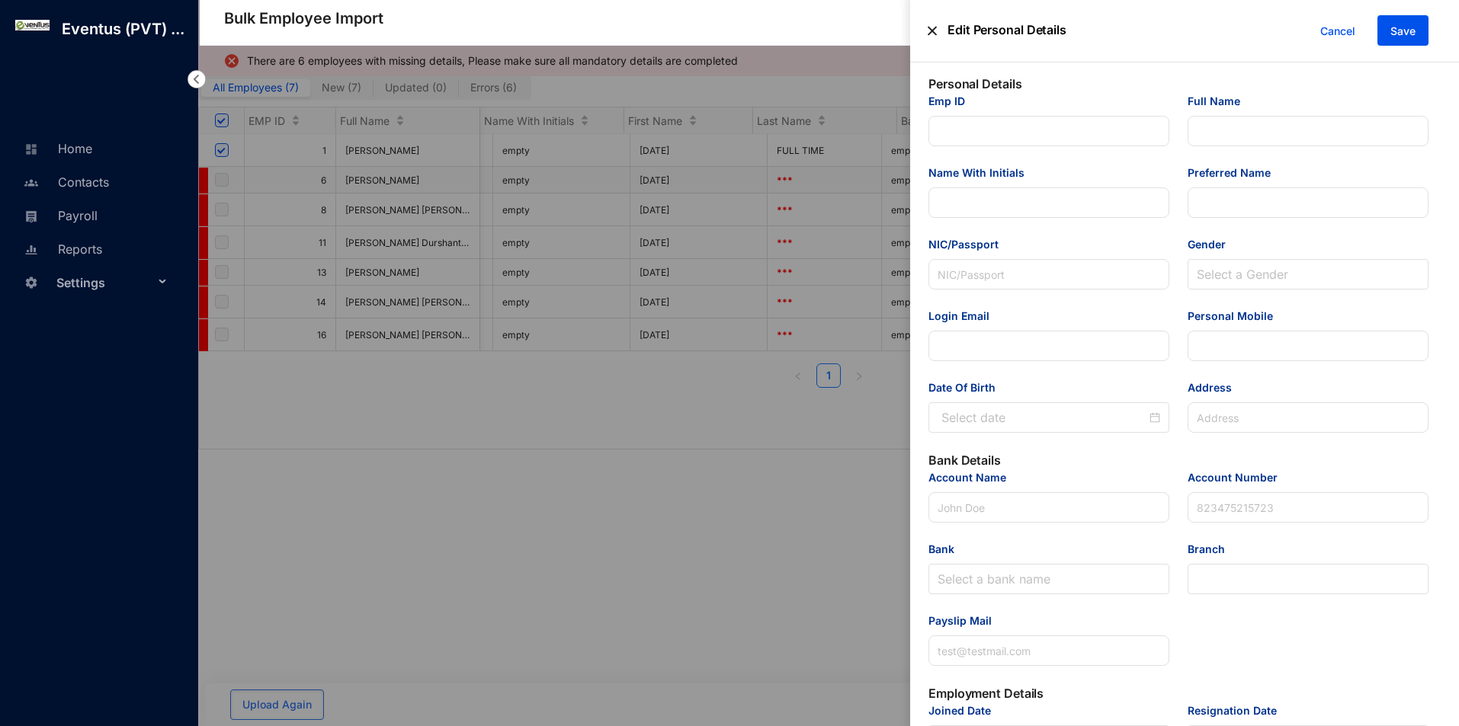
type input "[EMAIL_ADDRESS][DOMAIN_NAME]"
type input "773830476"
type input "[STREET_ADDRESS]"
type input "F S Ahamat"
type input "8620006985"
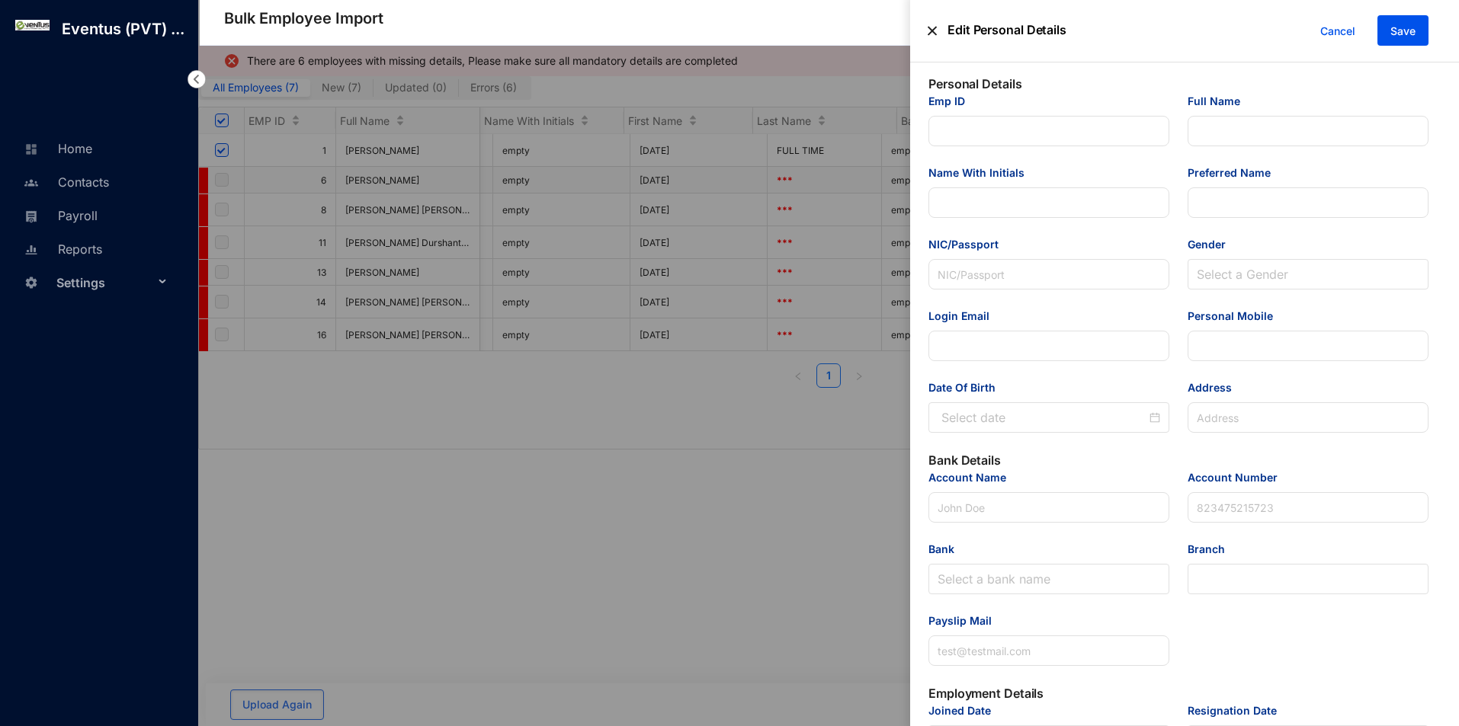
type input "[EMAIL_ADDRESS][DOMAIN_NAME]"
type input "Head of Administration"
type input "6"
type input "108873507"
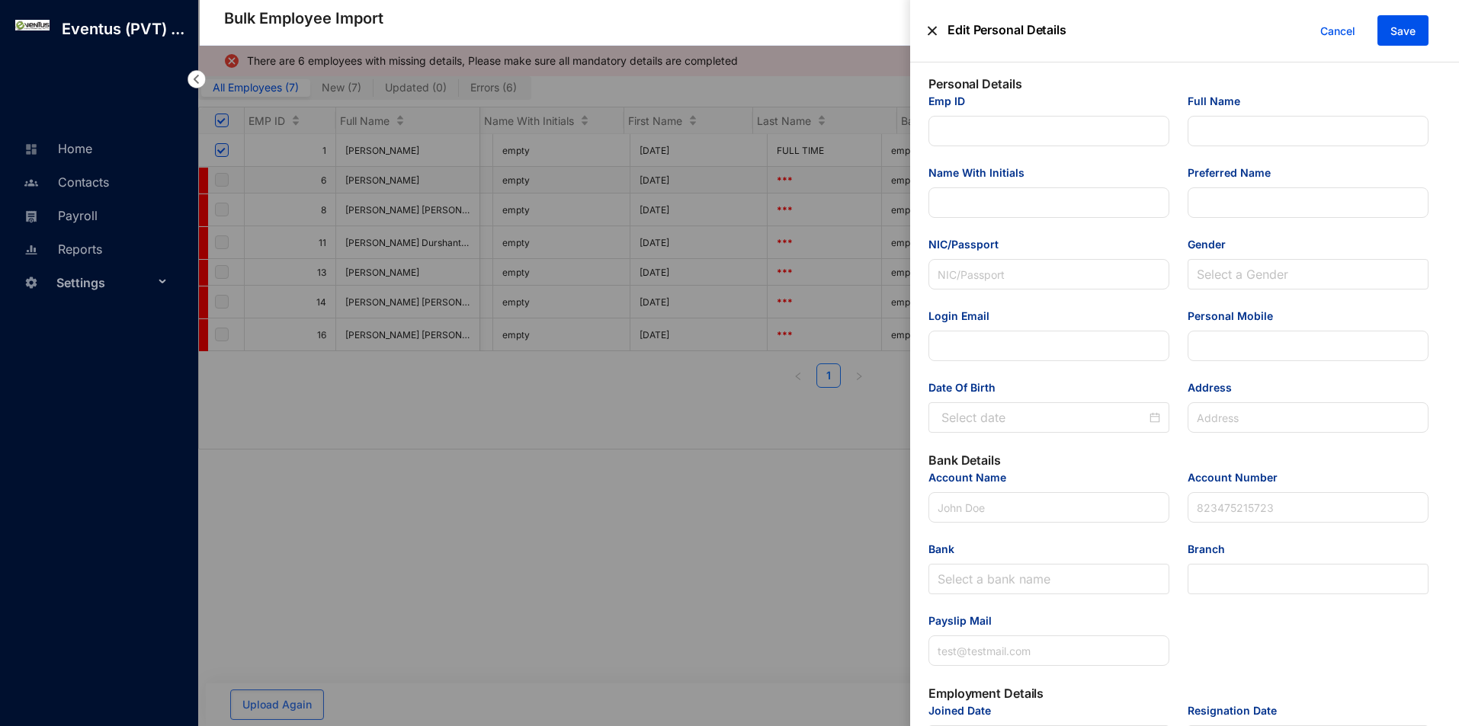
type Salary "150000"
type Allowance "50000"
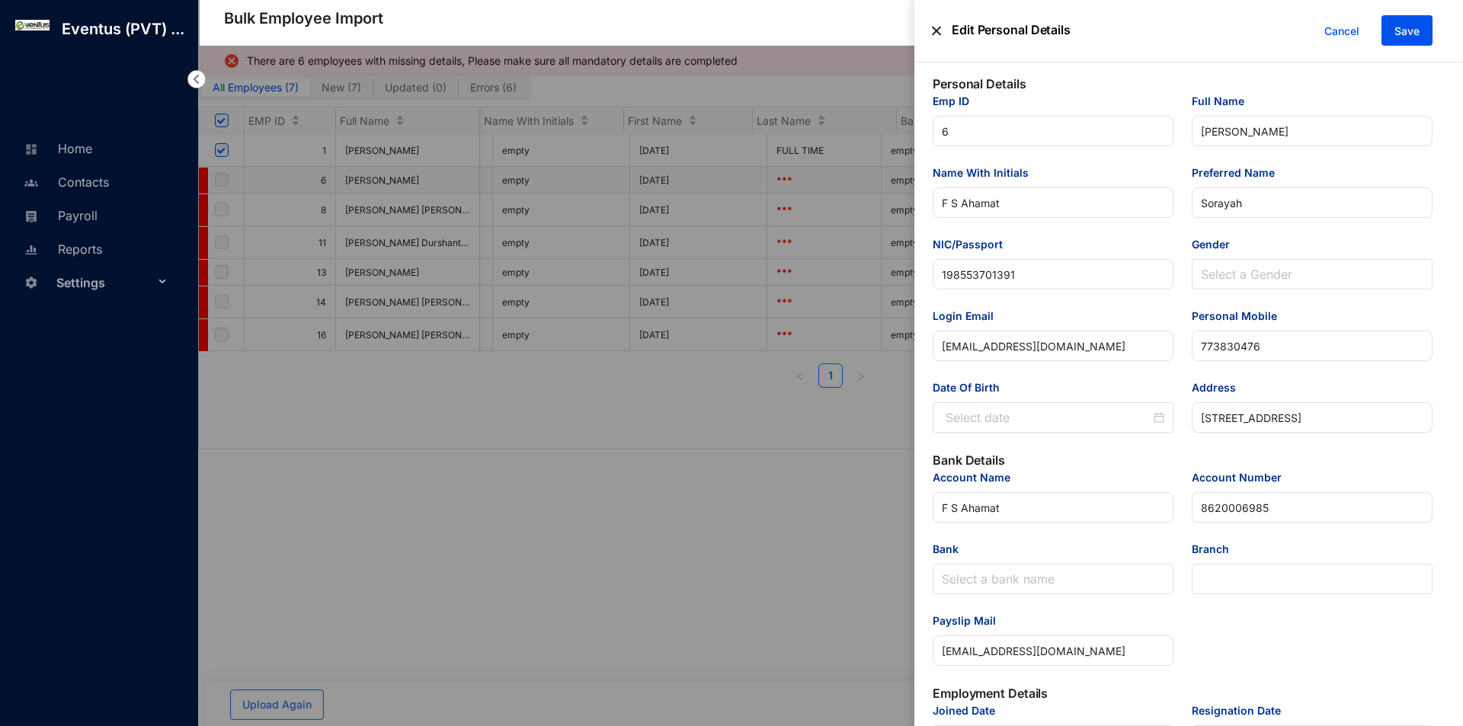
type input "[DATE]"
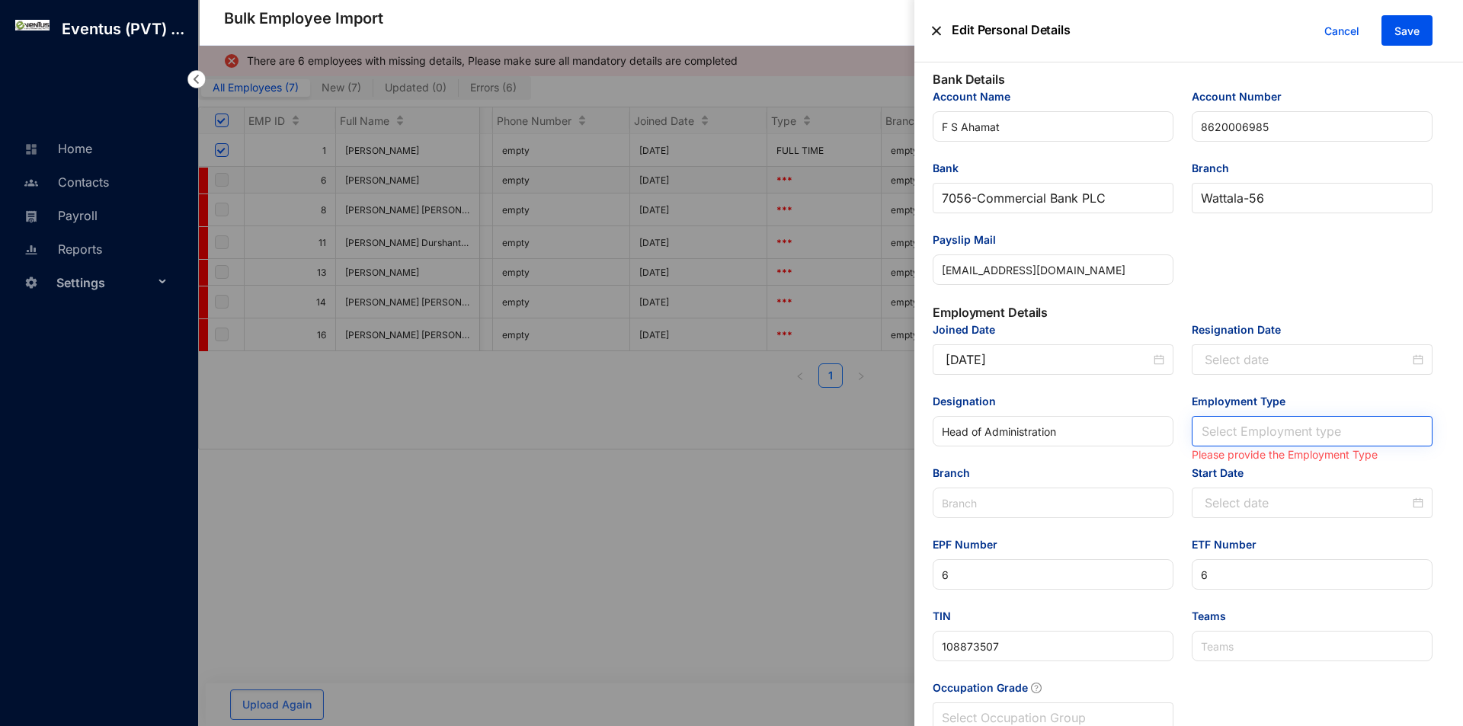
click at [1289, 420] on input "Employment Type" at bounding box center [1312, 431] width 223 height 29
click at [1278, 469] on div "Full Time" at bounding box center [1309, 464] width 214 height 17
click at [1229, 511] on input "Start Date" at bounding box center [1307, 503] width 205 height 18
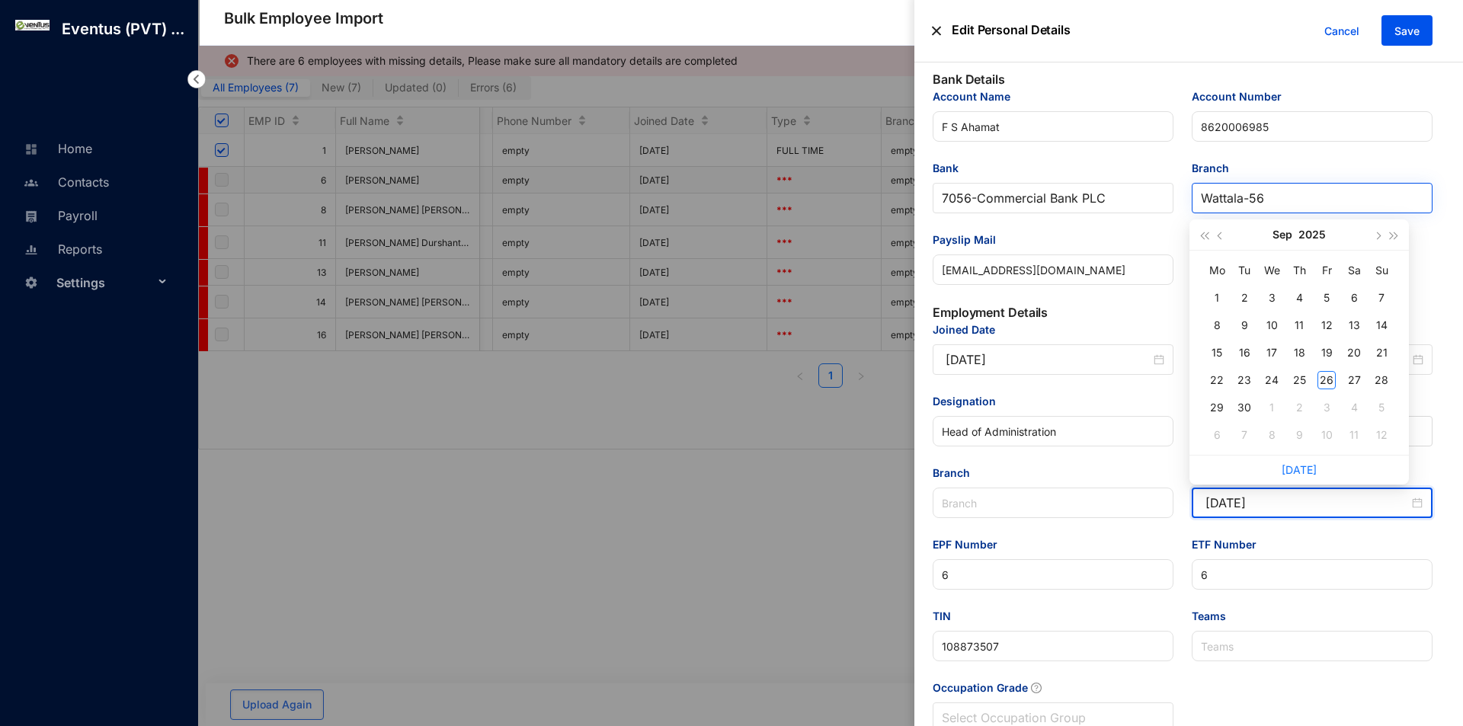
type input "[DATE]"
click at [1320, 236] on button "2025" at bounding box center [1312, 234] width 27 height 30
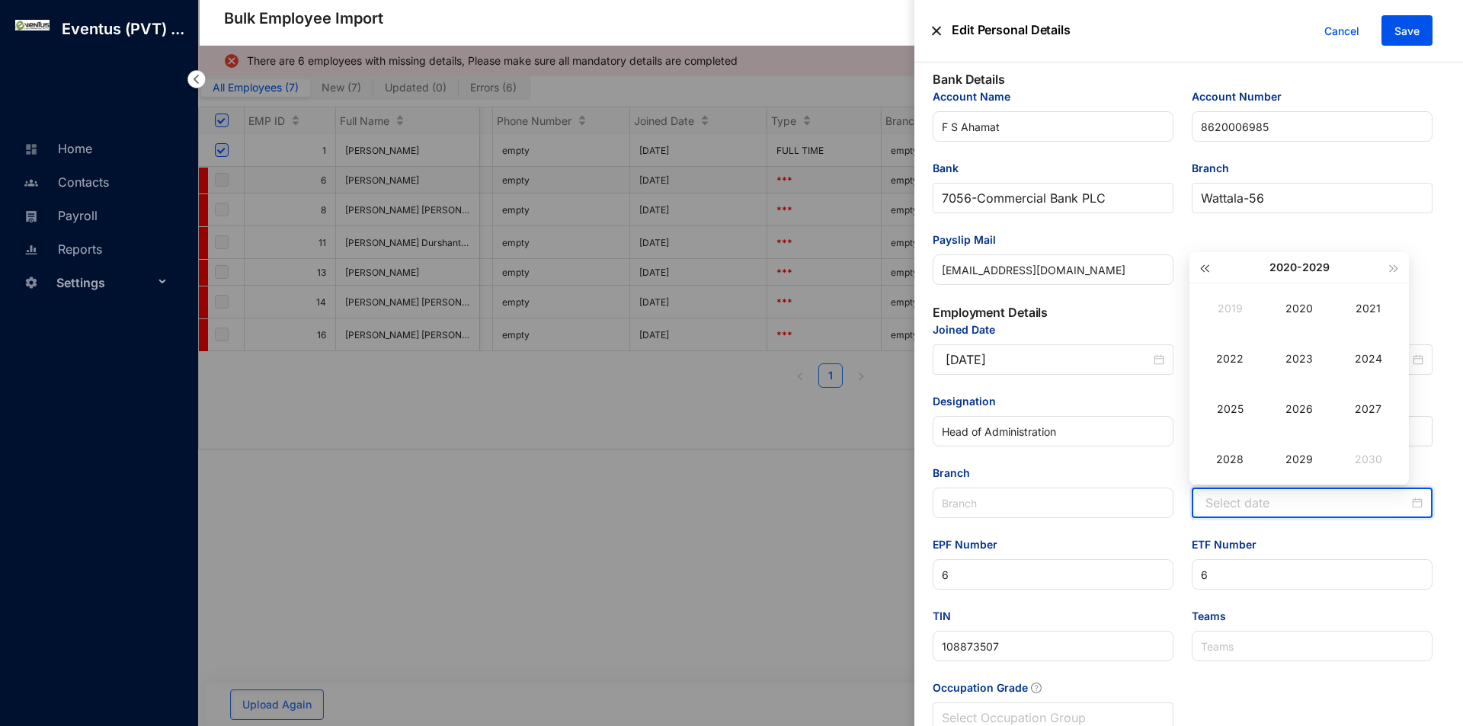
click at [1204, 276] on button "button" at bounding box center [1204, 267] width 17 height 30
click at [1355, 405] on div "2017" at bounding box center [1369, 409] width 46 height 18
click at [1228, 357] on div "Apr" at bounding box center [1230, 359] width 46 height 18
click at [1356, 294] on div "1" at bounding box center [1354, 298] width 18 height 18
type input "[DATE]"
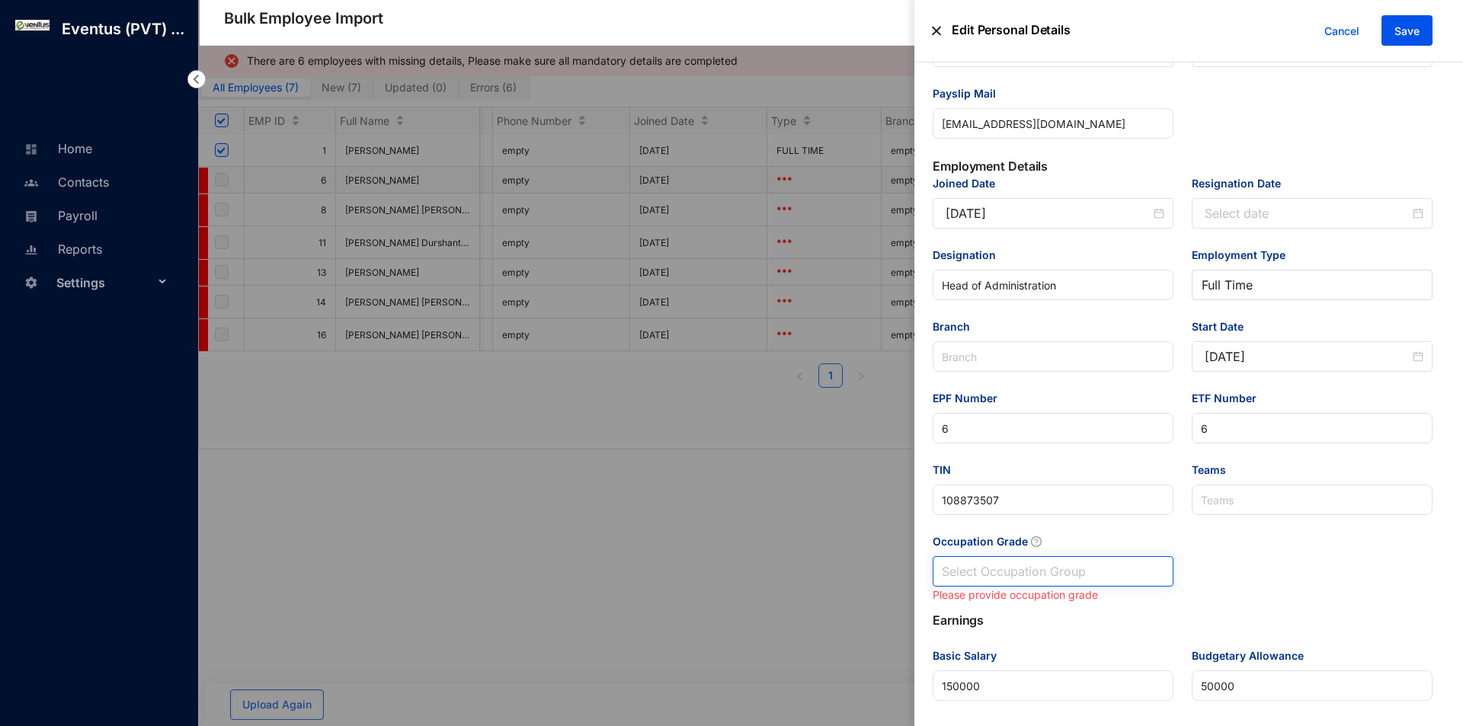
click at [1100, 566] on input "Occupation Grade" at bounding box center [1053, 571] width 223 height 29
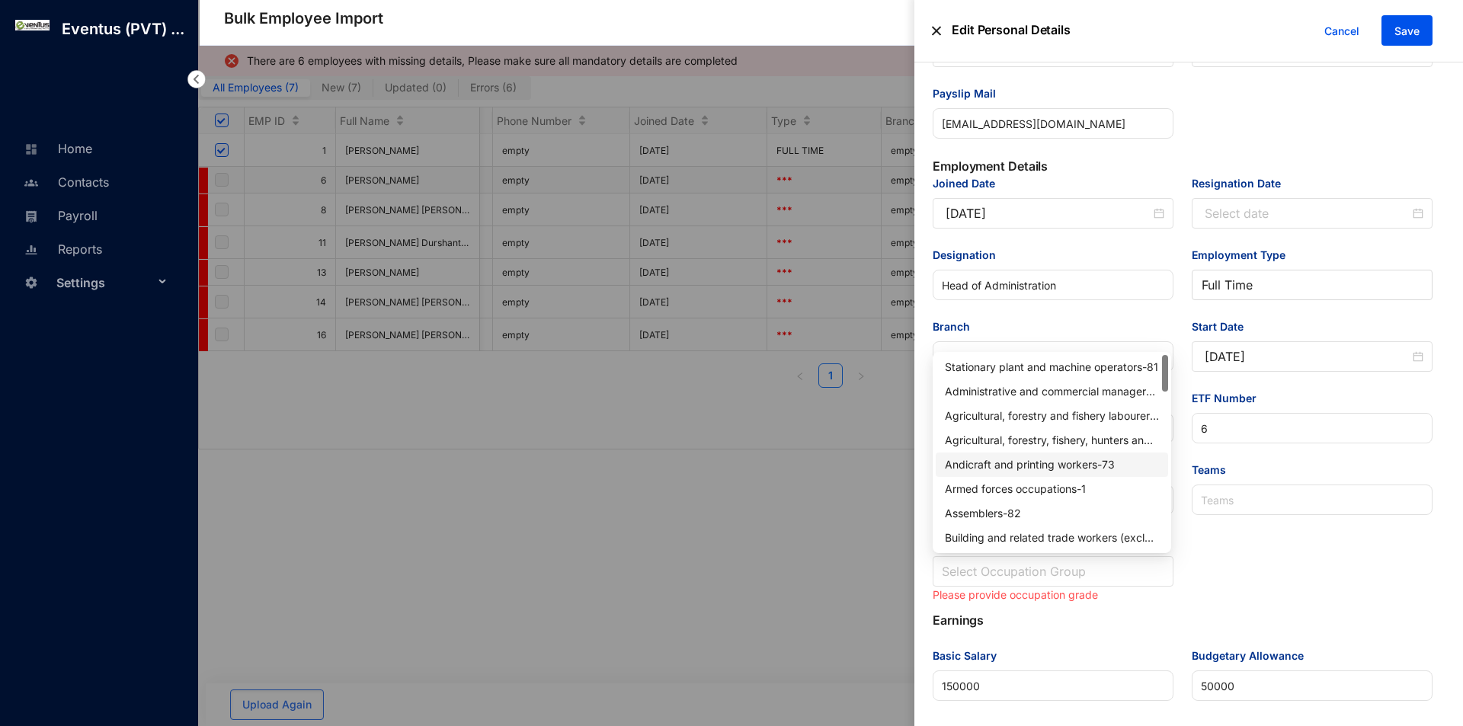
click at [1052, 475] on div "Andicraft and printing workers - 73" at bounding box center [1052, 465] width 232 height 24
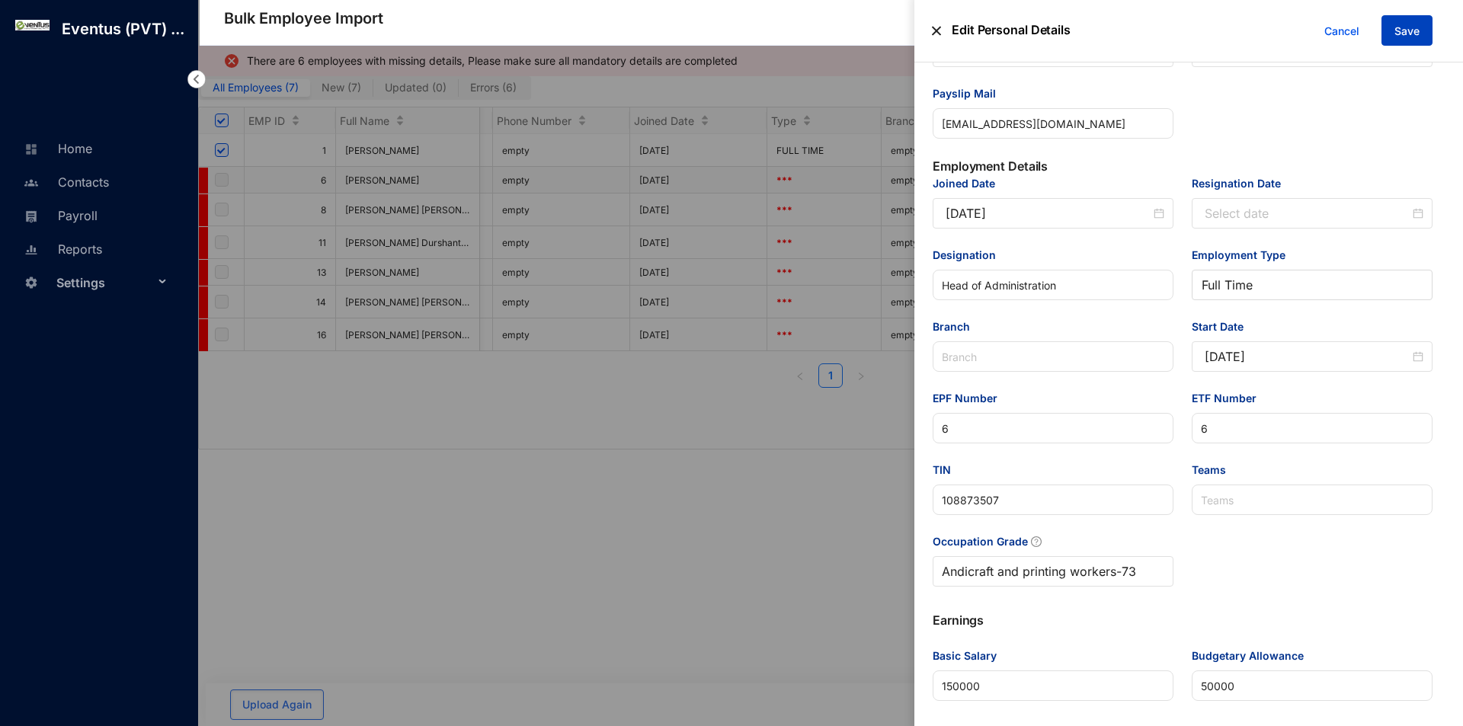
click at [1398, 31] on span "Save" at bounding box center [1407, 31] width 25 height 15
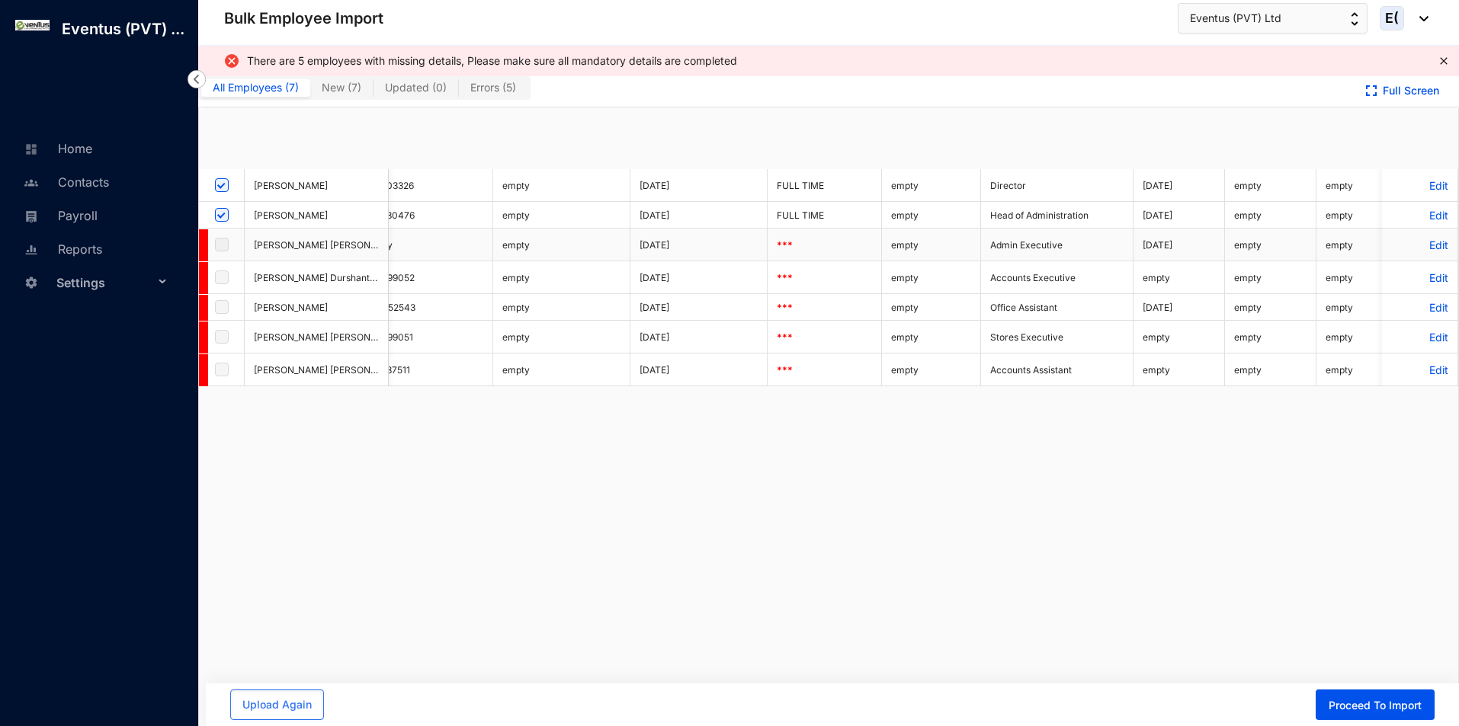
checkbox input "true"
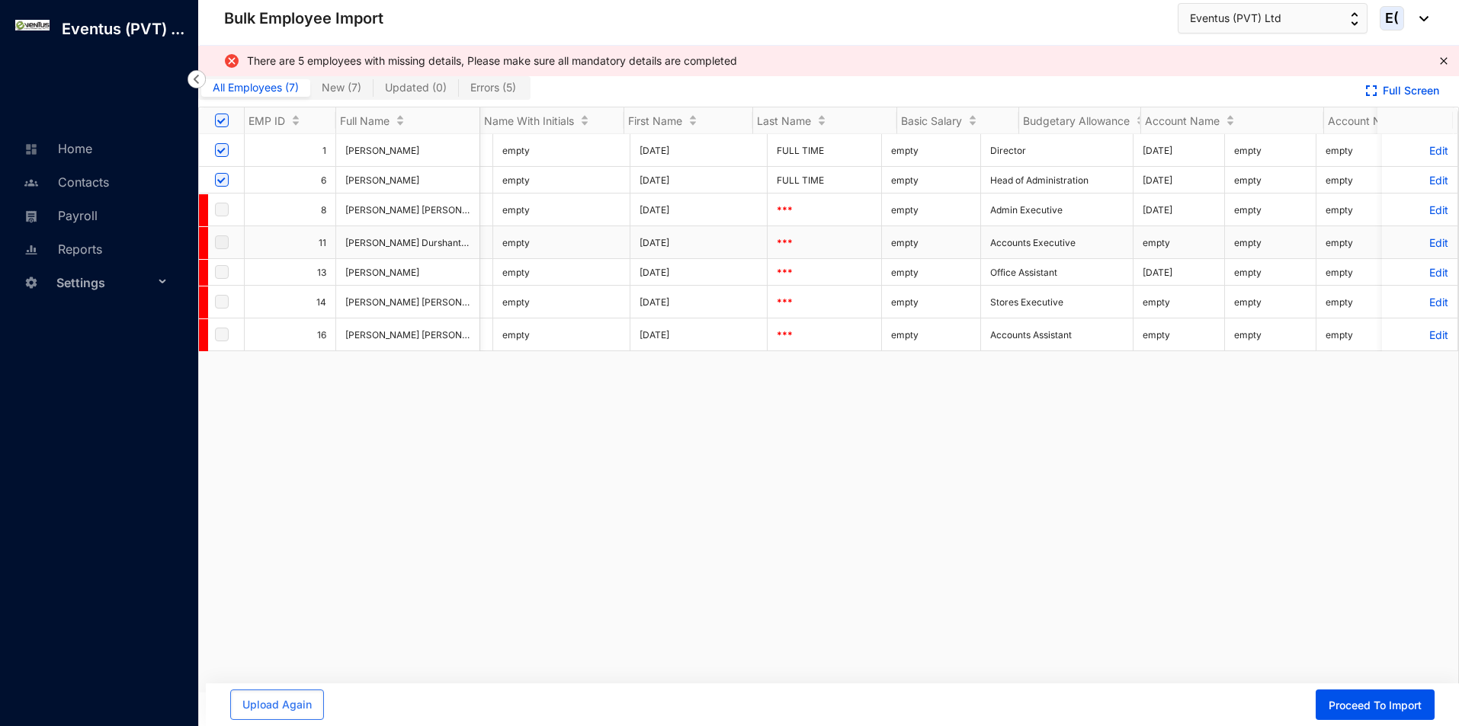
click at [1419, 249] on p "Edit" at bounding box center [1419, 242] width 57 height 13
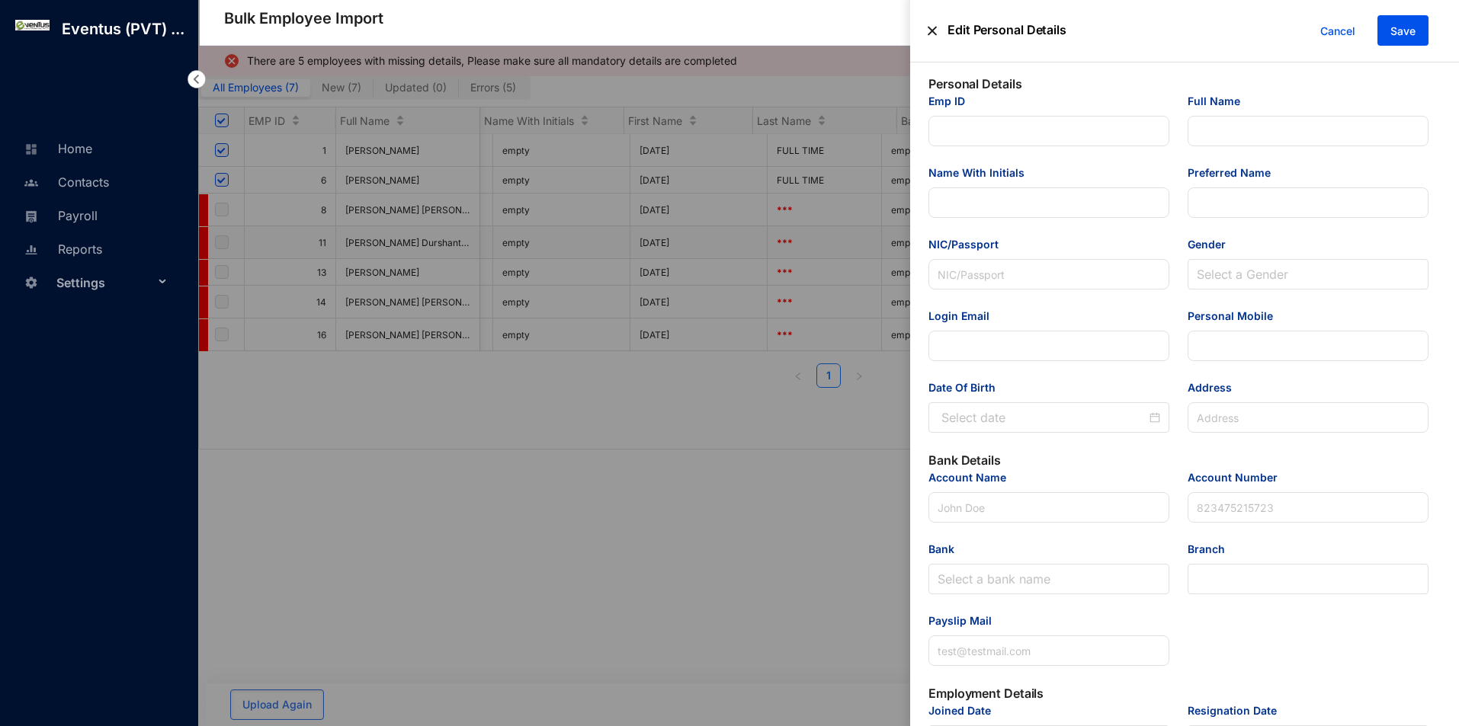
type input "11"
type input "[PERSON_NAME] Durshanthi Kaushagy"
type input "P D Kaushagy"
type input "Kaushagy"
type input "200075000985"
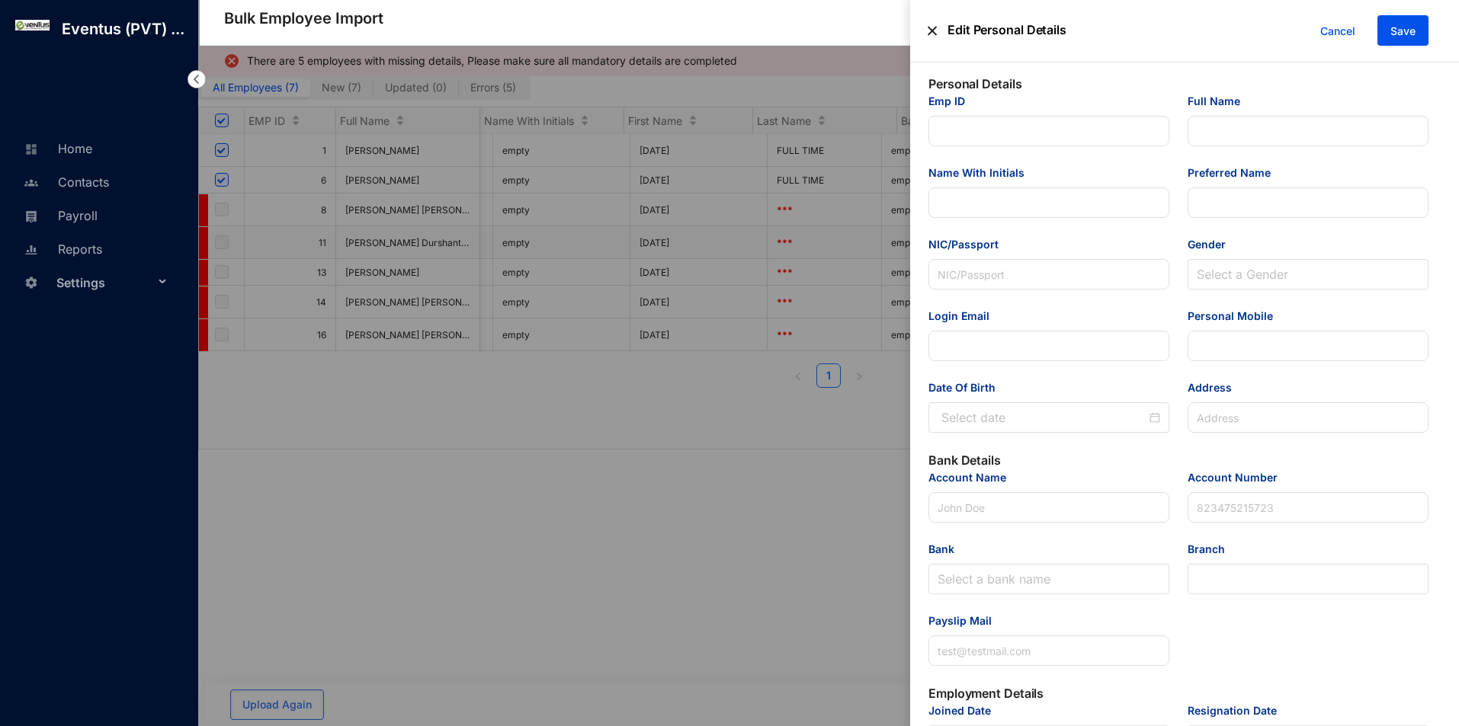
type input "[EMAIL_ADDRESS][DOMAIN_NAME]"
type input "760999052"
type input "[STREET_ADDRESS]"
type input "P D Kaushagy"
type input "101252193630"
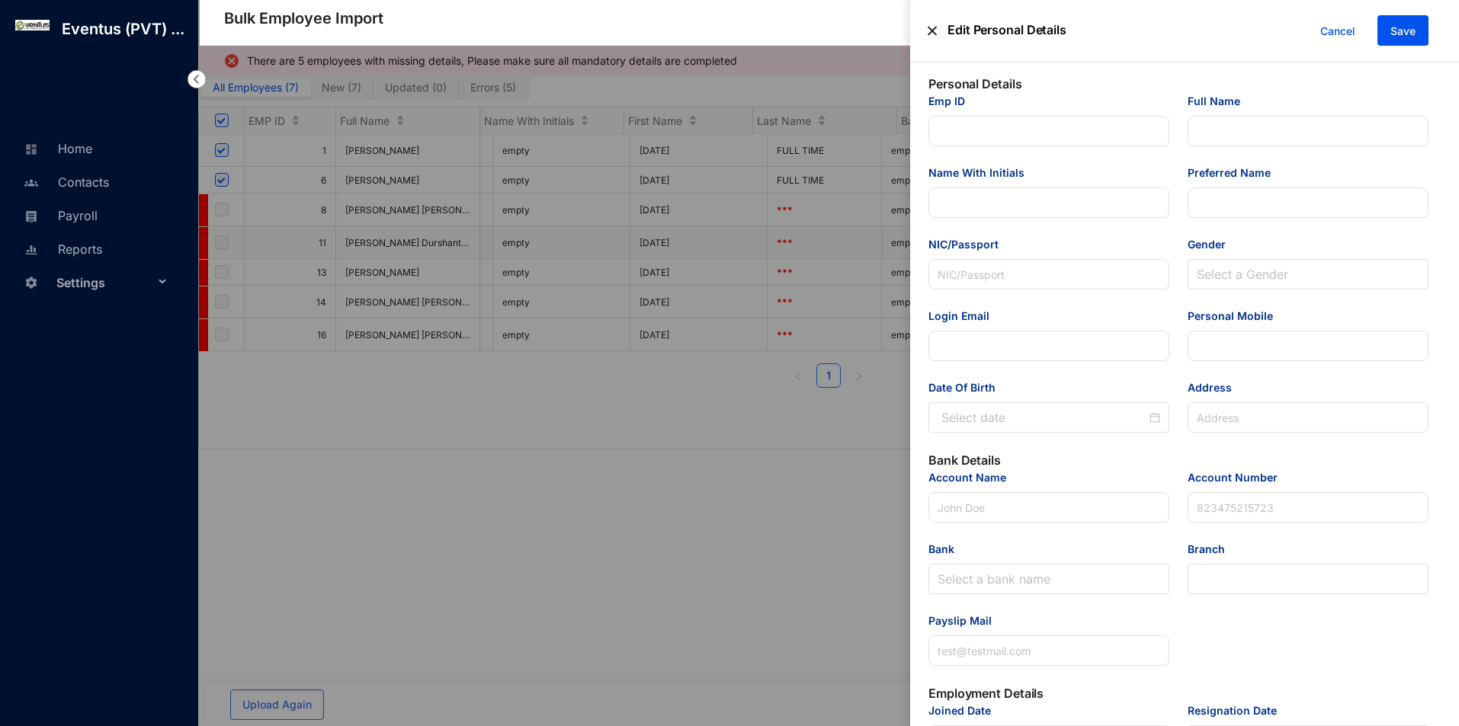
type input "[EMAIL_ADDRESS][DOMAIN_NAME]"
type input "Accounts Executive"
type input "11"
type Salary "50000"
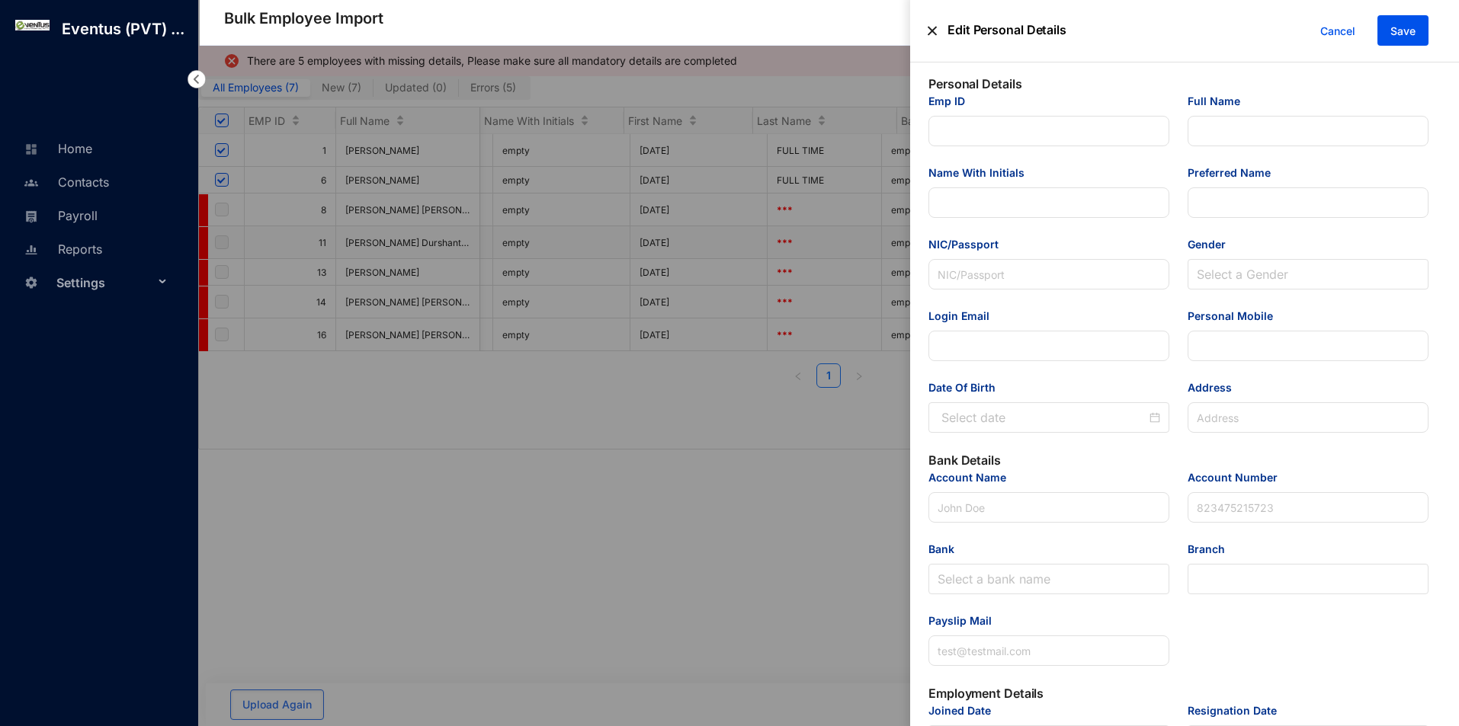
type Allowance "12500"
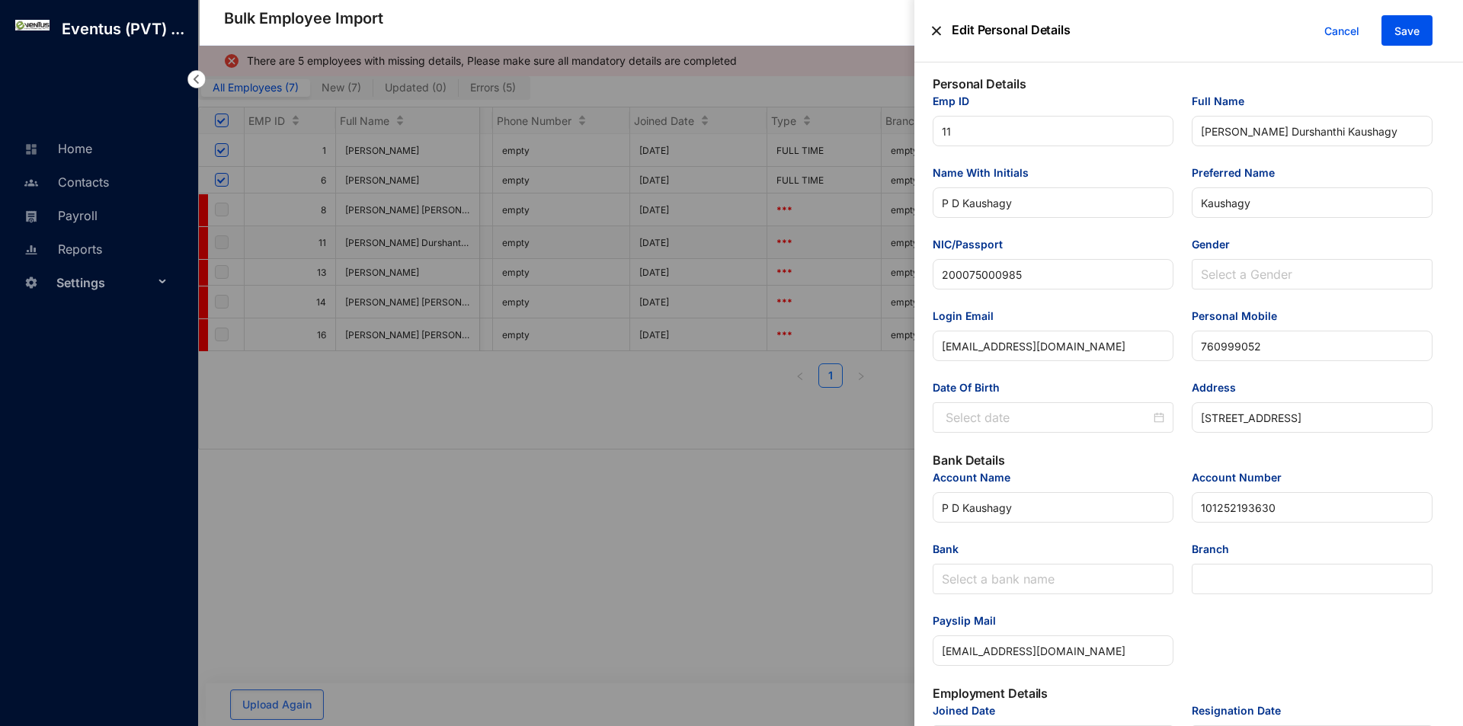
type input "[DATE]"
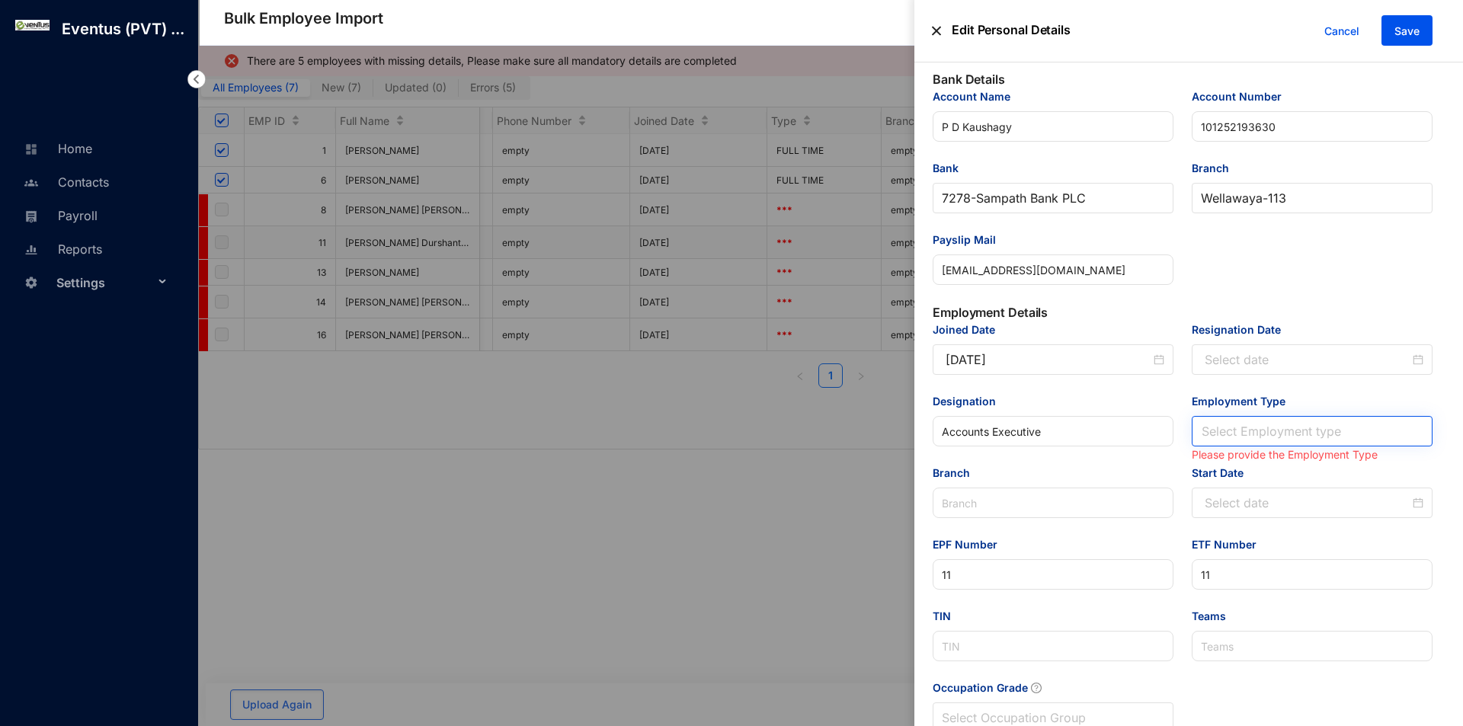
click at [1276, 422] on input "Employment Type" at bounding box center [1312, 431] width 223 height 29
click at [1270, 458] on div "Full Time" at bounding box center [1309, 464] width 214 height 17
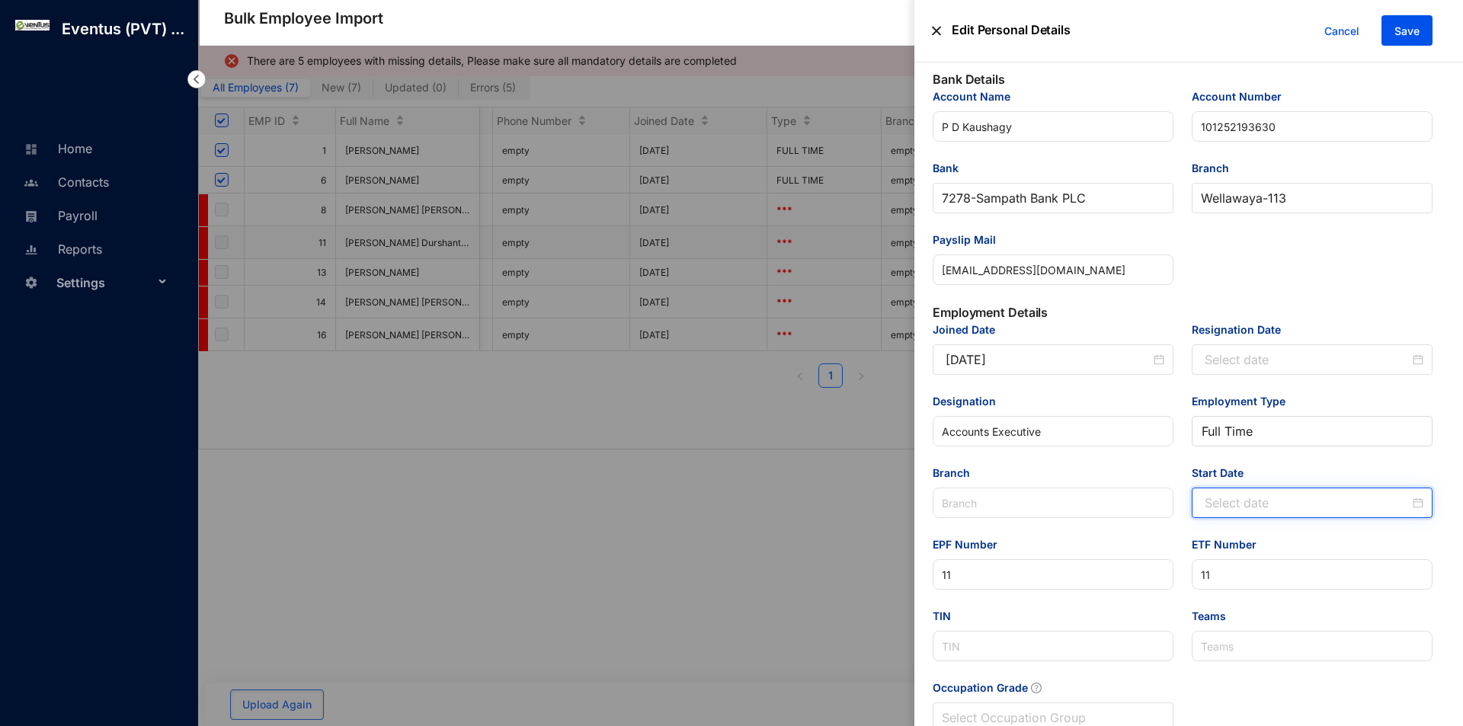
click at [1244, 496] on input "Start Date" at bounding box center [1307, 503] width 205 height 18
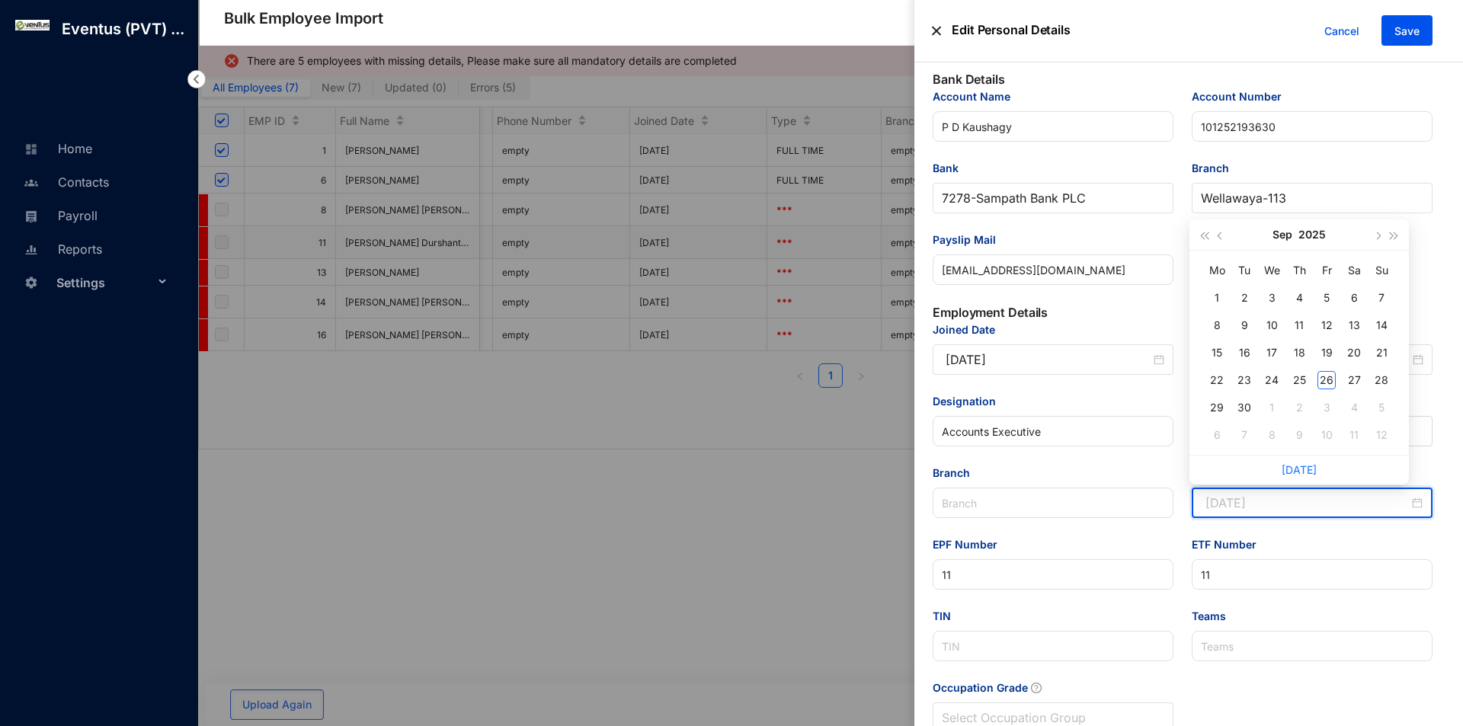
type input "[DATE]"
click at [1310, 233] on button "2025" at bounding box center [1312, 234] width 27 height 30
click at [1360, 304] on div "2021" at bounding box center [1369, 308] width 46 height 18
click at [1238, 422] on td "[DATE]" at bounding box center [1230, 409] width 69 height 50
click at [1299, 303] on div "1" at bounding box center [1299, 298] width 18 height 18
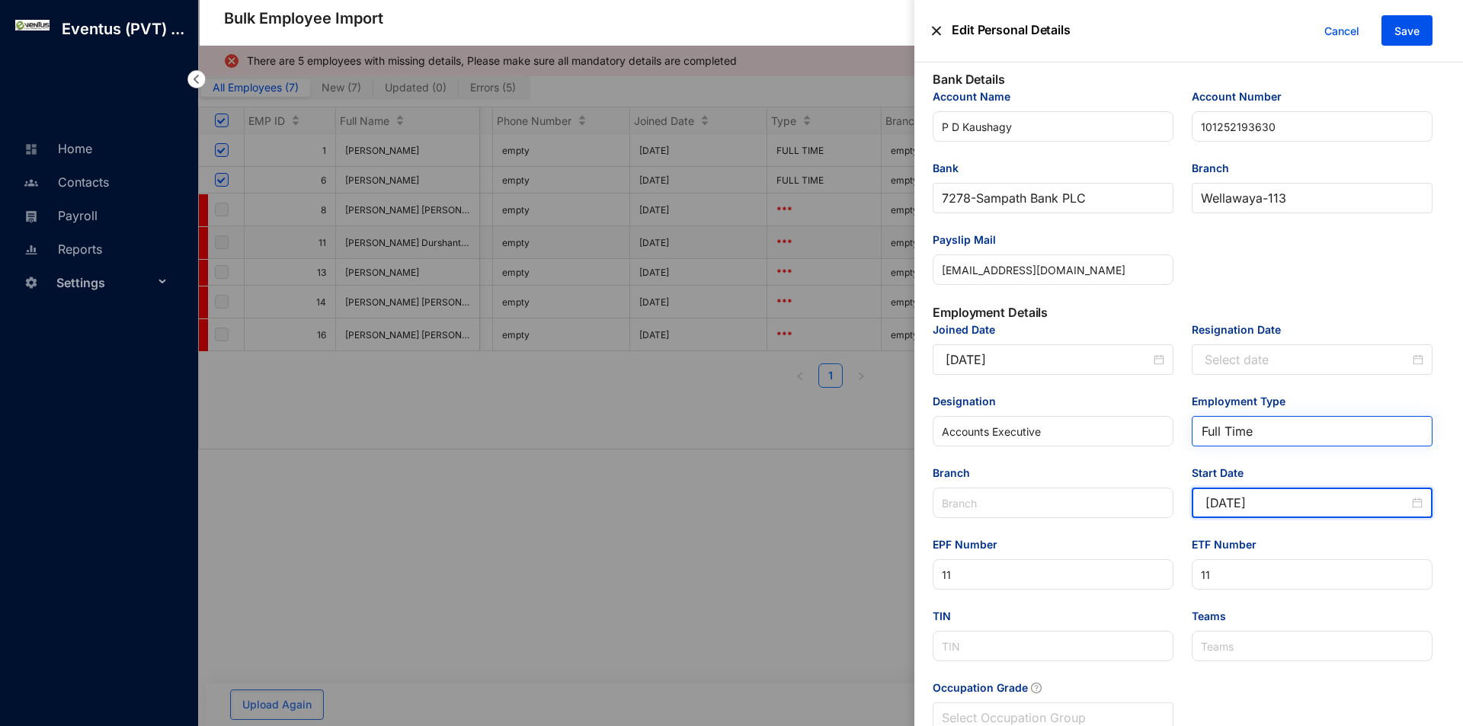
type input "[DATE]"
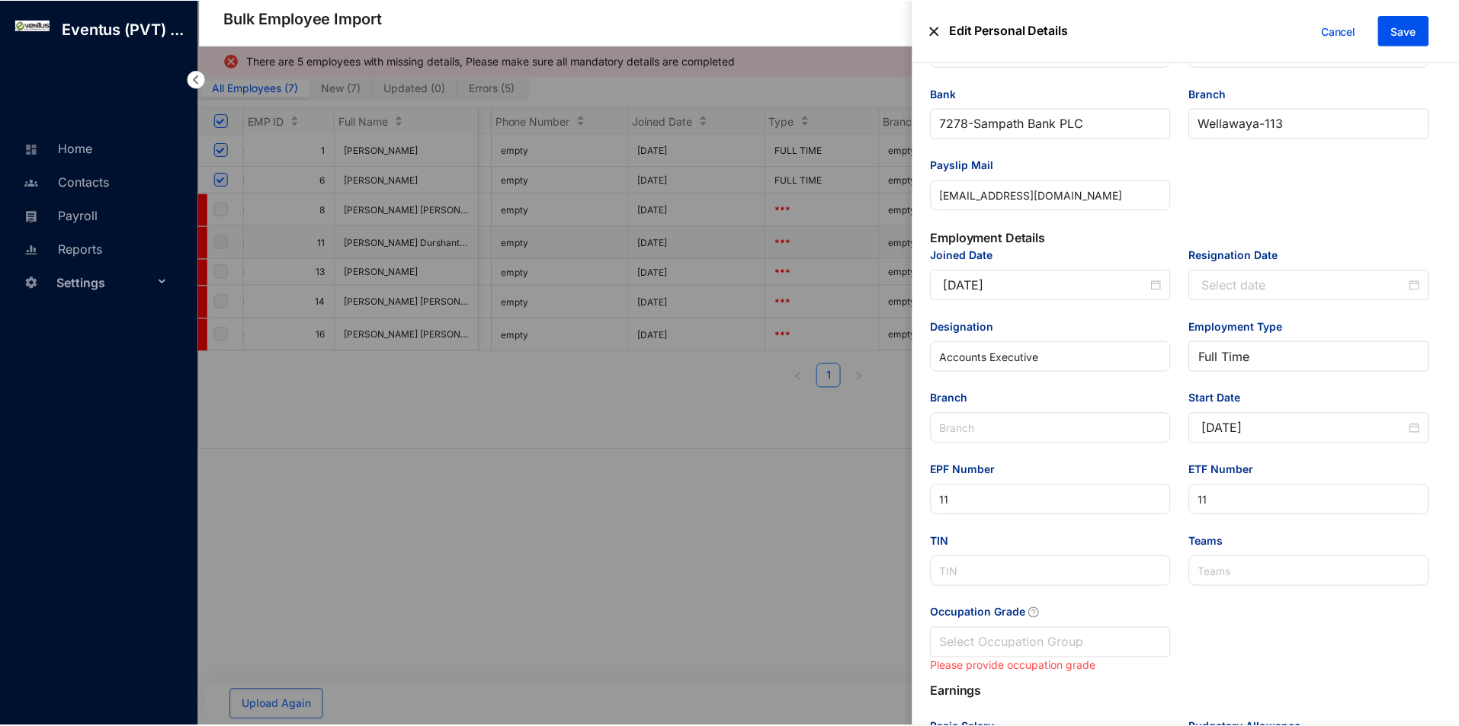
scroll to position [527, 0]
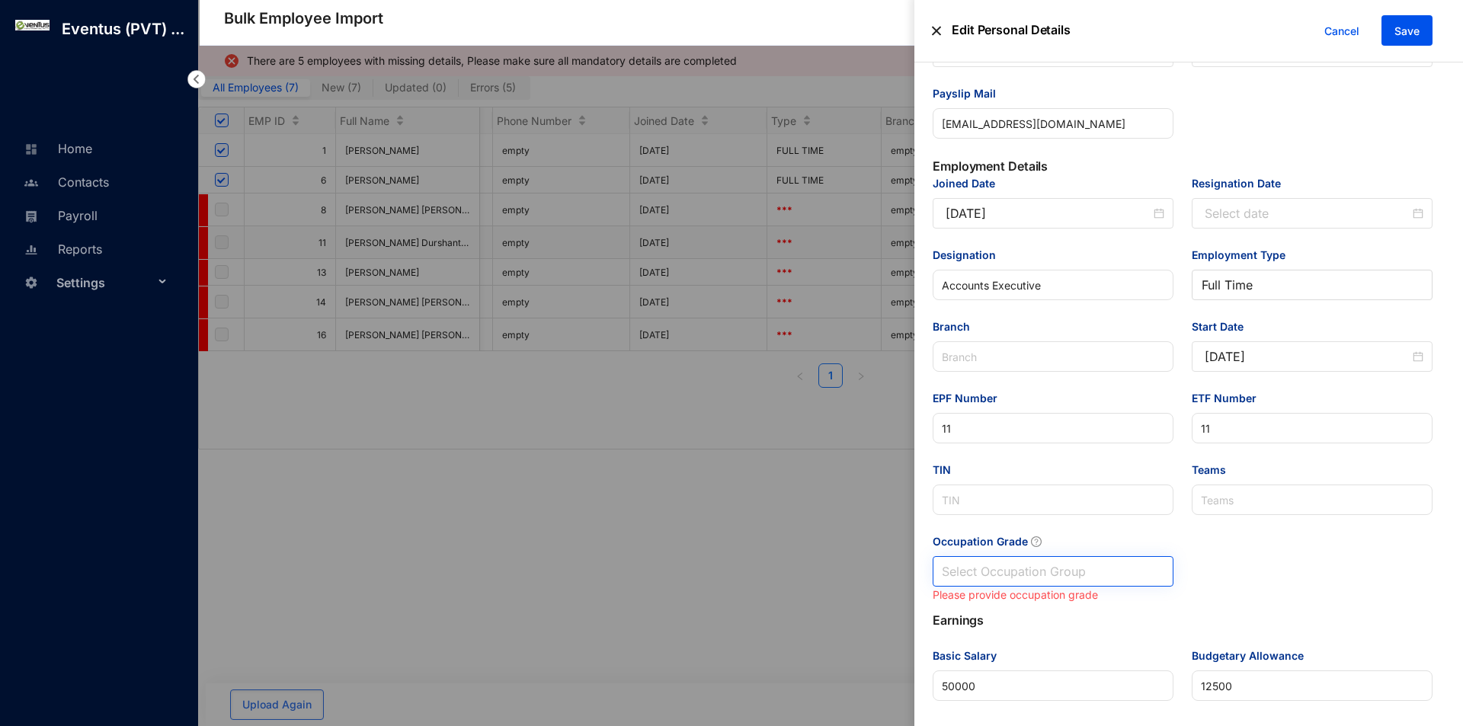
click at [1057, 562] on input "Occupation Grade" at bounding box center [1053, 571] width 223 height 29
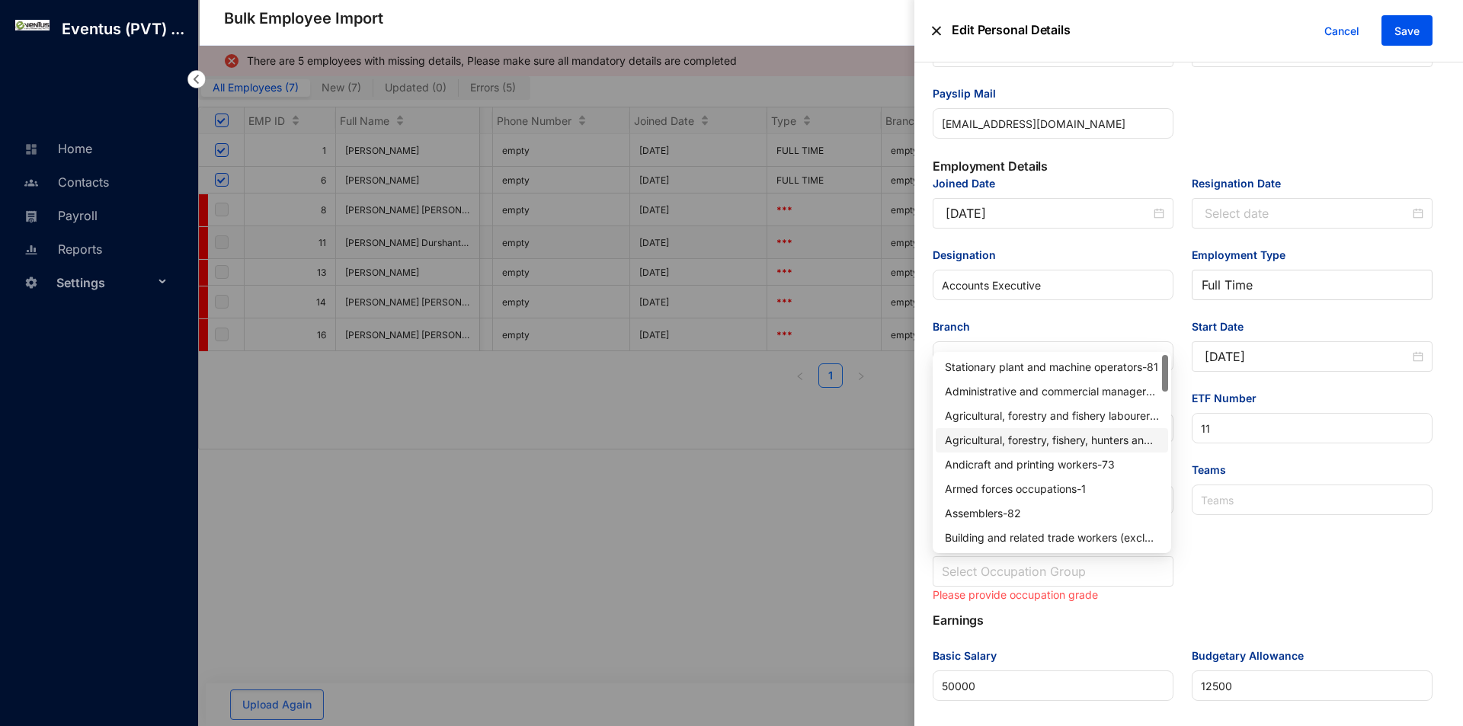
click at [1081, 444] on div "Agricultural, forestry, fishery, hunters and gatherers - 63" at bounding box center [1052, 440] width 214 height 17
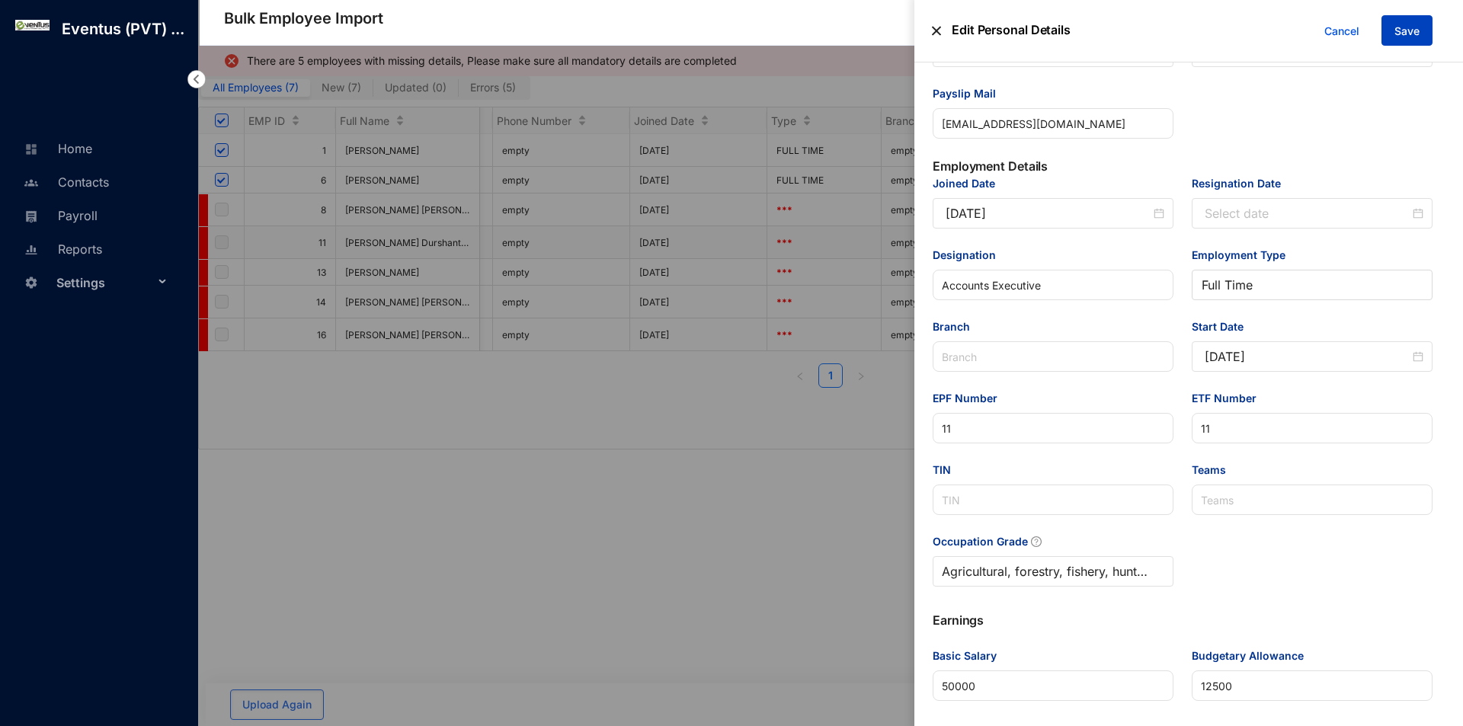
click at [1414, 31] on span "Save" at bounding box center [1407, 31] width 25 height 15
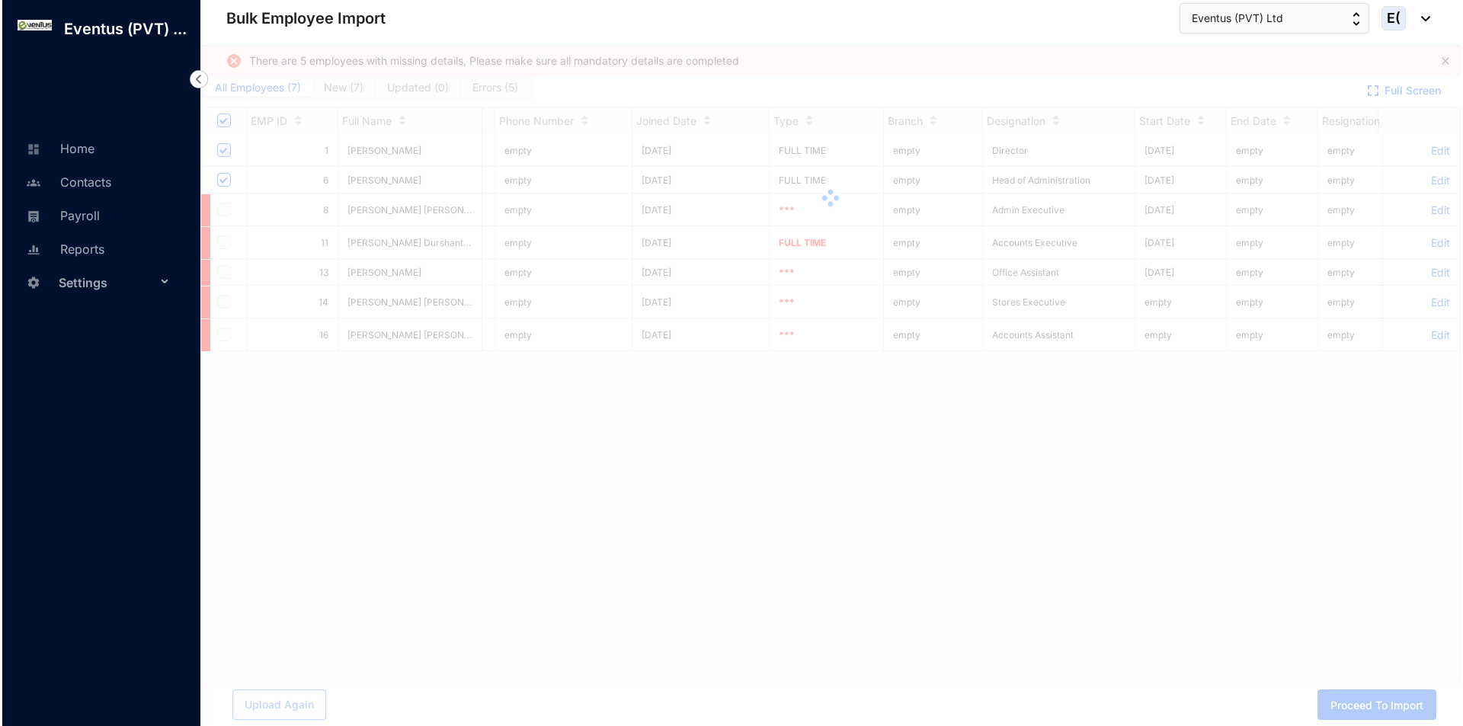
scroll to position [0, 0]
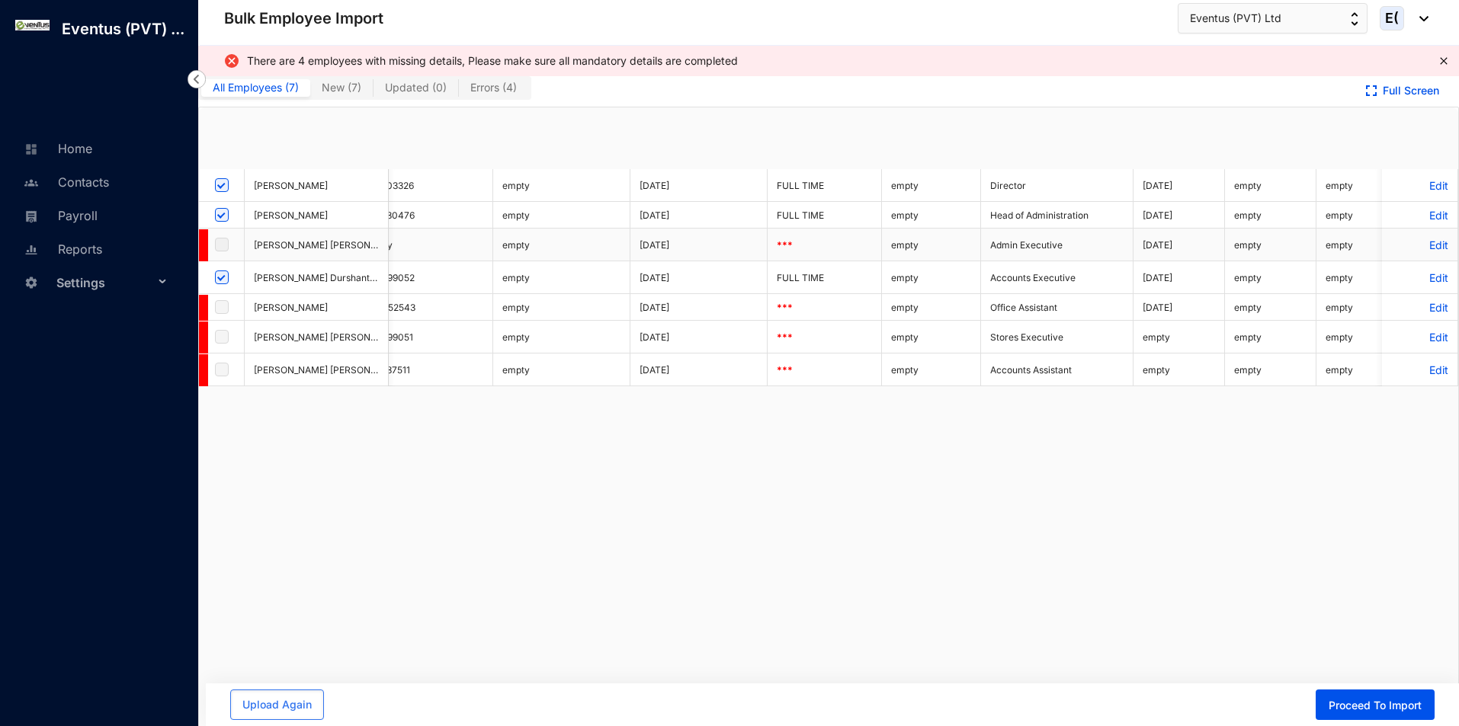
checkbox input "true"
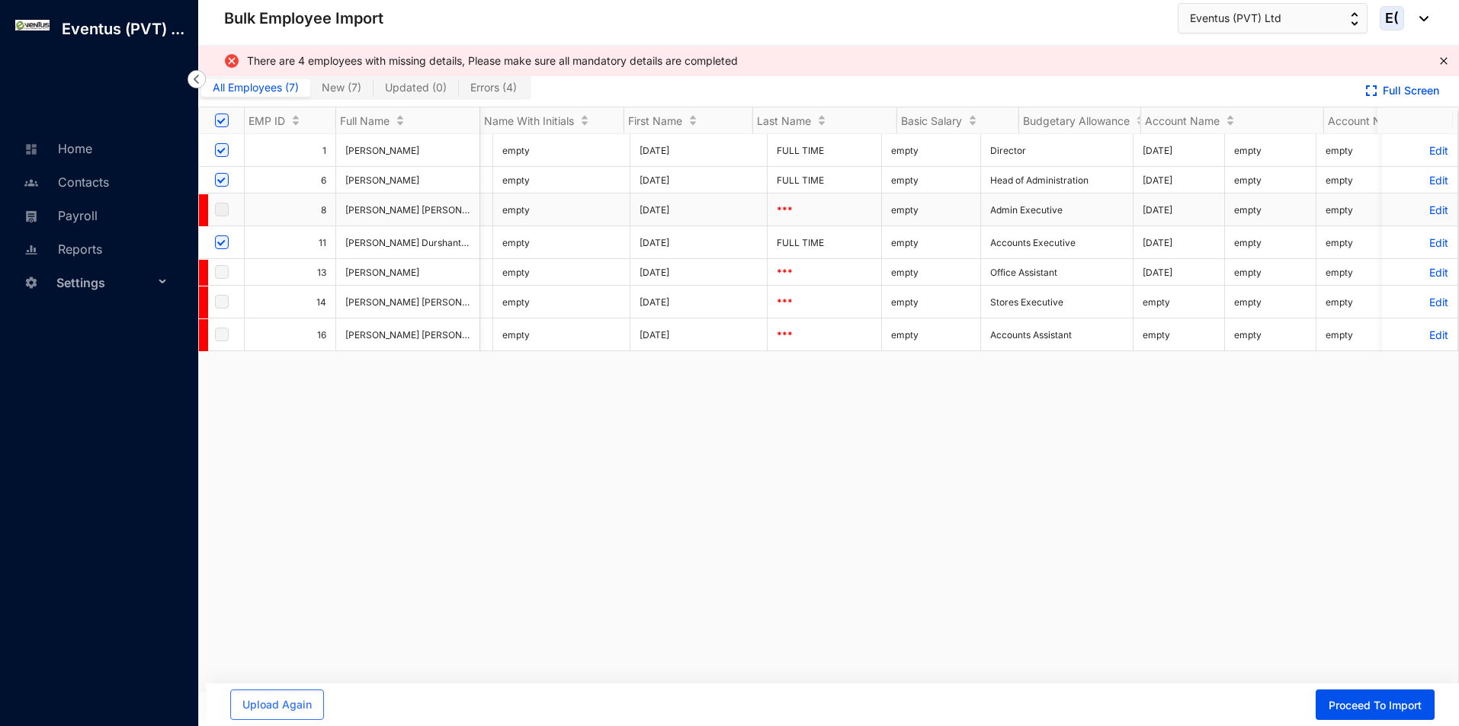
click at [1424, 216] on p "Edit" at bounding box center [1419, 209] width 57 height 13
